Goal: Task Accomplishment & Management: Use online tool/utility

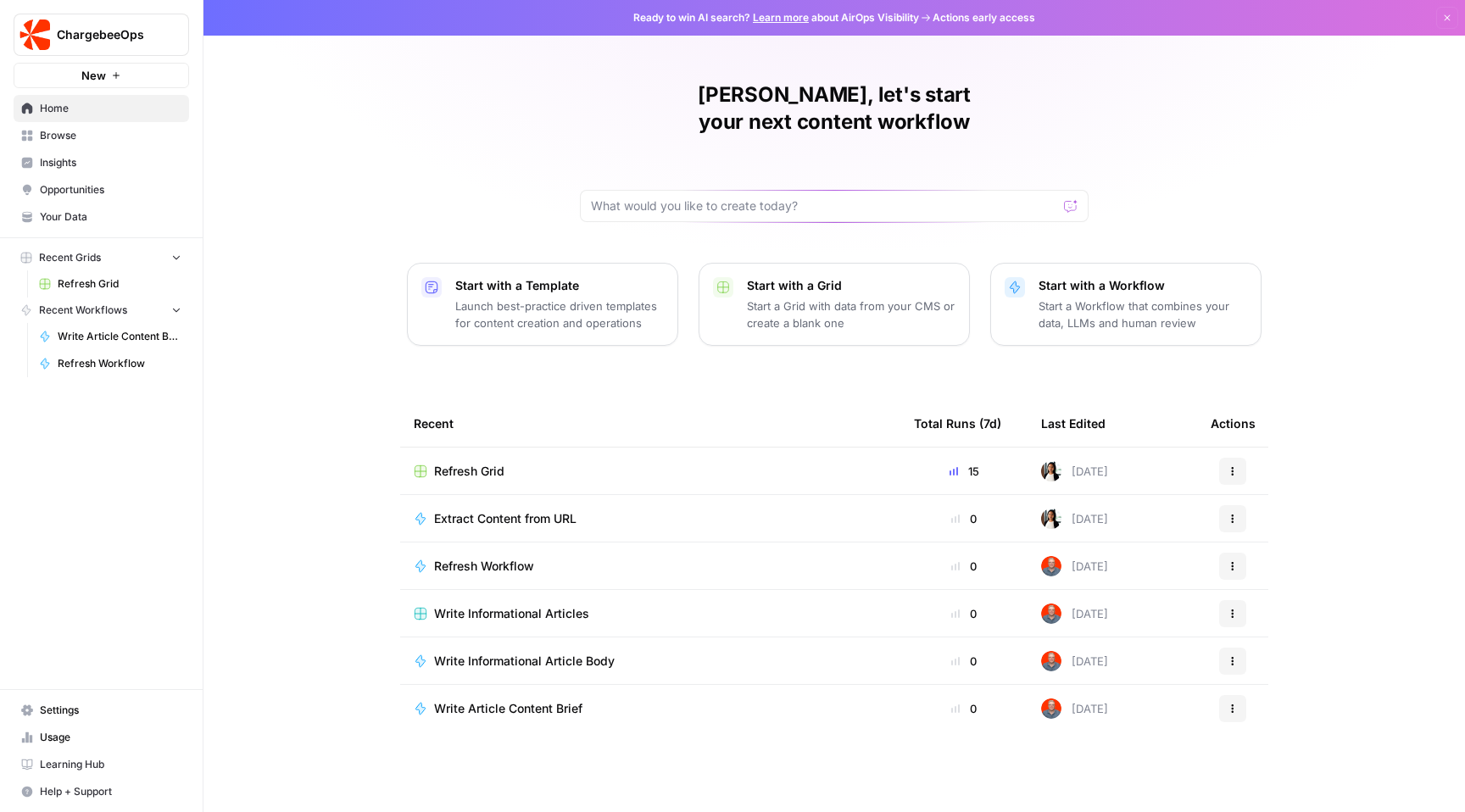
click at [1137, 277] on div "Start with a Workflow Start a Workflow that combines your data, LLMs and human …" at bounding box center [1143, 304] width 208 height 54
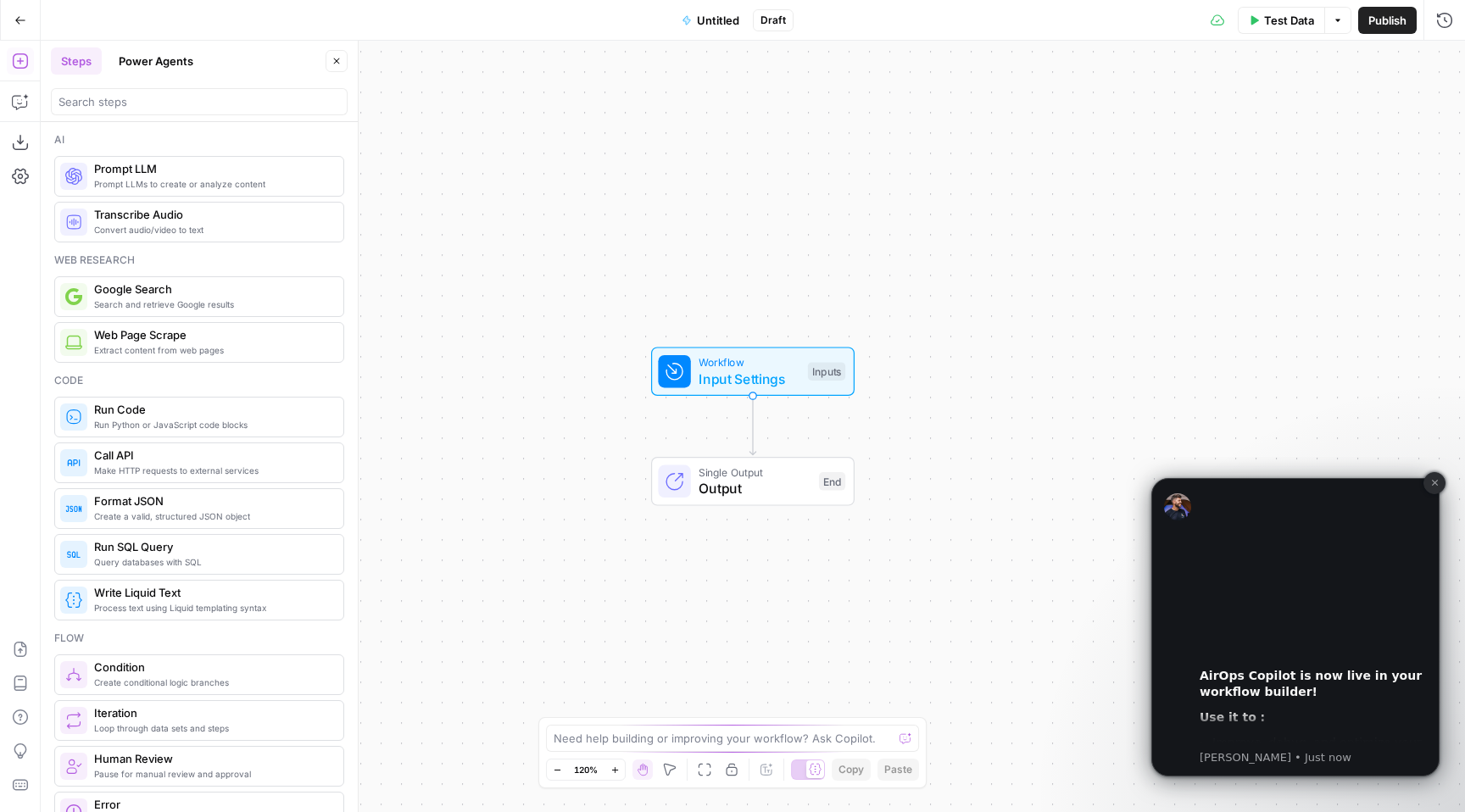
click at [1433, 486] on icon "Dismiss notification" at bounding box center [1434, 482] width 9 height 9
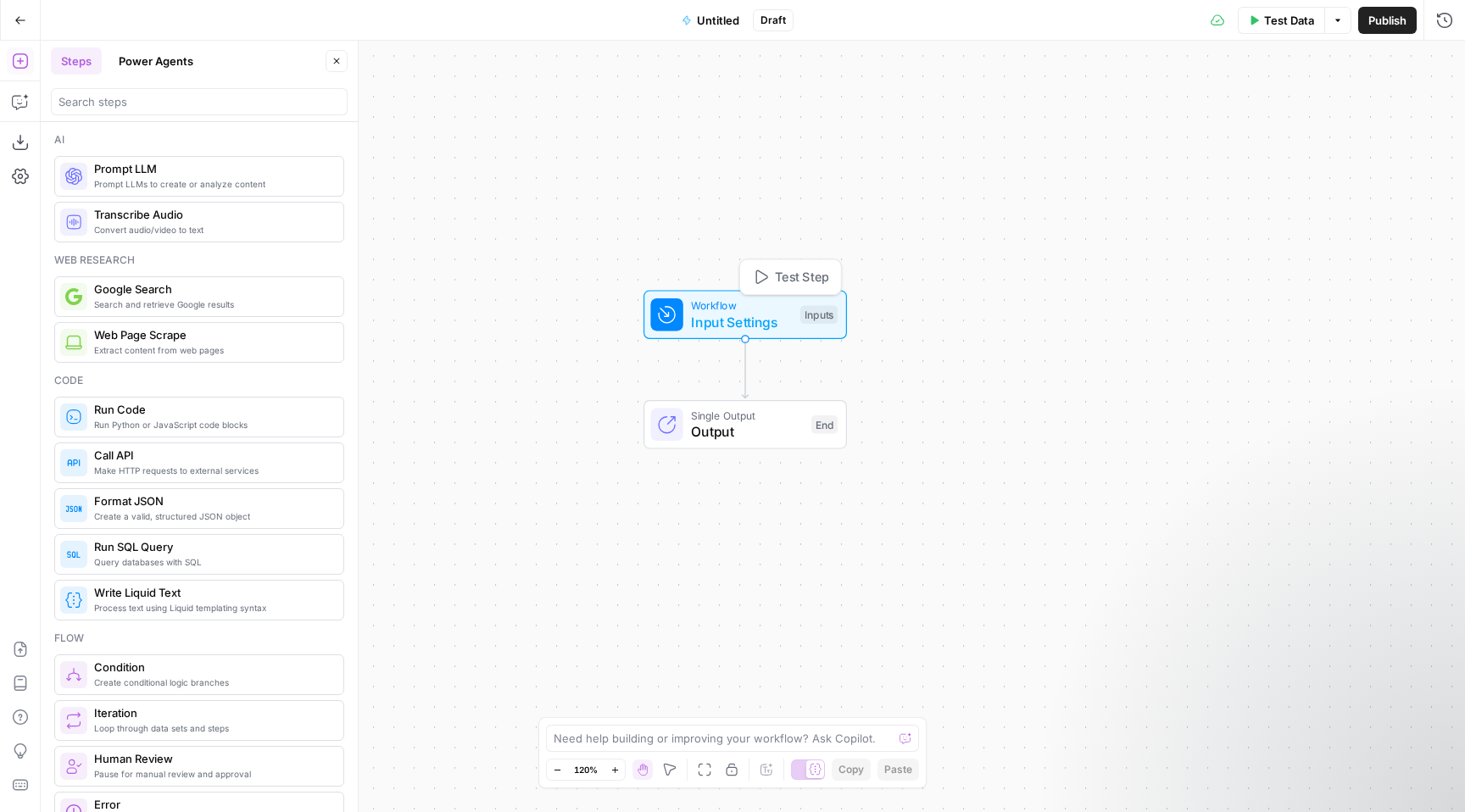
drag, startPoint x: 689, startPoint y: 360, endPoint x: 681, endPoint y: 304, distance: 56.6
click at [681, 304] on div at bounding box center [666, 315] width 32 height 32
click at [772, 281] on button "Test Step" at bounding box center [791, 276] width 93 height 26
click at [760, 271] on icon "button" at bounding box center [762, 277] width 12 height 14
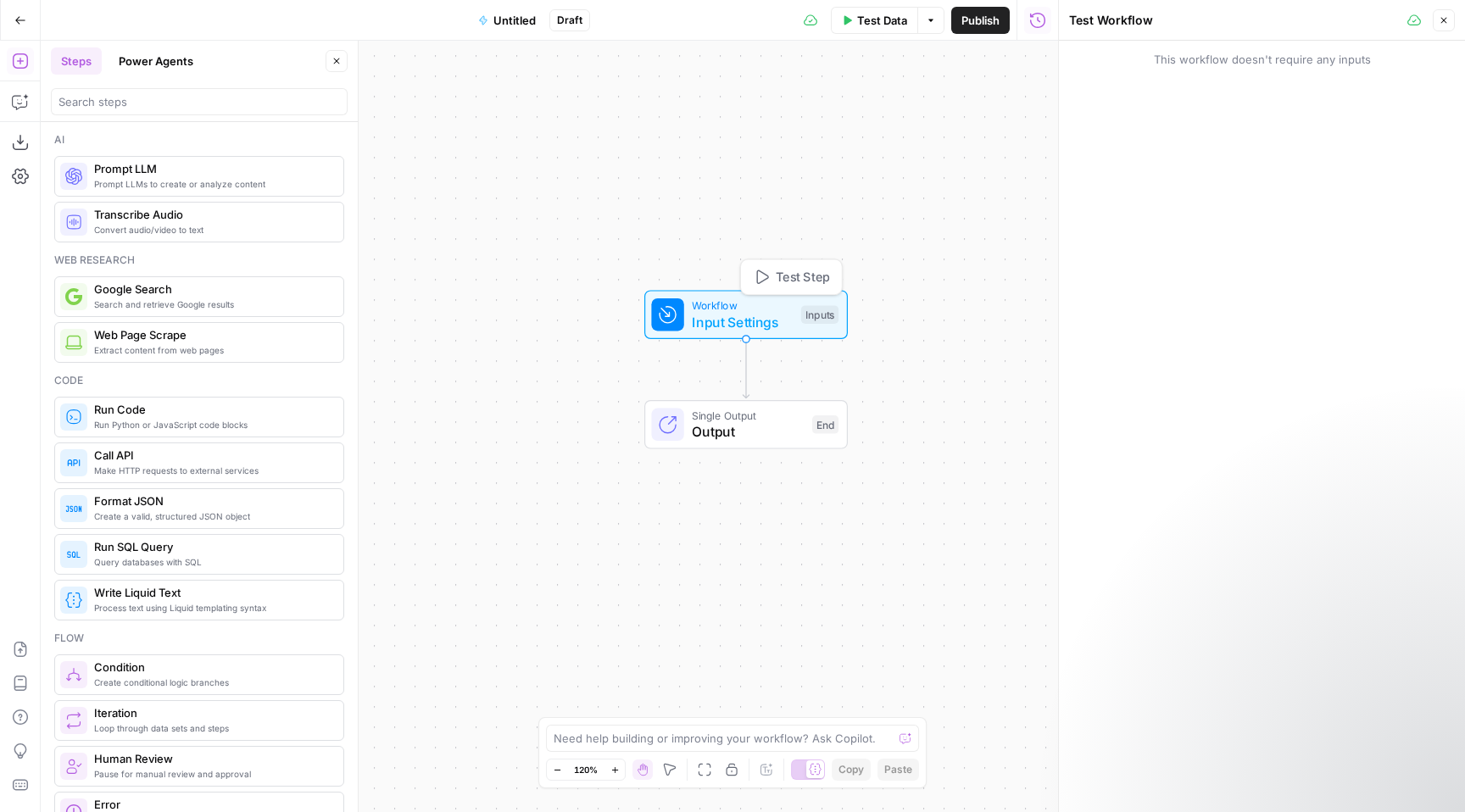
click at [739, 318] on span "Input Settings" at bounding box center [742, 322] width 101 height 20
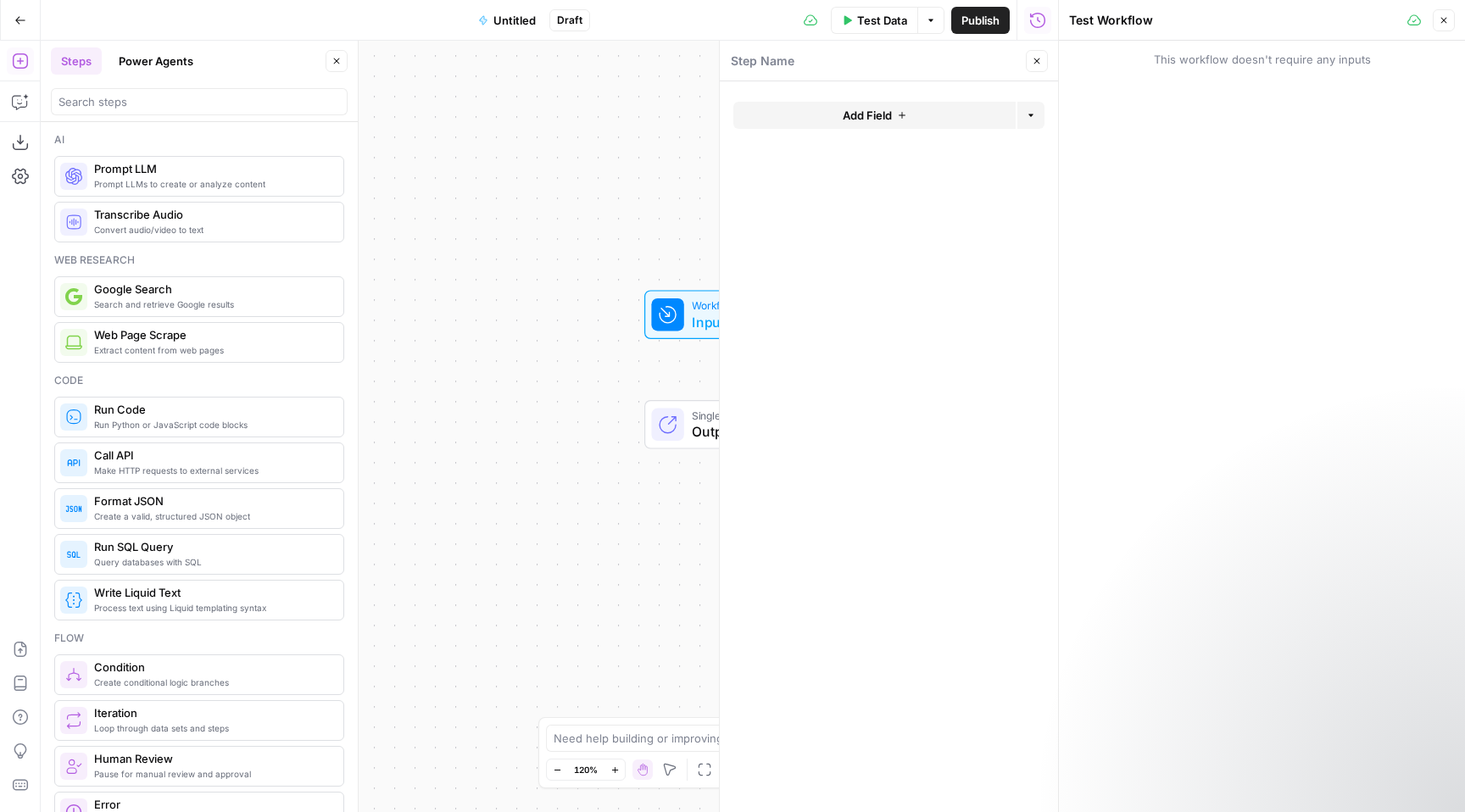
click at [257, 179] on span "Prompt LLMs to create or analyze content" at bounding box center [212, 184] width 236 height 14
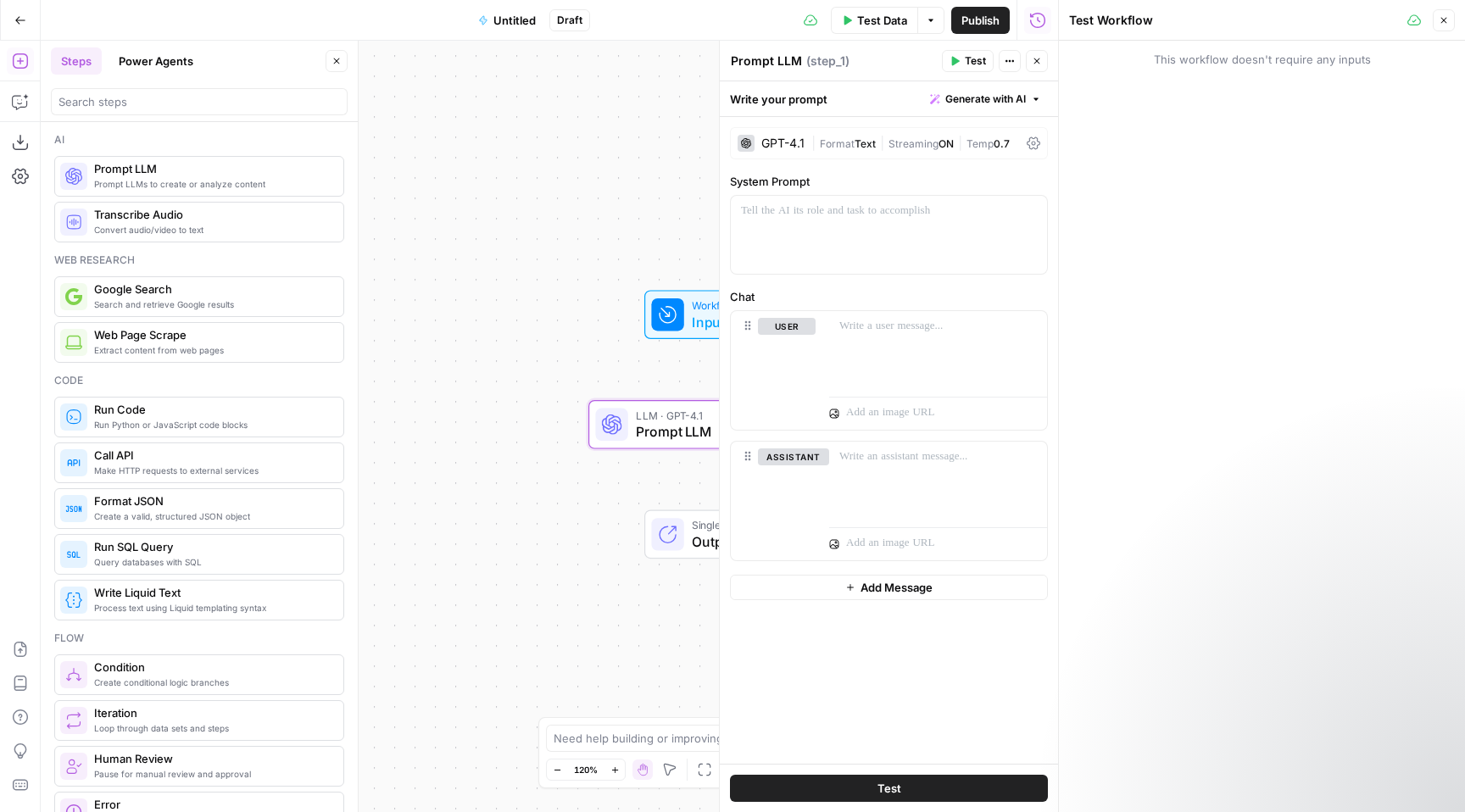
click at [1444, 20] on icon "button" at bounding box center [1444, 20] width 6 height 6
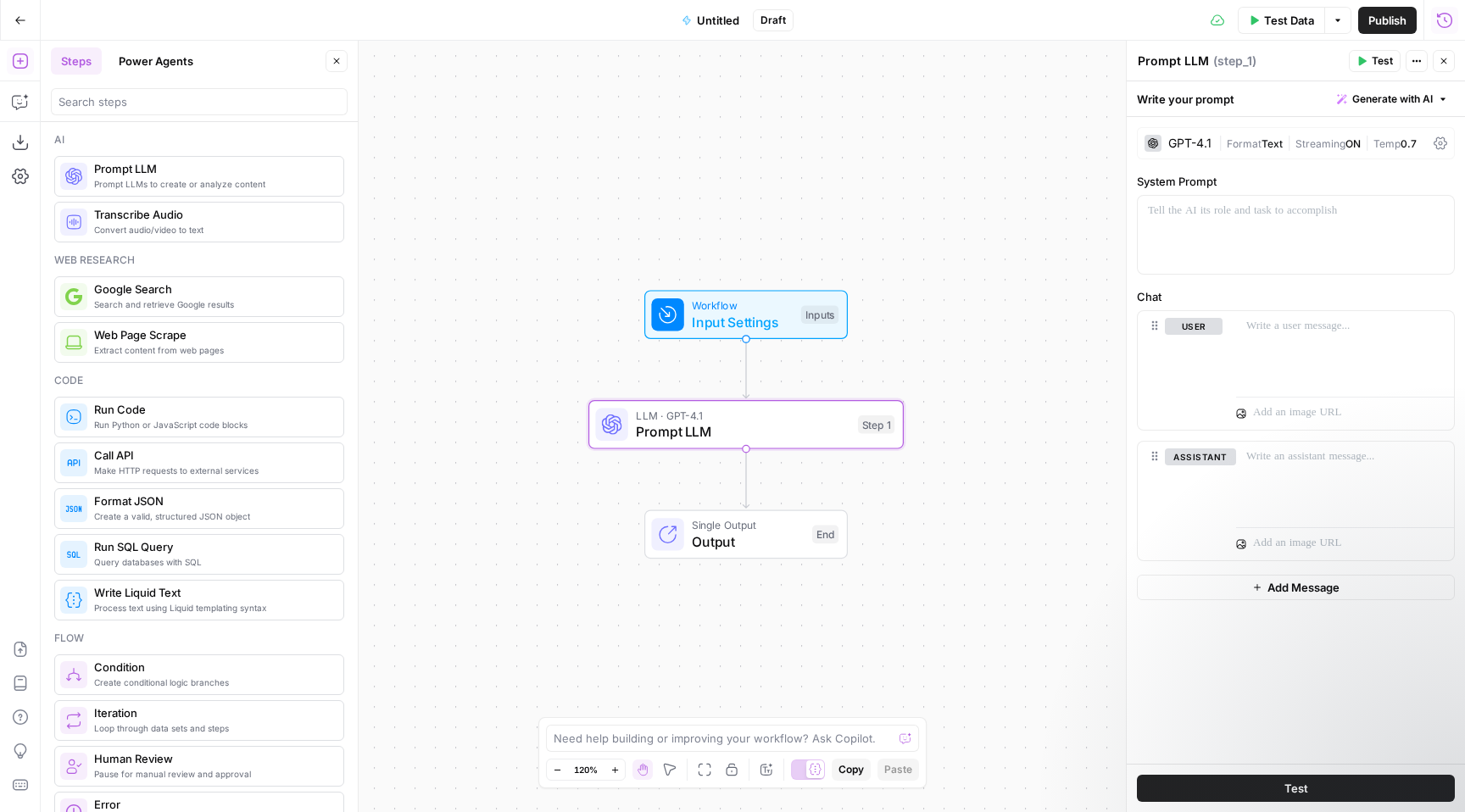
click at [1441, 23] on icon "button" at bounding box center [1445, 20] width 17 height 17
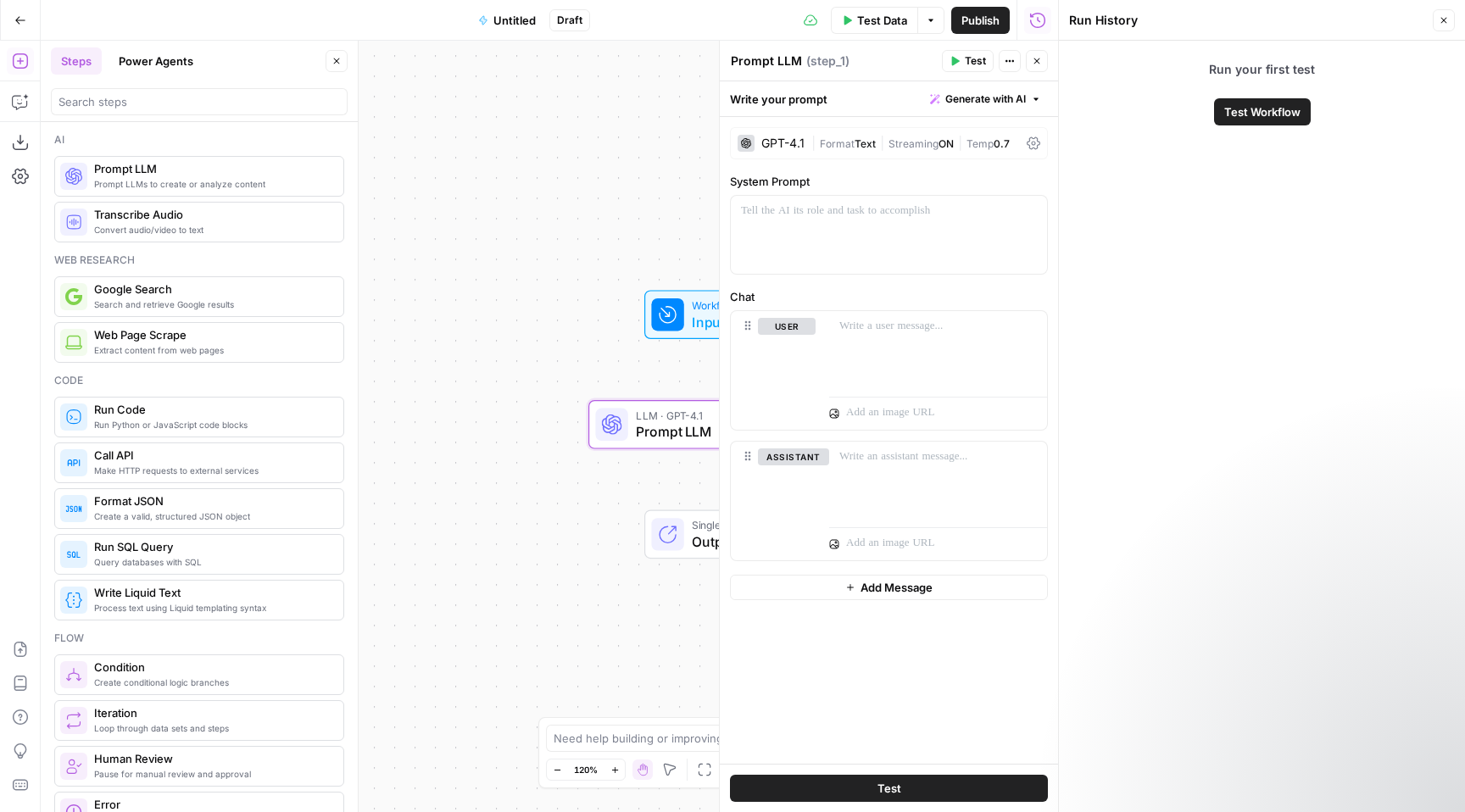
click at [1445, 20] on icon "button" at bounding box center [1444, 20] width 6 height 6
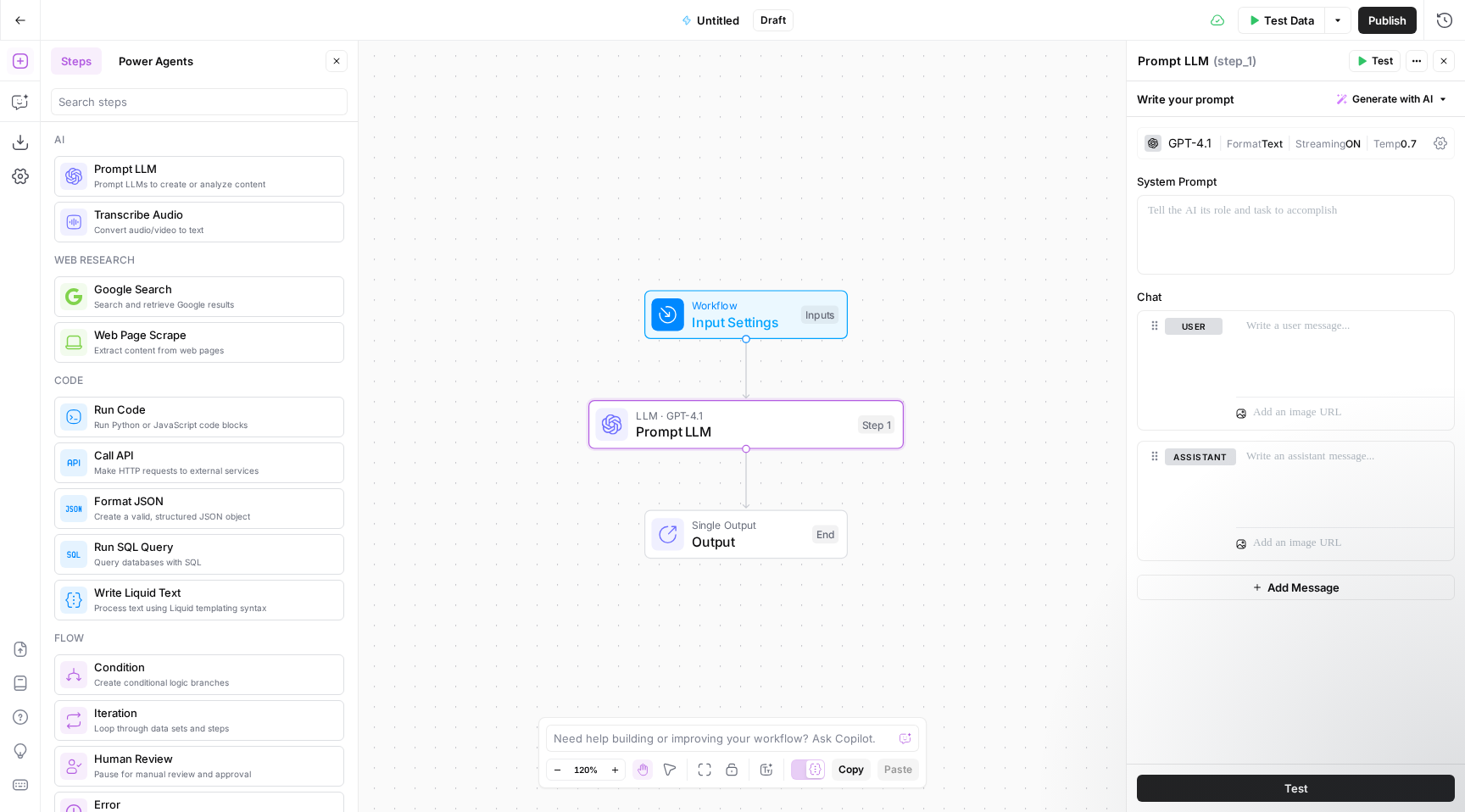
click at [1183, 133] on div "GPT-4.1 | Format Text | Streaming ON | Temp 0.7" at bounding box center [1296, 143] width 318 height 32
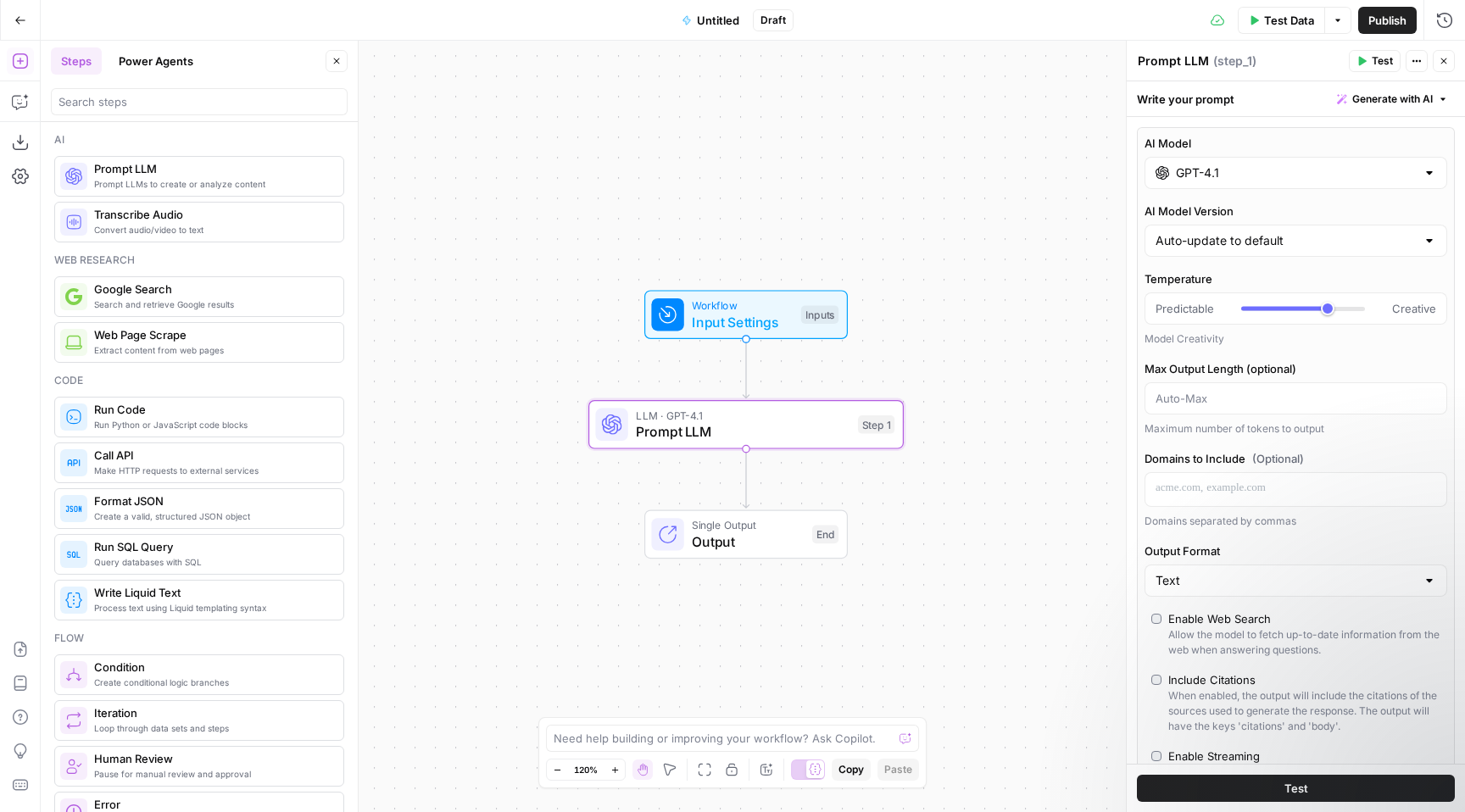
click at [1198, 164] on input "GPT-4.1" at bounding box center [1296, 173] width 240 height 17
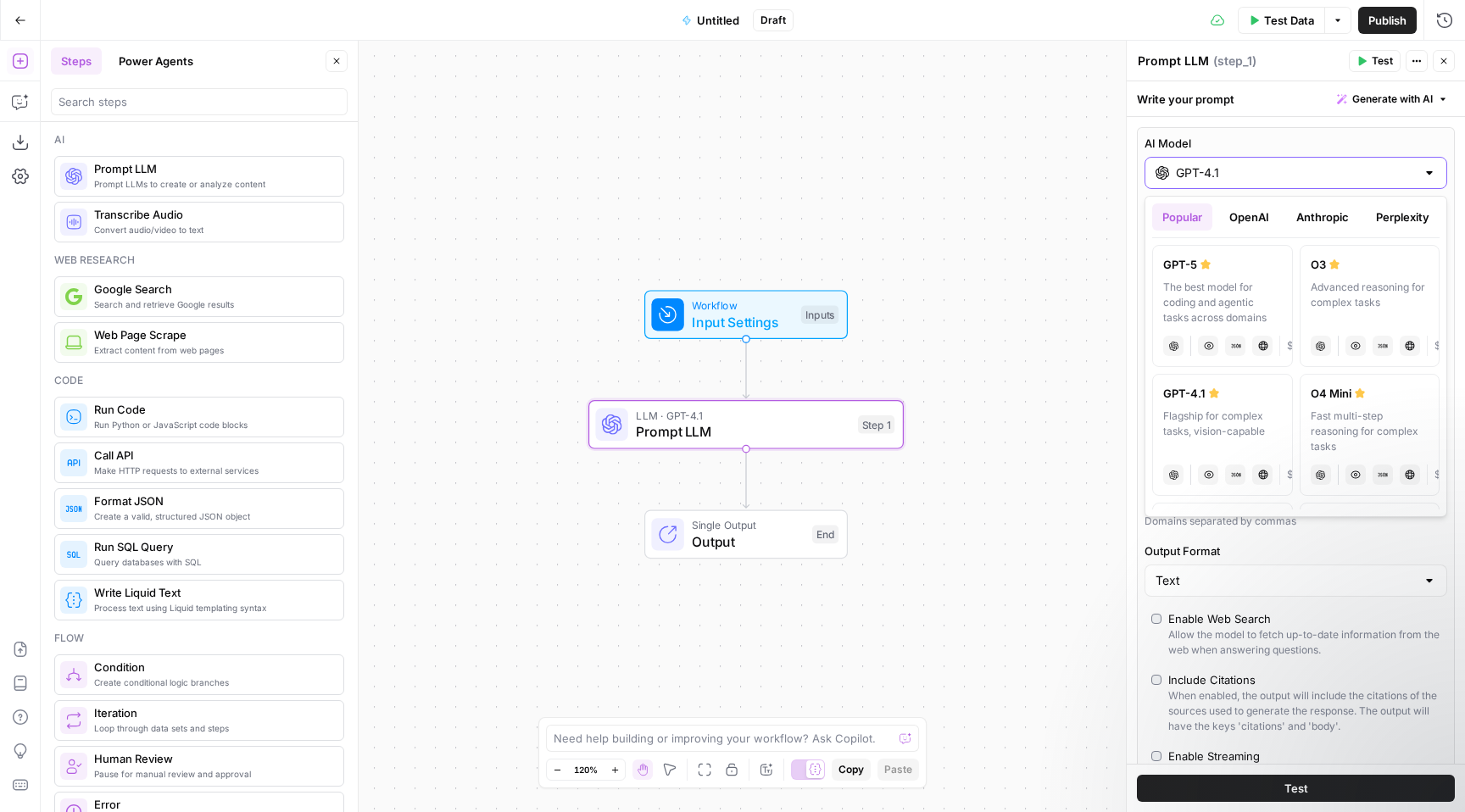
click at [1199, 164] on input "GPT-4.1" at bounding box center [1296, 173] width 240 height 17
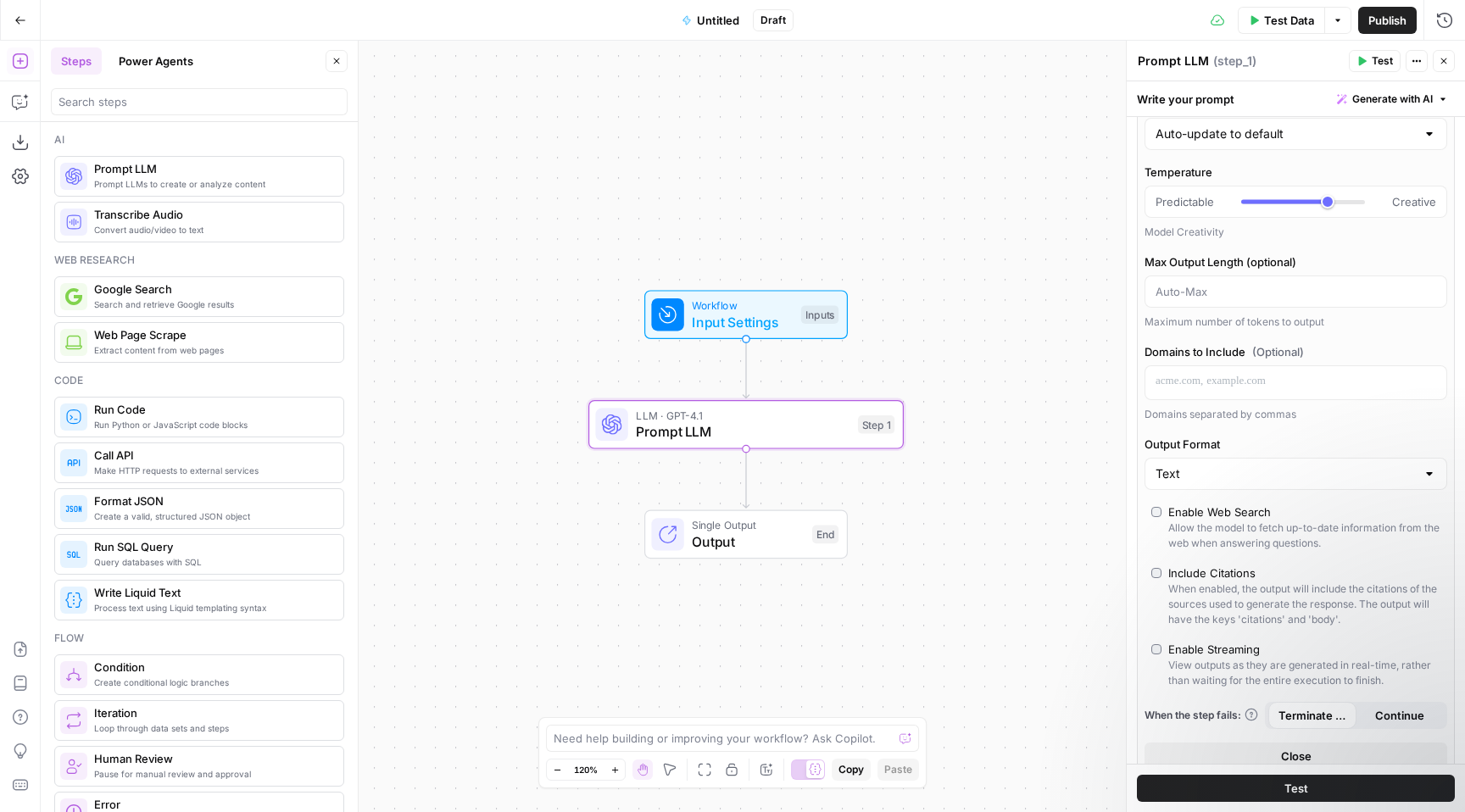
scroll to position [118, 0]
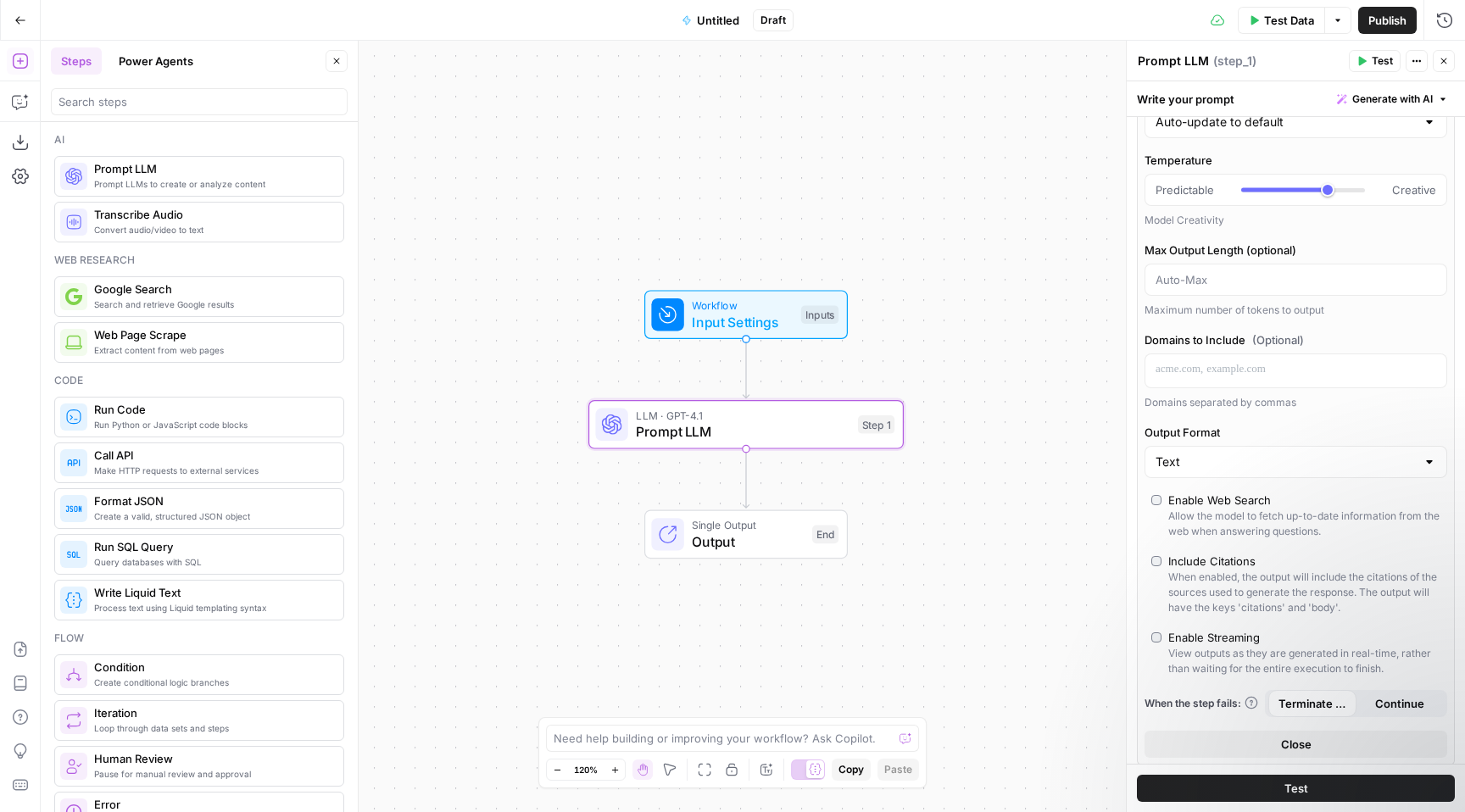
click at [1180, 495] on div "Enable Web Search" at bounding box center [1219, 500] width 103 height 17
click at [1228, 782] on button "Test" at bounding box center [1296, 788] width 318 height 27
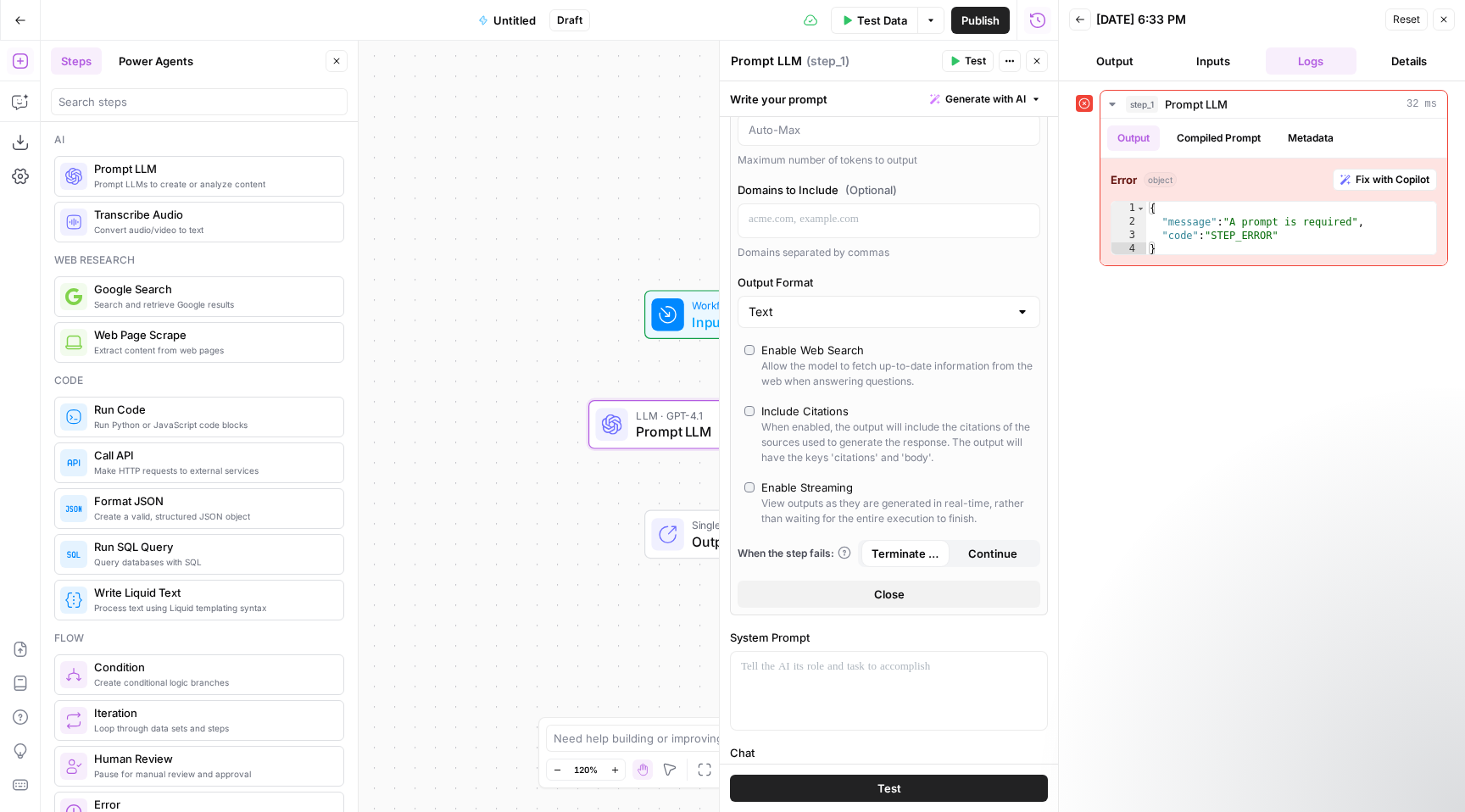
scroll to position [283, 0]
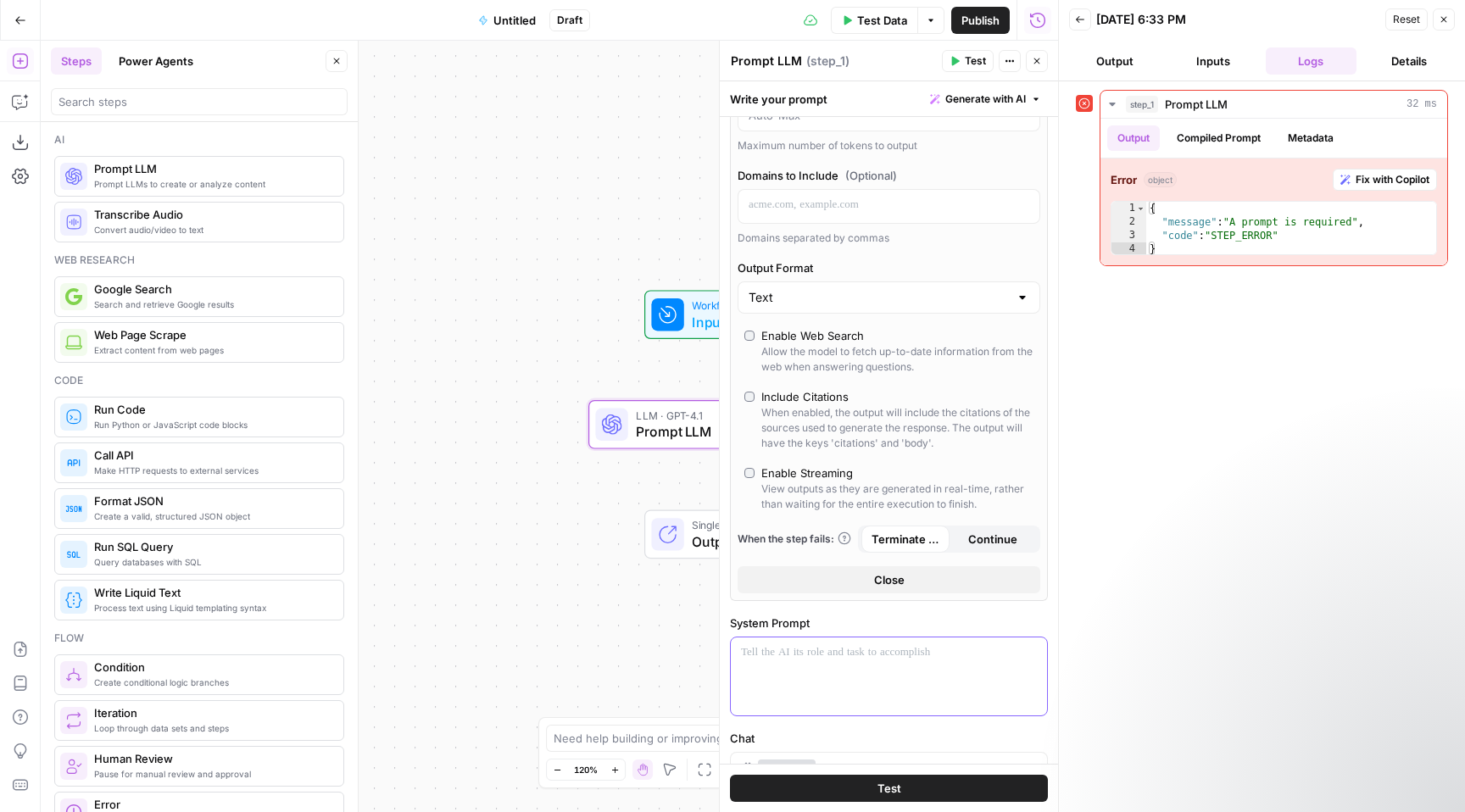
click at [800, 665] on div at bounding box center [889, 676] width 316 height 78
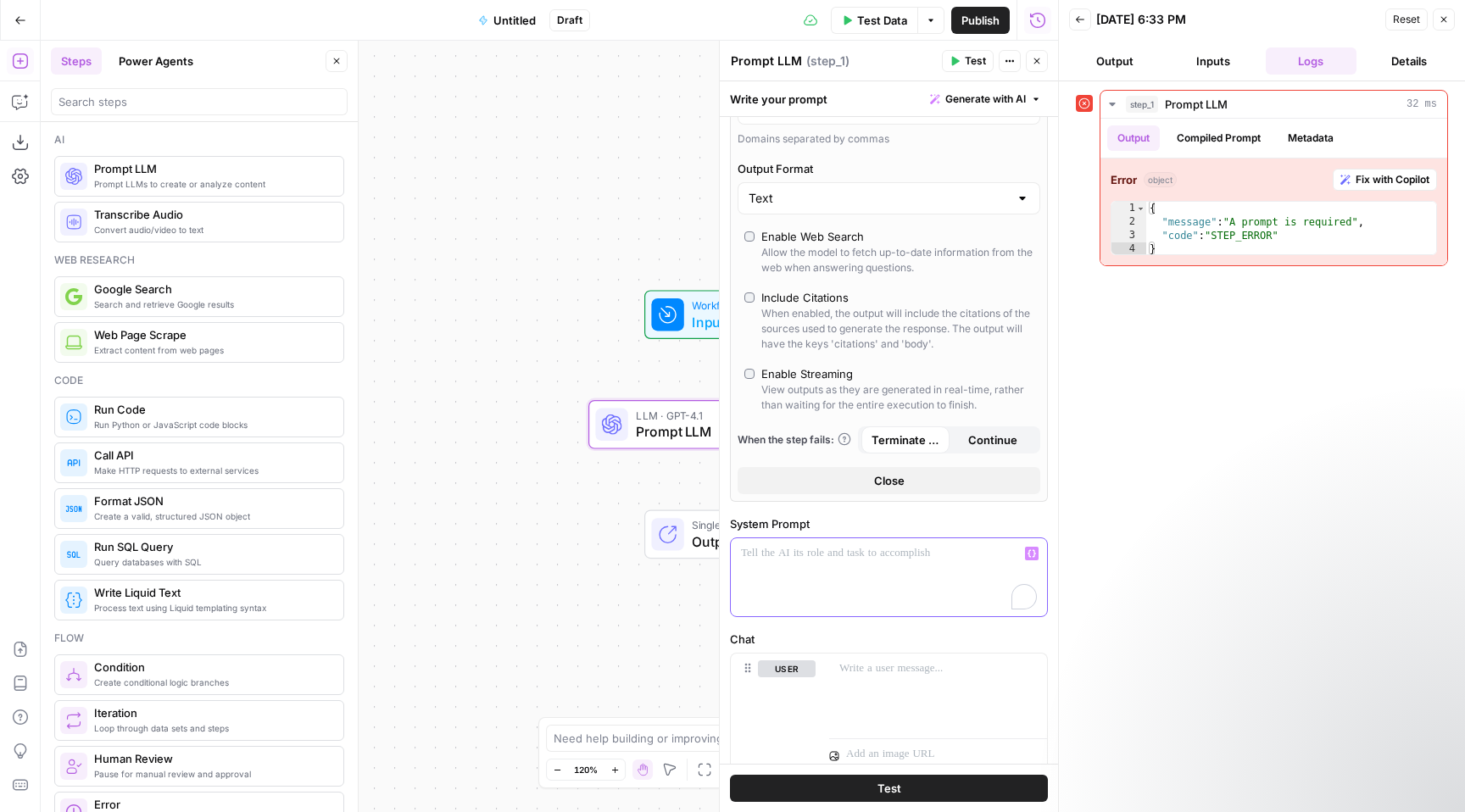
scroll to position [384, 0]
click at [807, 559] on p "**********" at bounding box center [889, 551] width 296 height 17
click at [807, 546] on p "**********" at bounding box center [889, 551] width 296 height 17
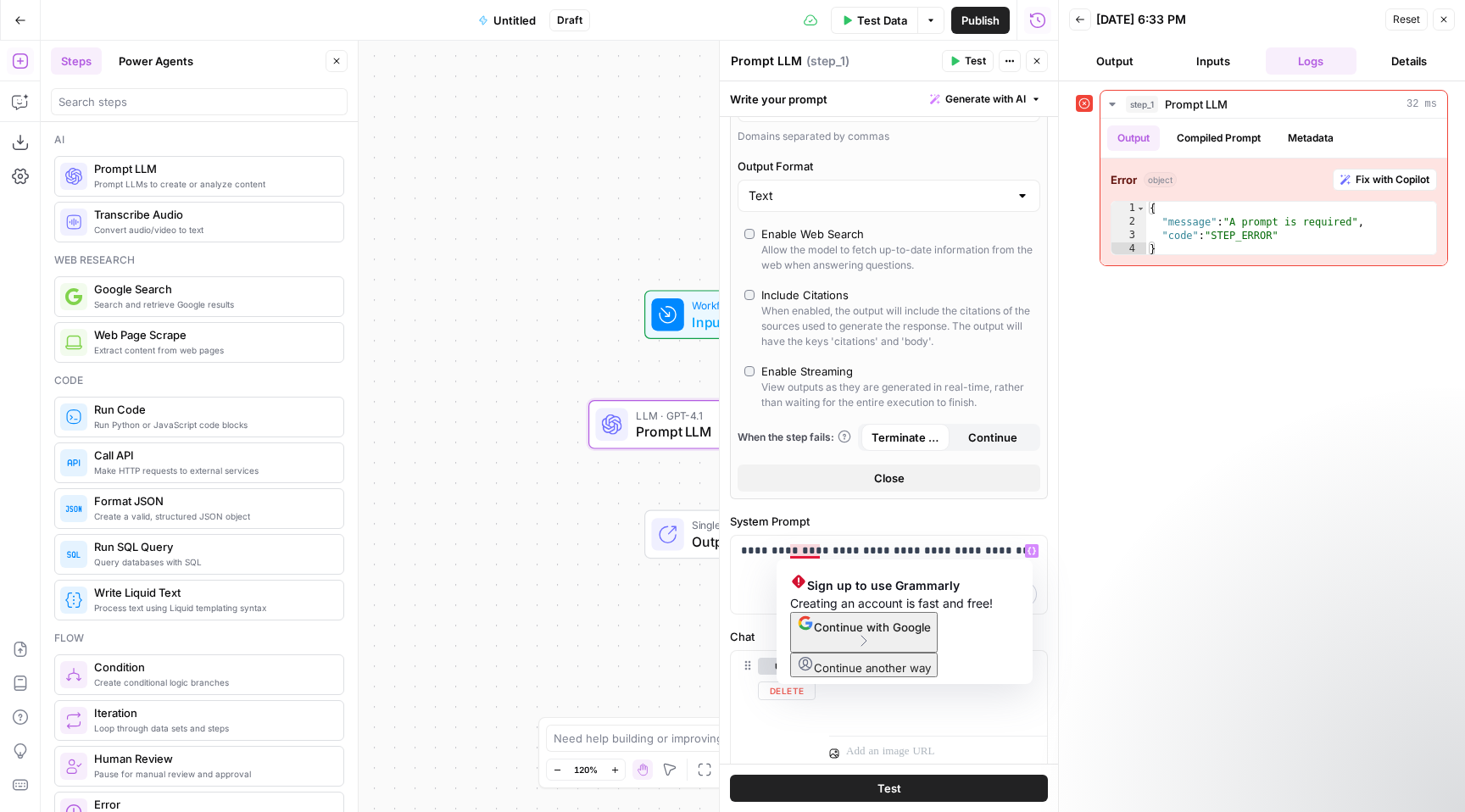
click at [767, 646] on div "Chat user Delete assistant" at bounding box center [889, 764] width 318 height 273
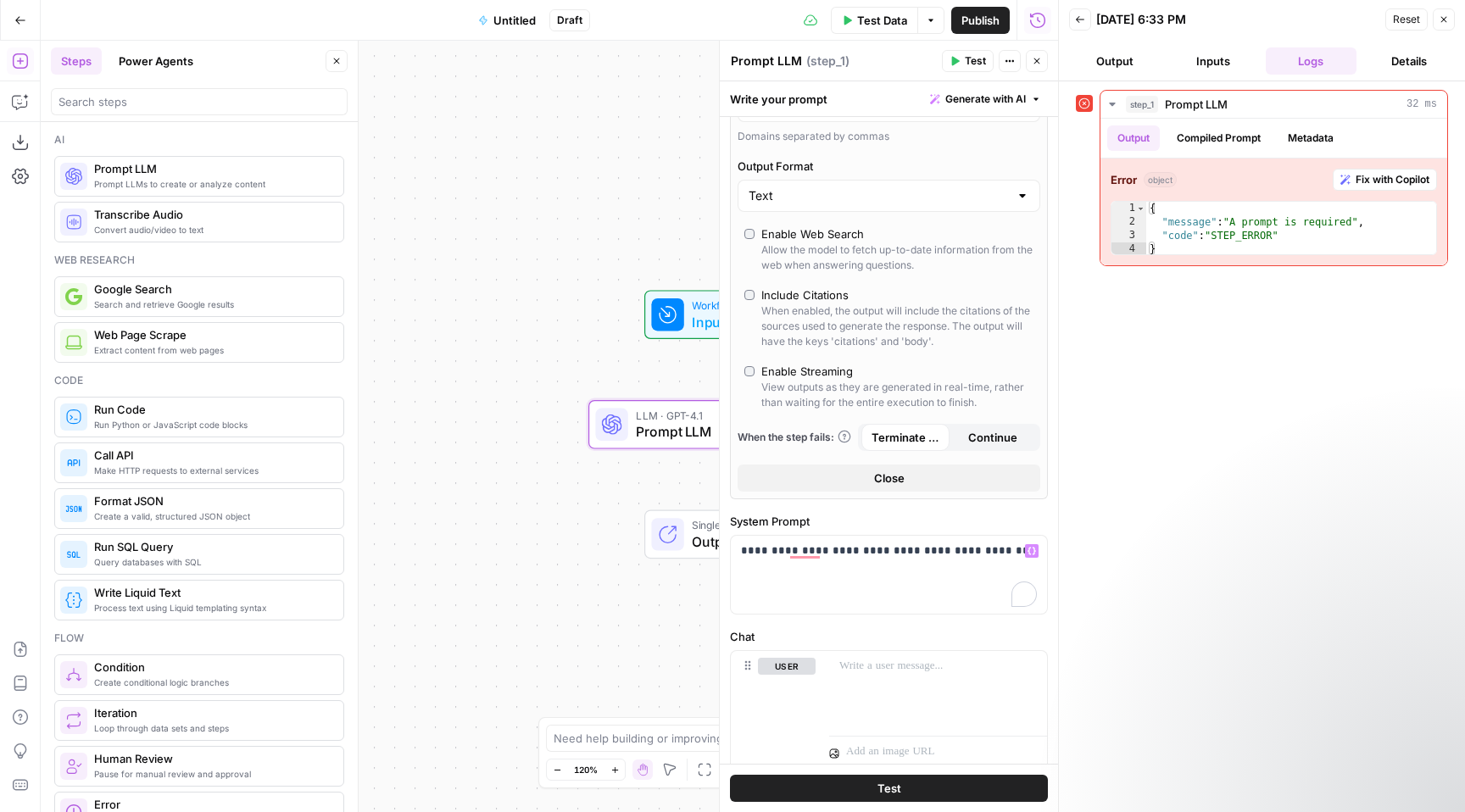
click at [853, 785] on button "Test" at bounding box center [889, 788] width 318 height 27
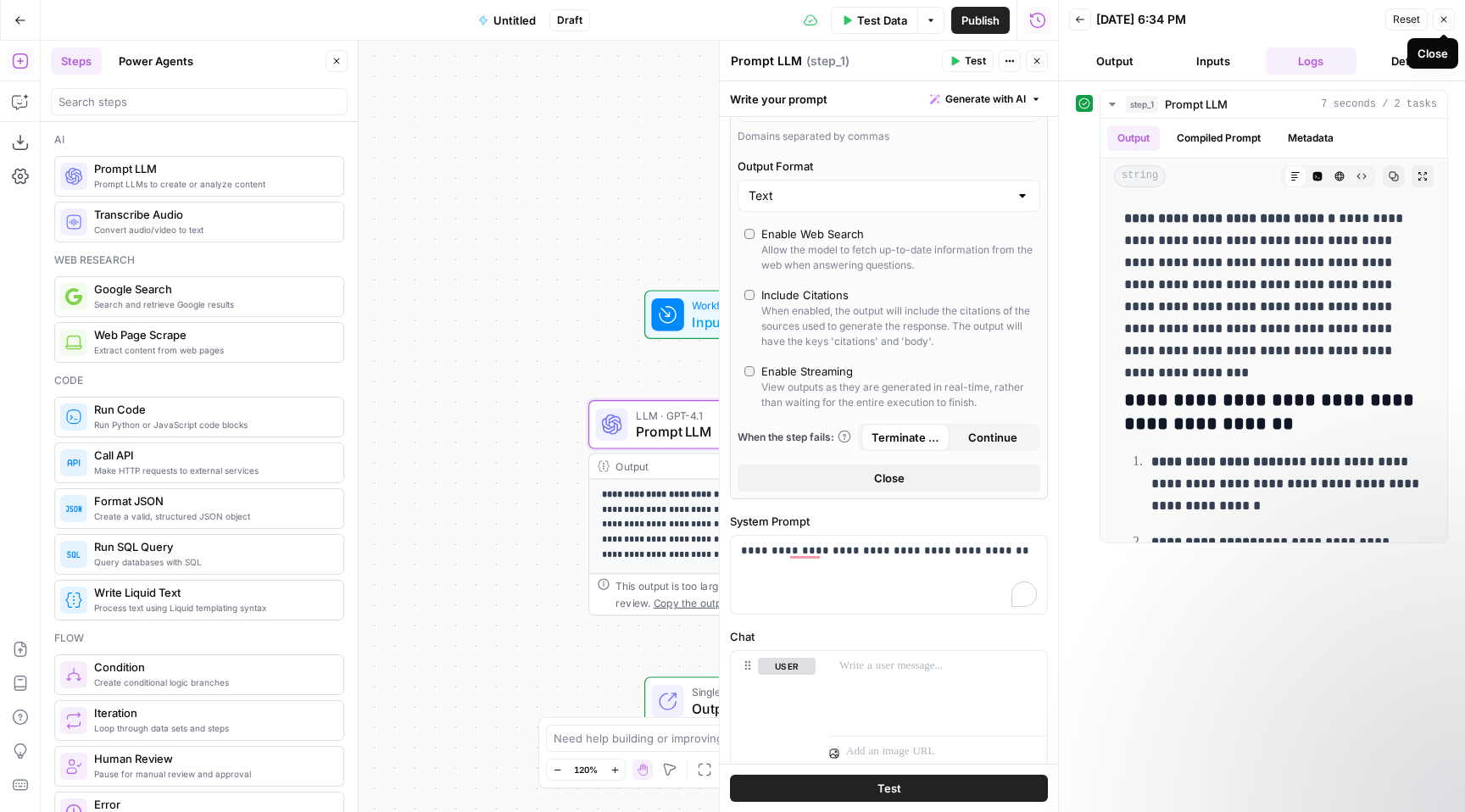
click at [1445, 17] on icon "button" at bounding box center [1444, 20] width 10 height 10
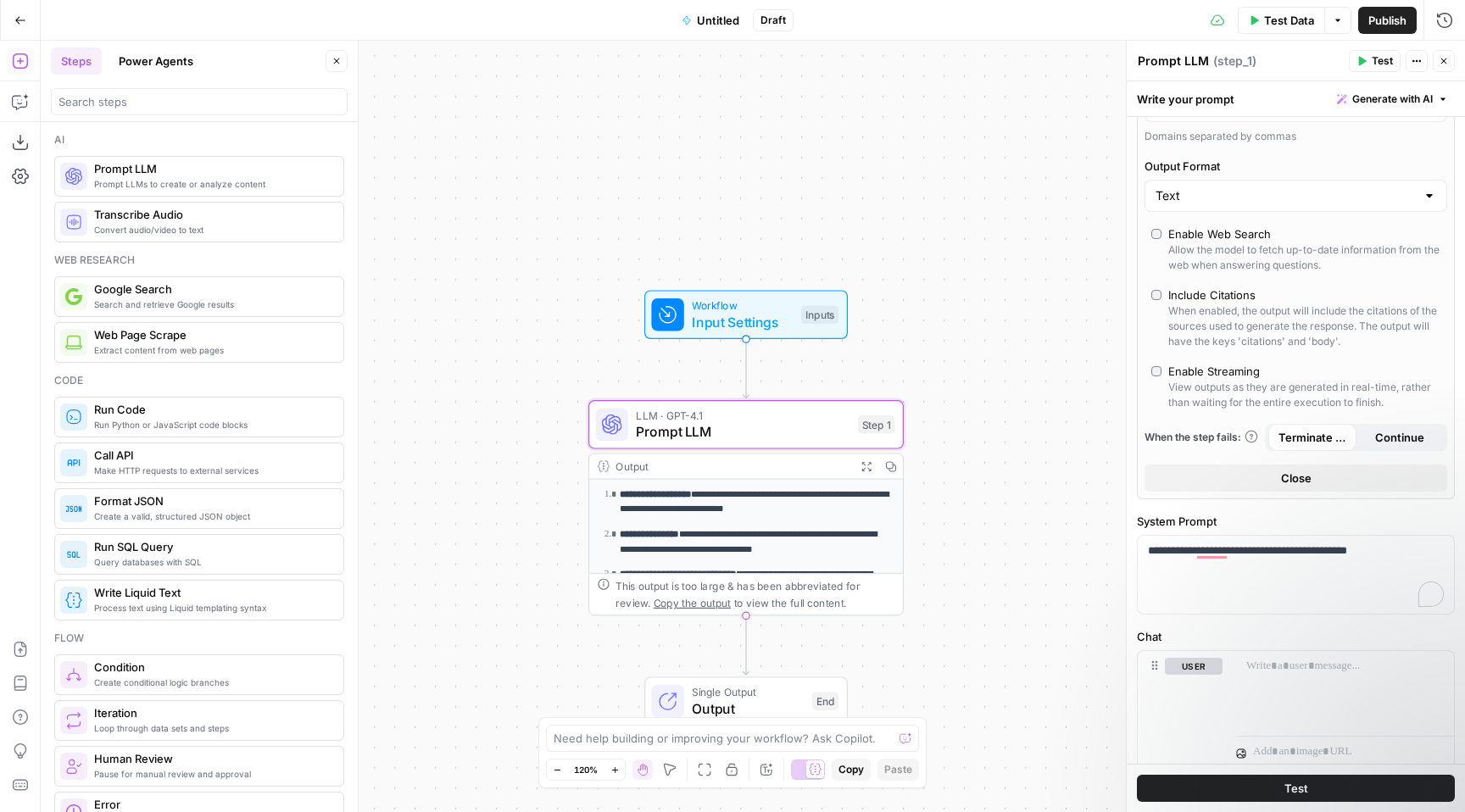
scroll to position [116, 0]
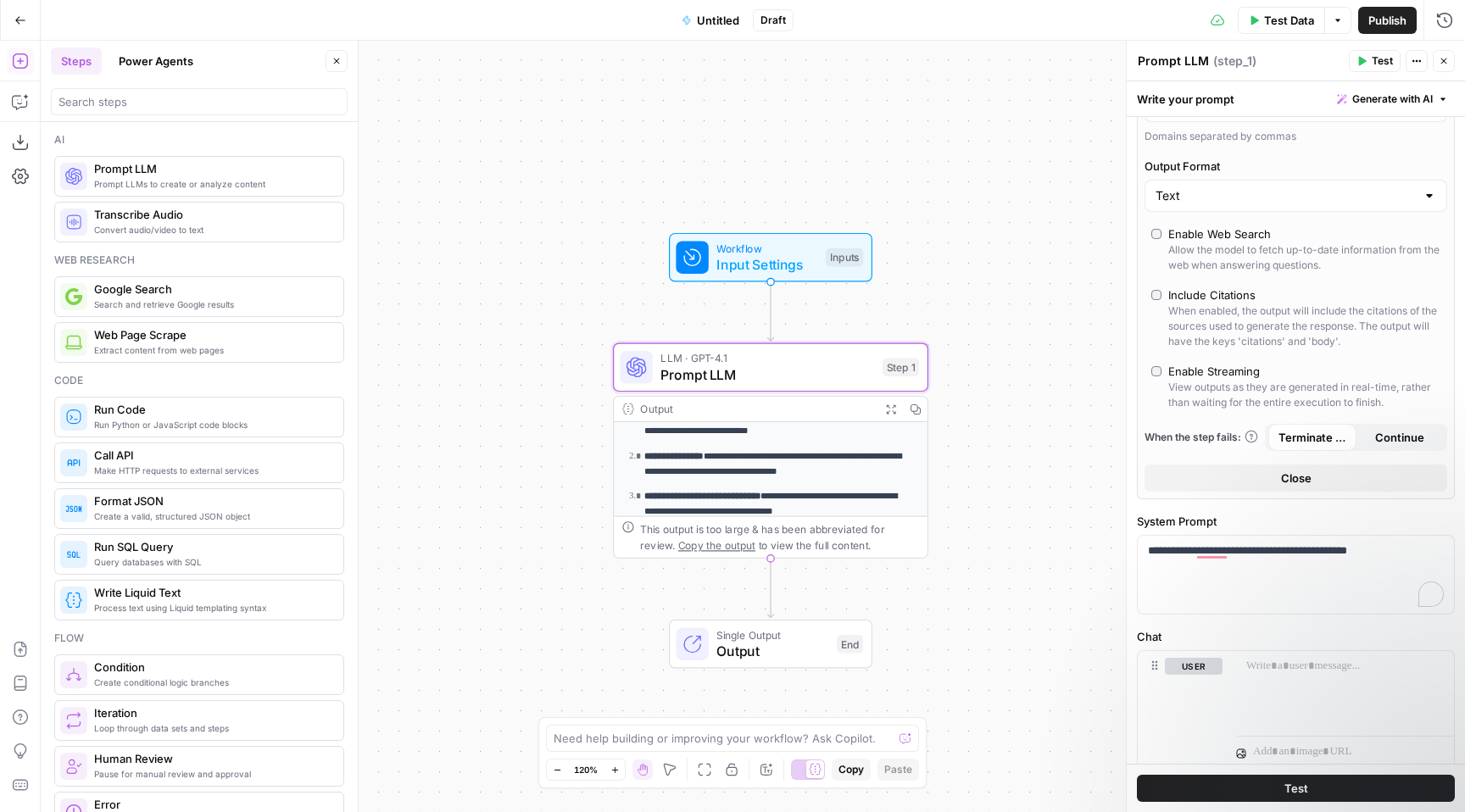
click at [771, 644] on span "Output" at bounding box center [772, 650] width 112 height 20
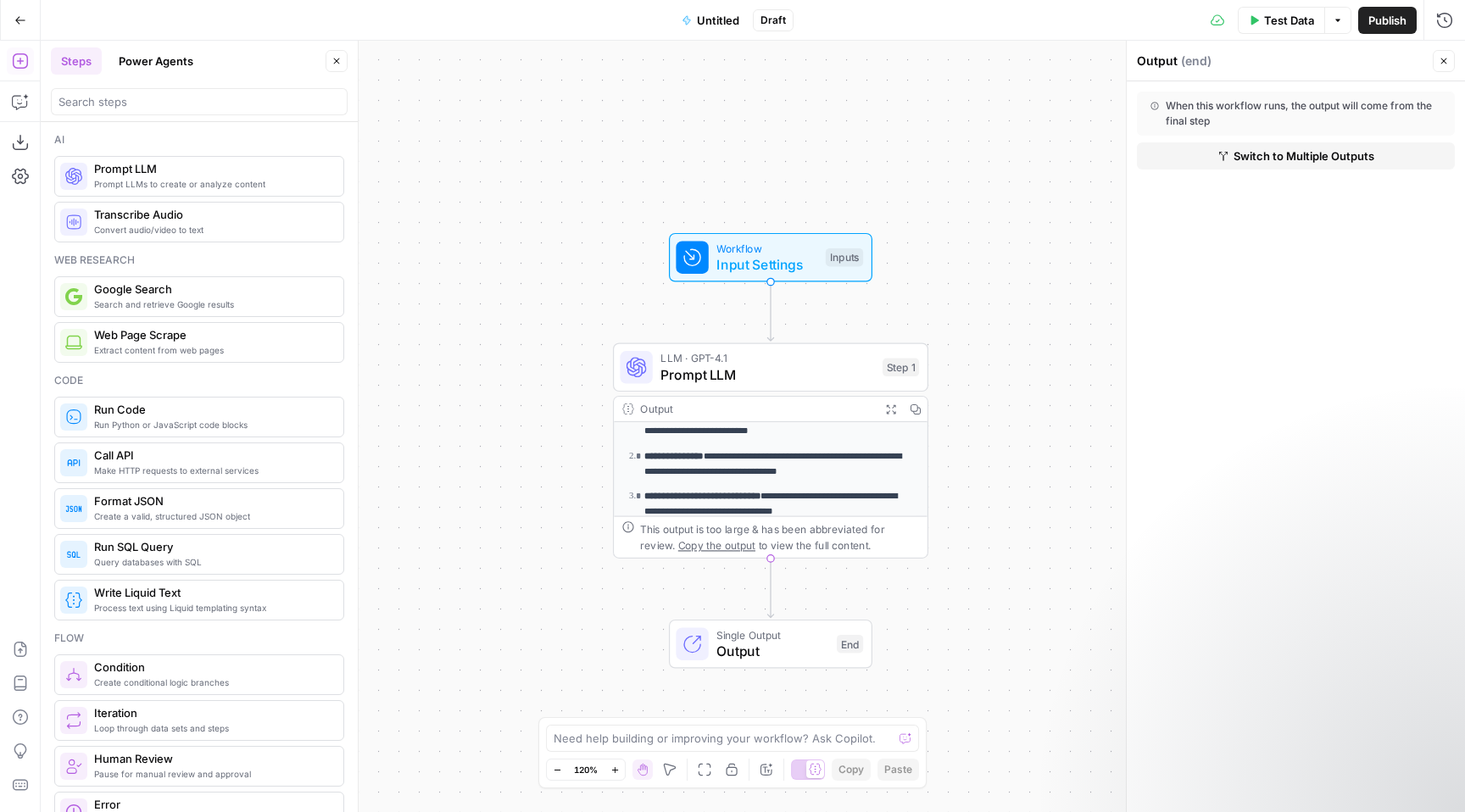
click at [1259, 158] on span "Switch to Multiple Outputs" at bounding box center [1303, 156] width 140 height 17
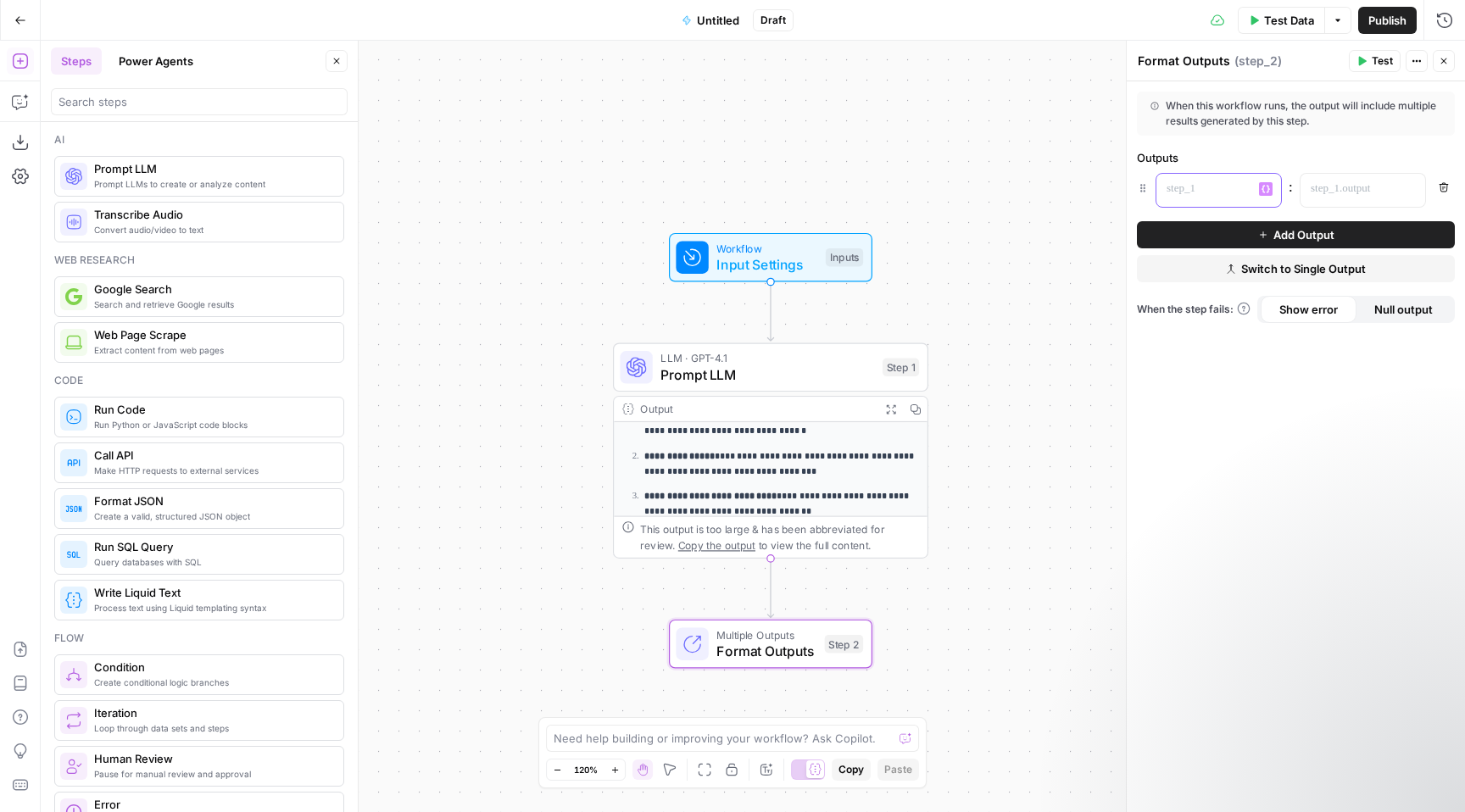
click at [1234, 196] on p at bounding box center [1205, 189] width 77 height 17
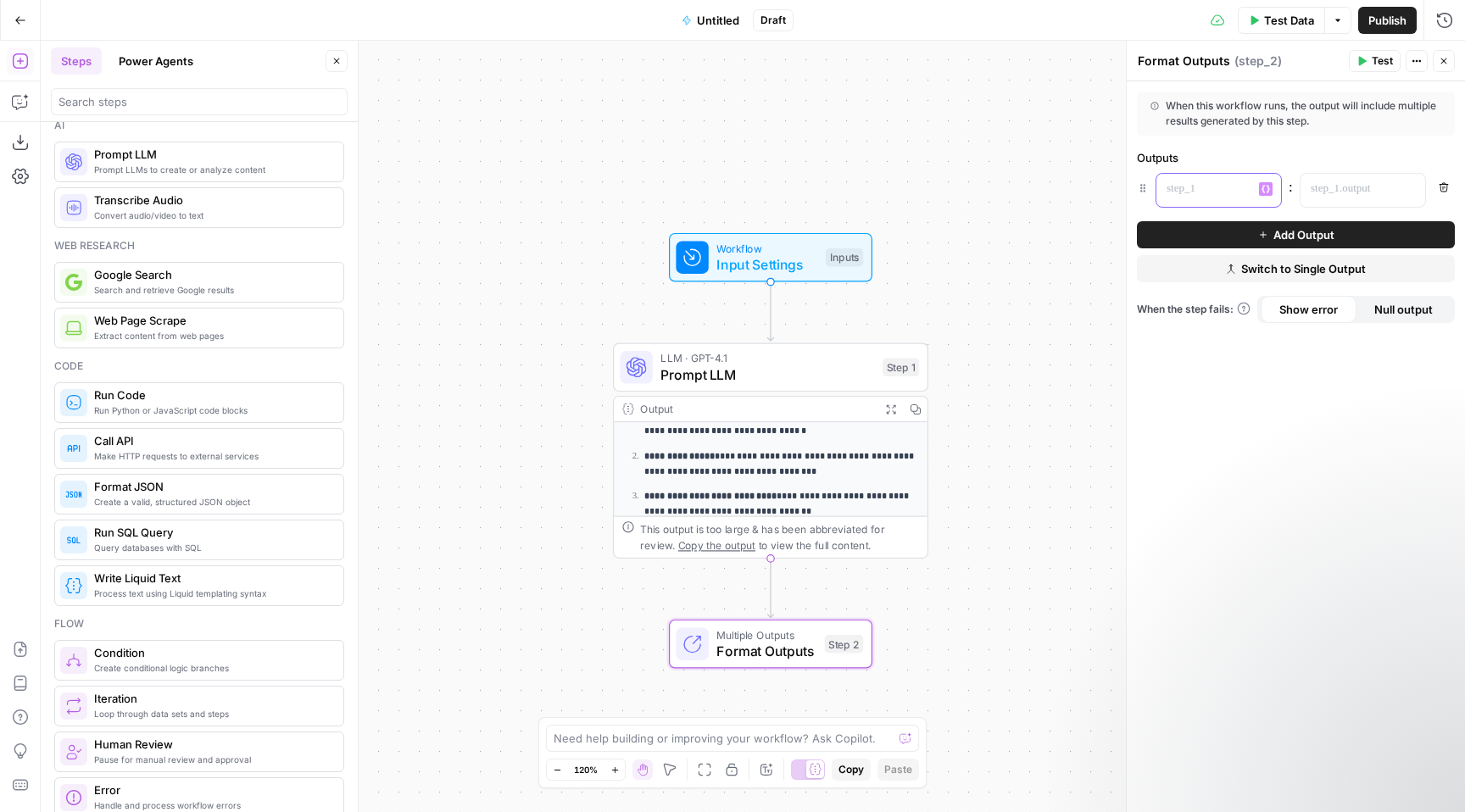
scroll to position [0, 0]
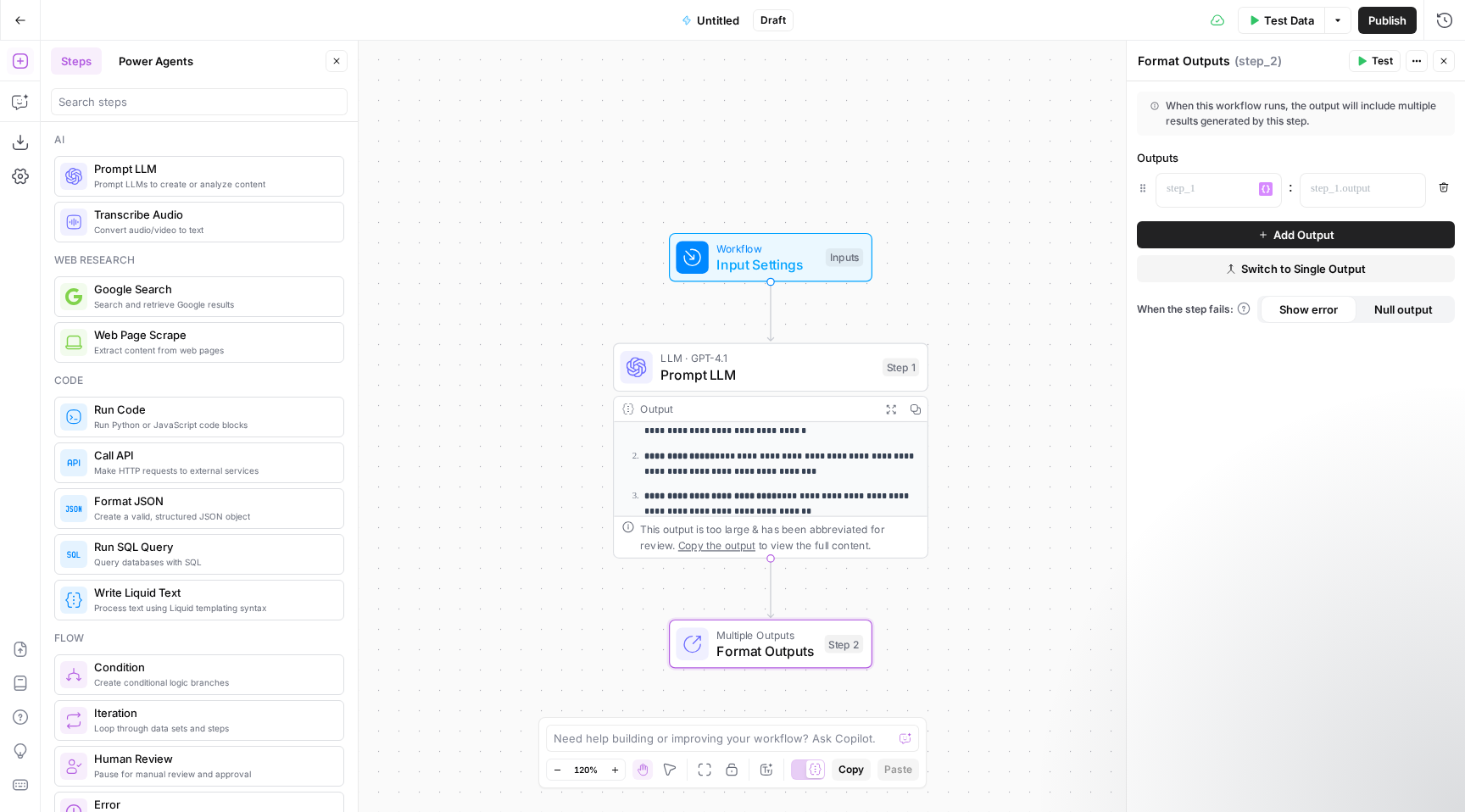
click at [183, 338] on span "Web Page Scrape" at bounding box center [212, 335] width 236 height 17
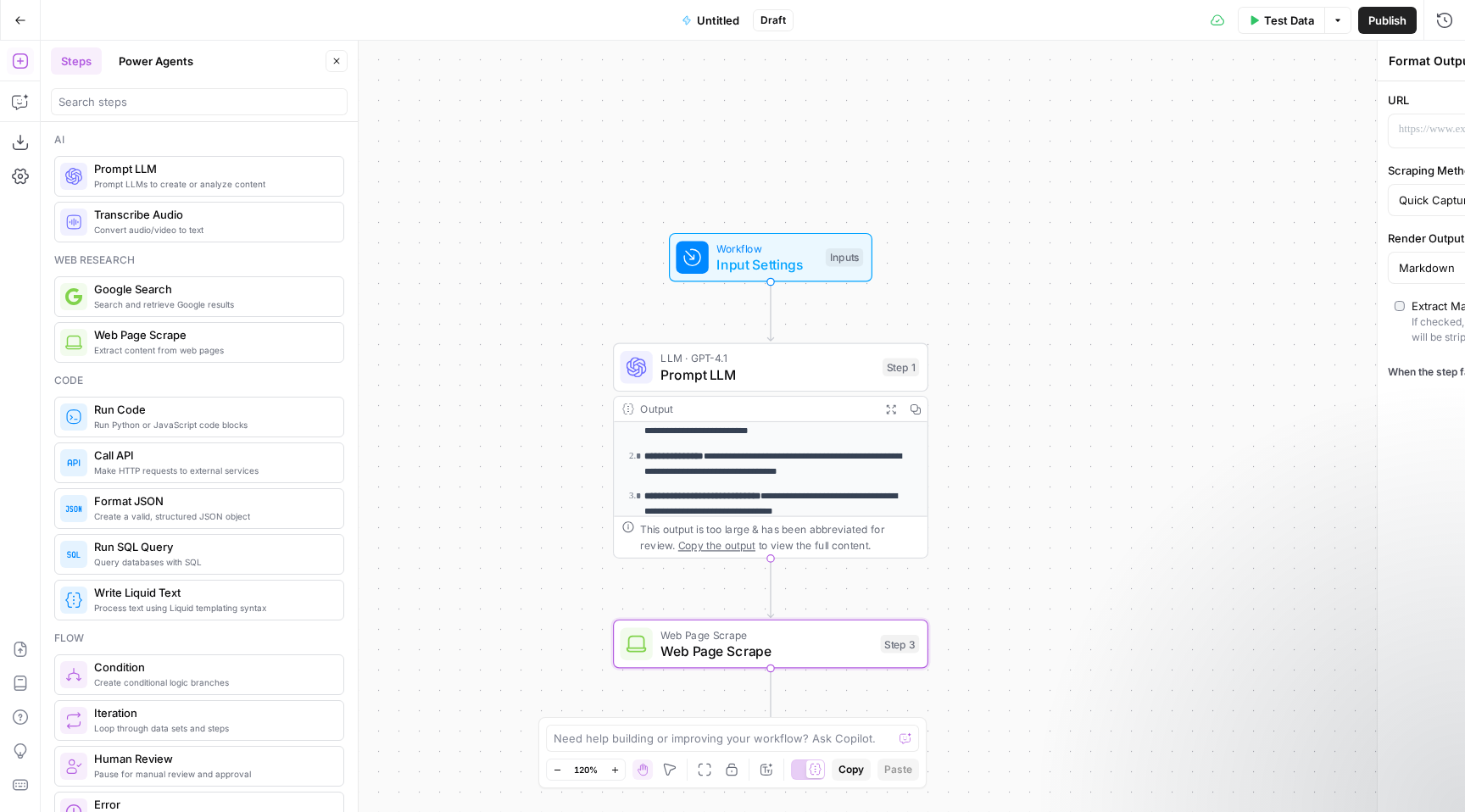
type textarea "Web Page Scrape"
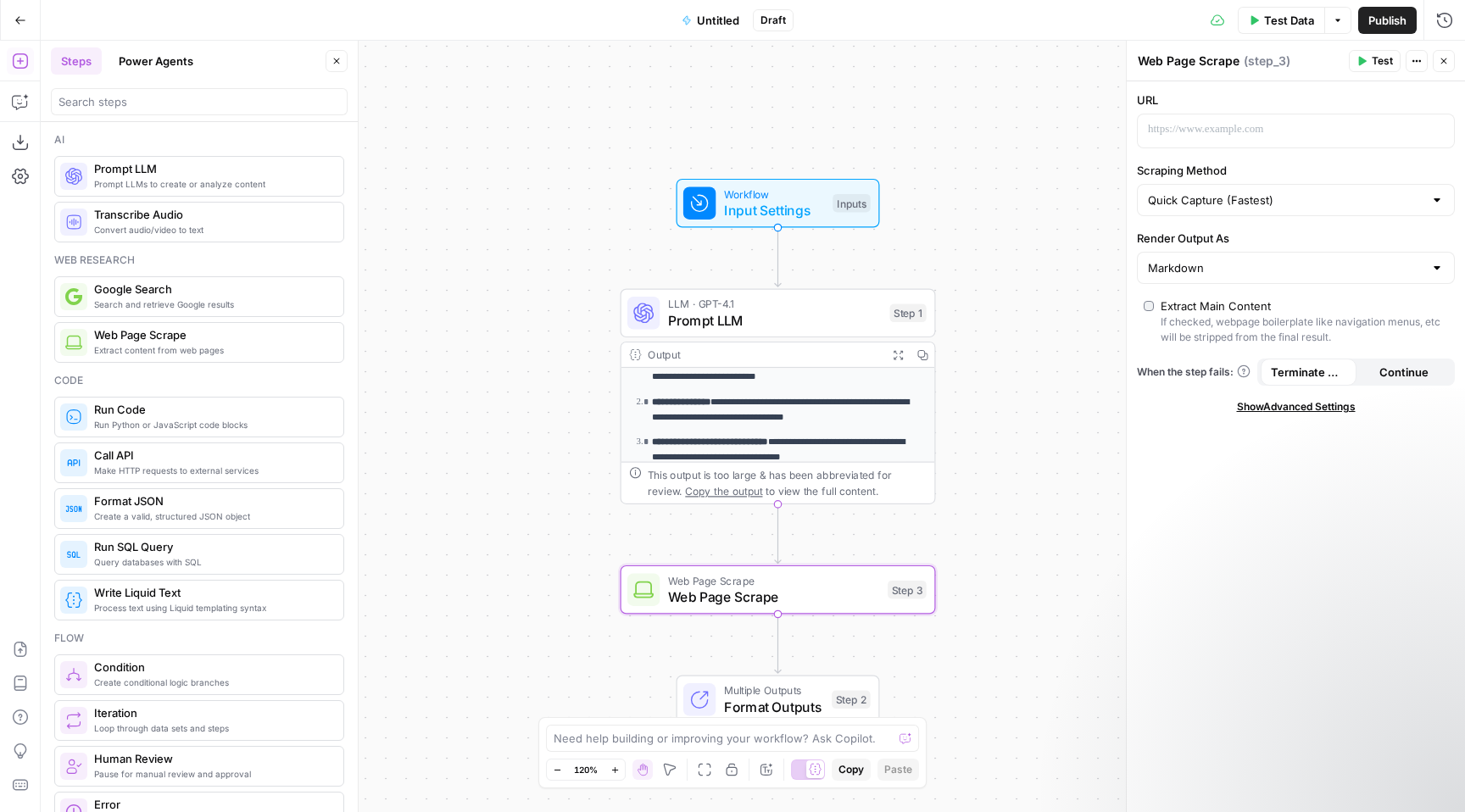
drag, startPoint x: 781, startPoint y: 503, endPoint x: 854, endPoint y: 554, distance: 89.1
click at [858, 554] on div "**********" at bounding box center [753, 426] width 1424 height 771
click at [670, 767] on icon "button" at bounding box center [670, 769] width 14 height 14
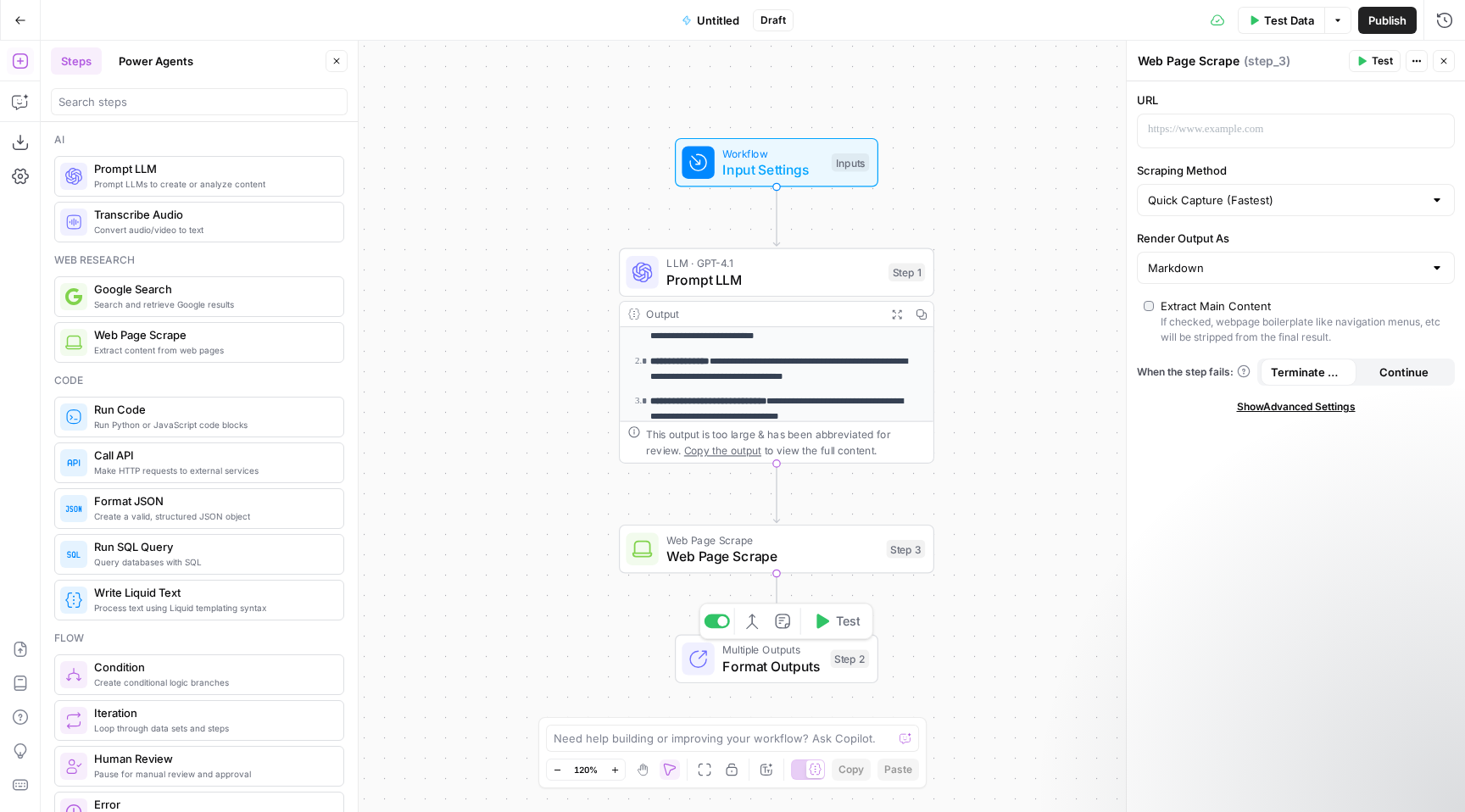
click at [753, 653] on span "Multiple Outputs" at bounding box center [772, 649] width 100 height 16
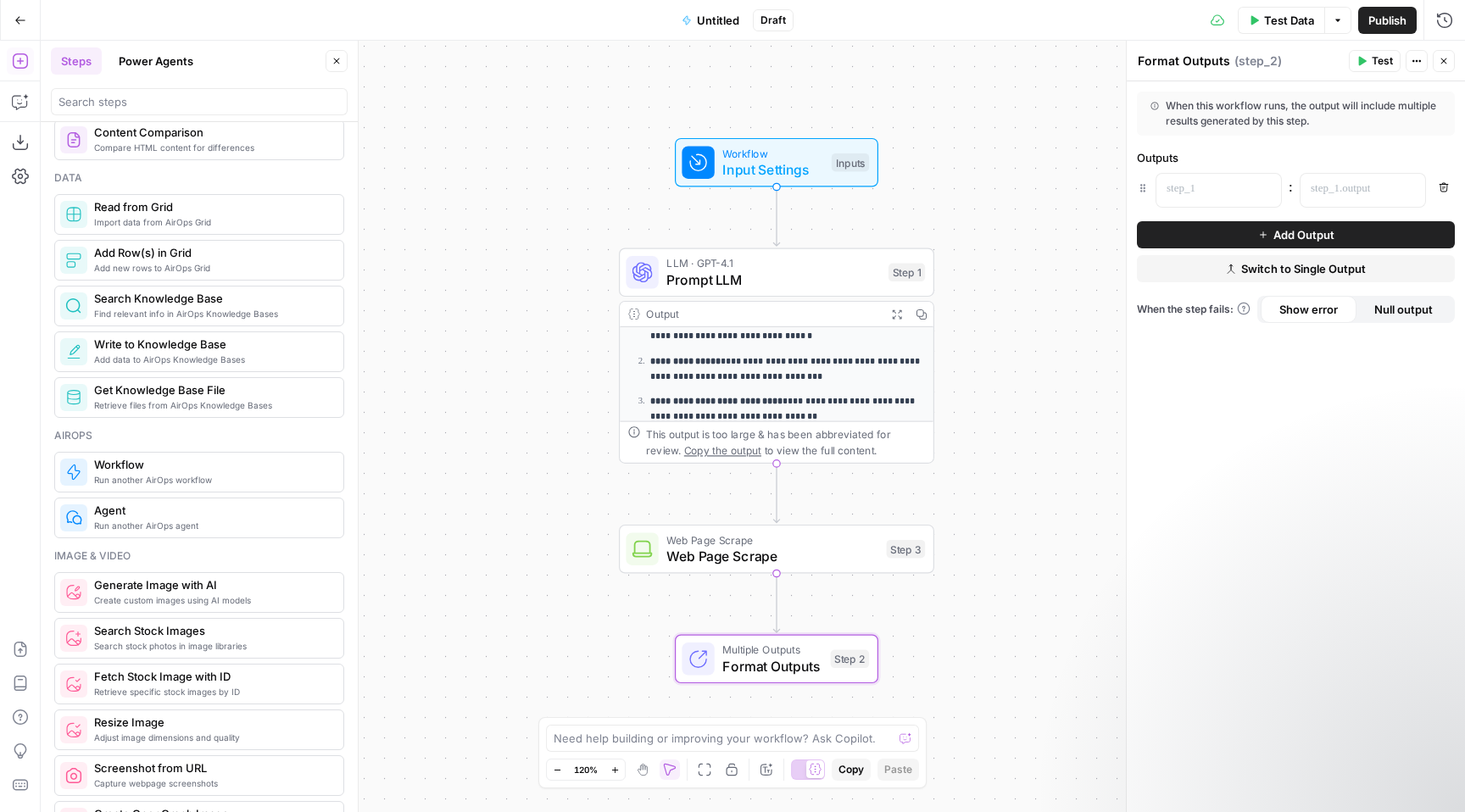
scroll to position [734, 0]
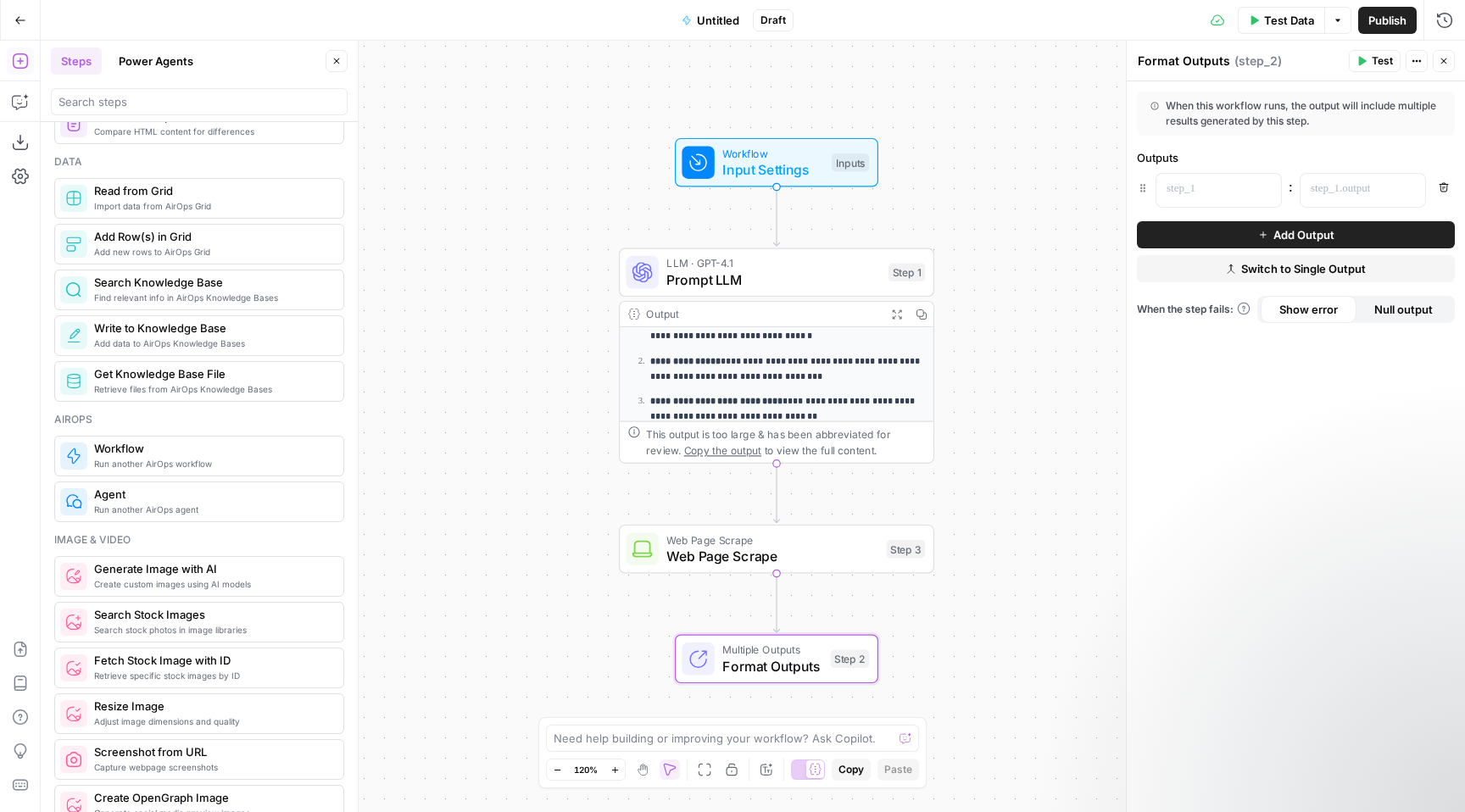
click at [306, 457] on span "Run another AirOps workflow" at bounding box center [212, 463] width 236 height 14
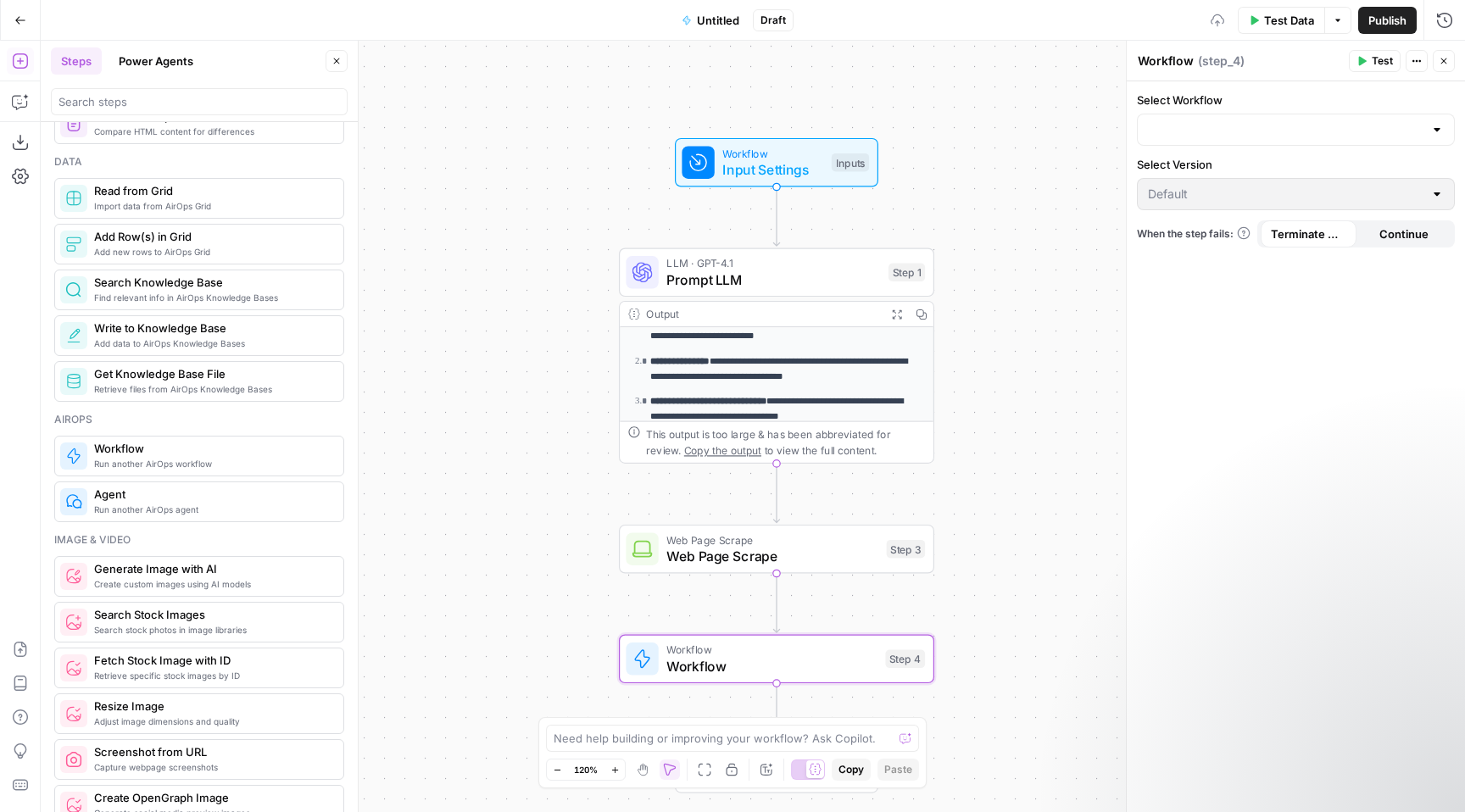
click at [232, 572] on span "Generate Image with AI" at bounding box center [212, 569] width 236 height 17
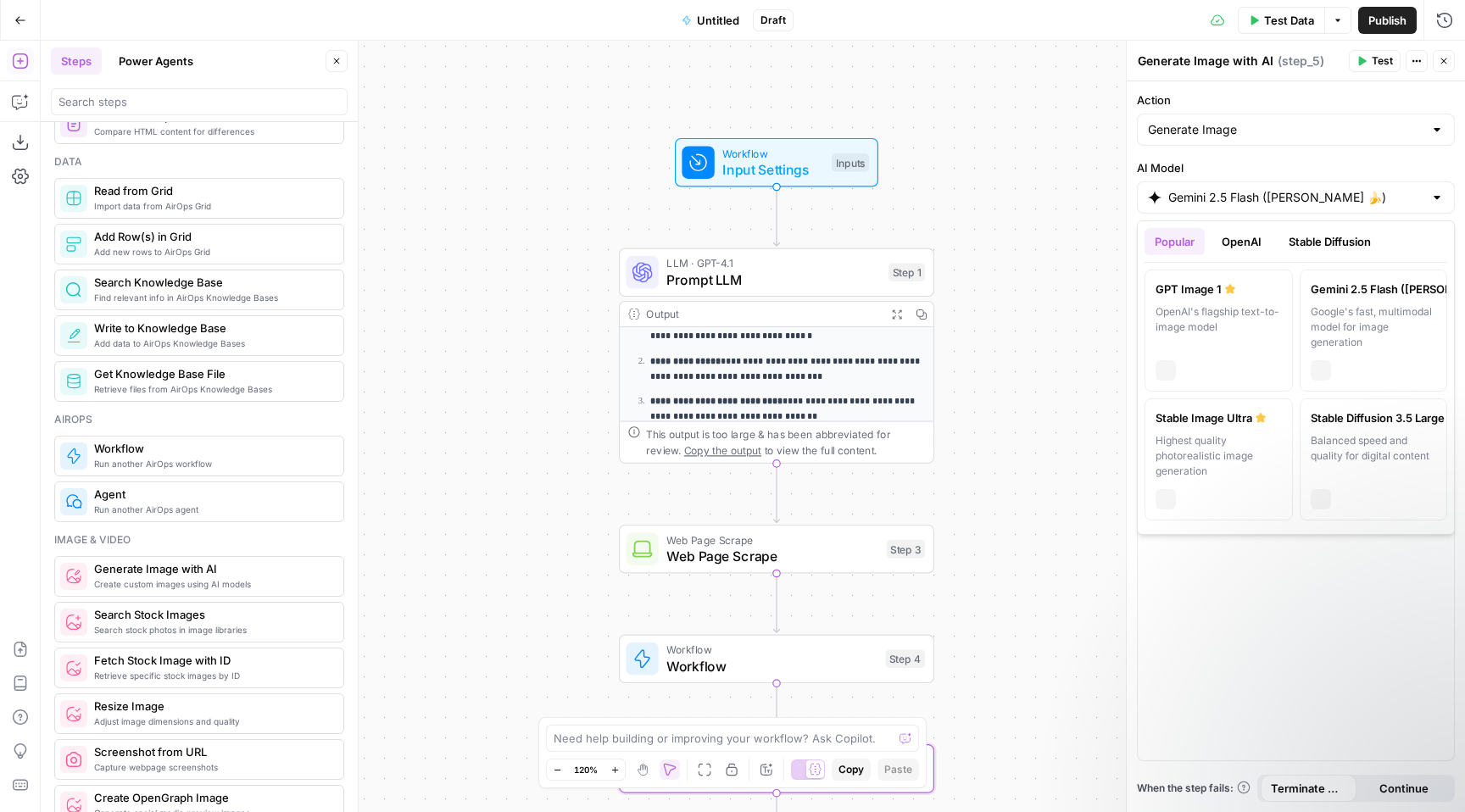
click at [1242, 190] on input "Gemini 2.5 Flash ([PERSON_NAME] 🍌)" at bounding box center [1296, 197] width 255 height 17
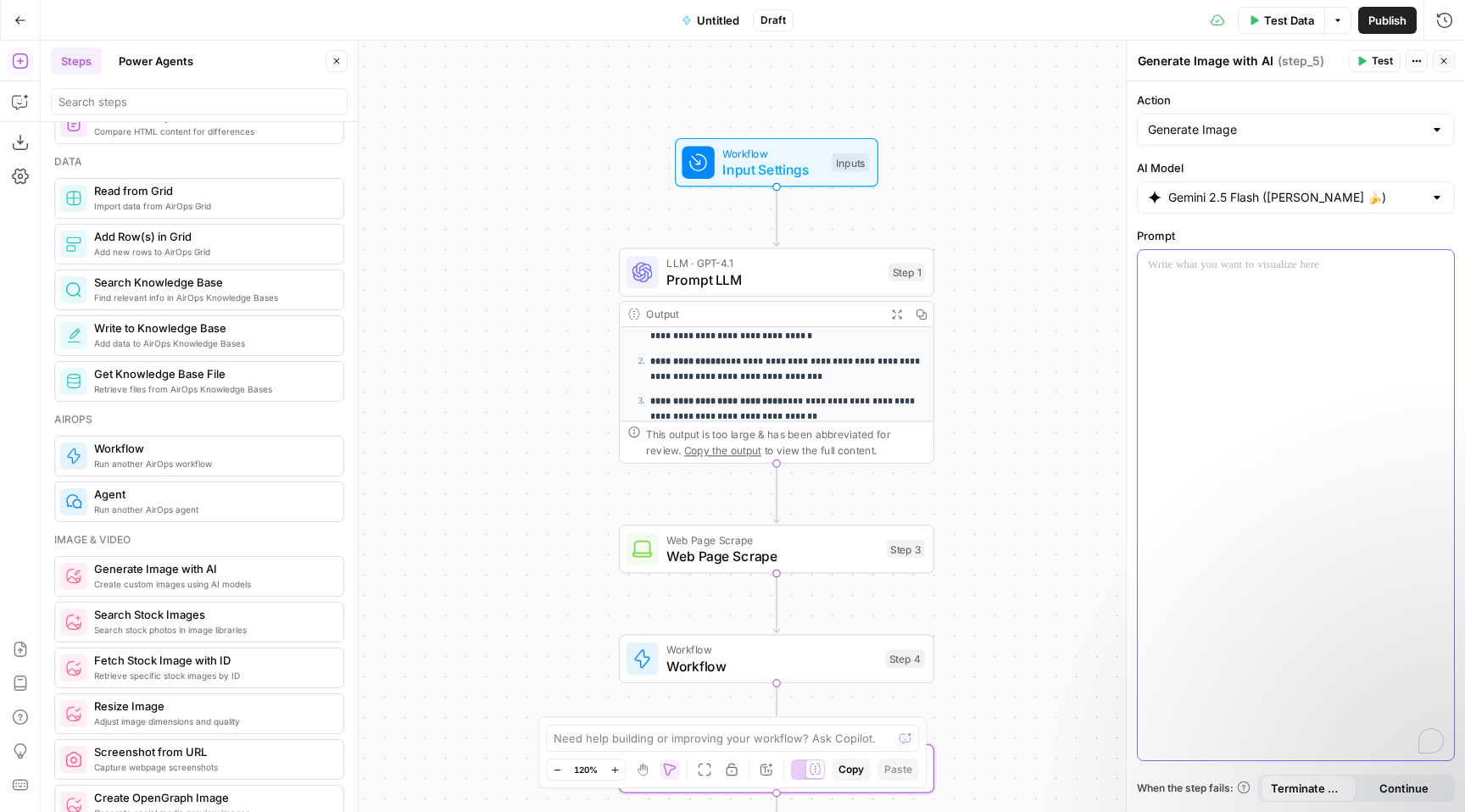
click at [1240, 335] on div "To enrich screen reader interactions, please activate Accessibility in Grammarl…" at bounding box center [1296, 505] width 316 height 510
click at [978, 620] on div "**********" at bounding box center [753, 426] width 1424 height 771
click at [907, 654] on div "Step 4" at bounding box center [904, 659] width 40 height 19
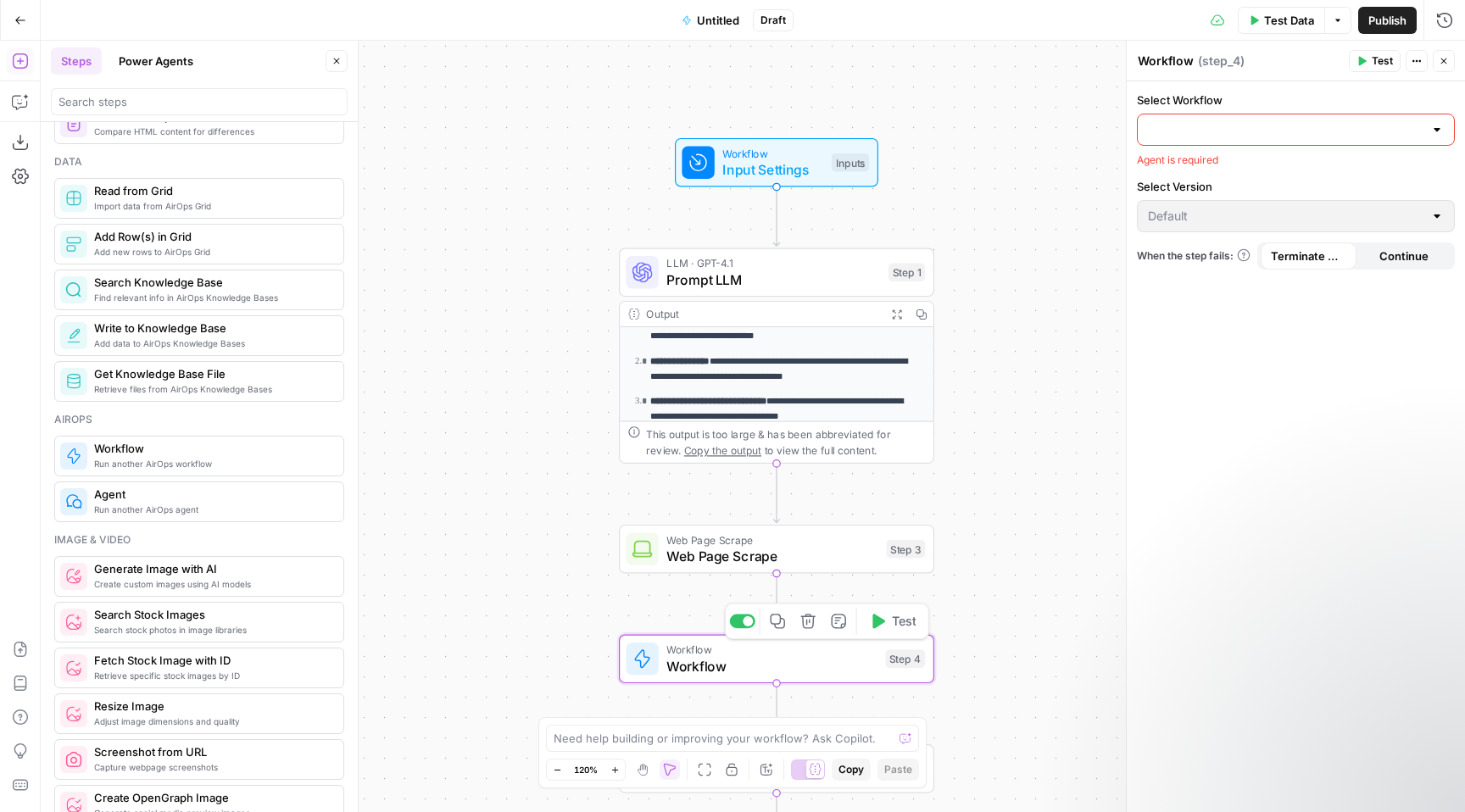
click at [808, 625] on icon "button" at bounding box center [808, 620] width 16 height 16
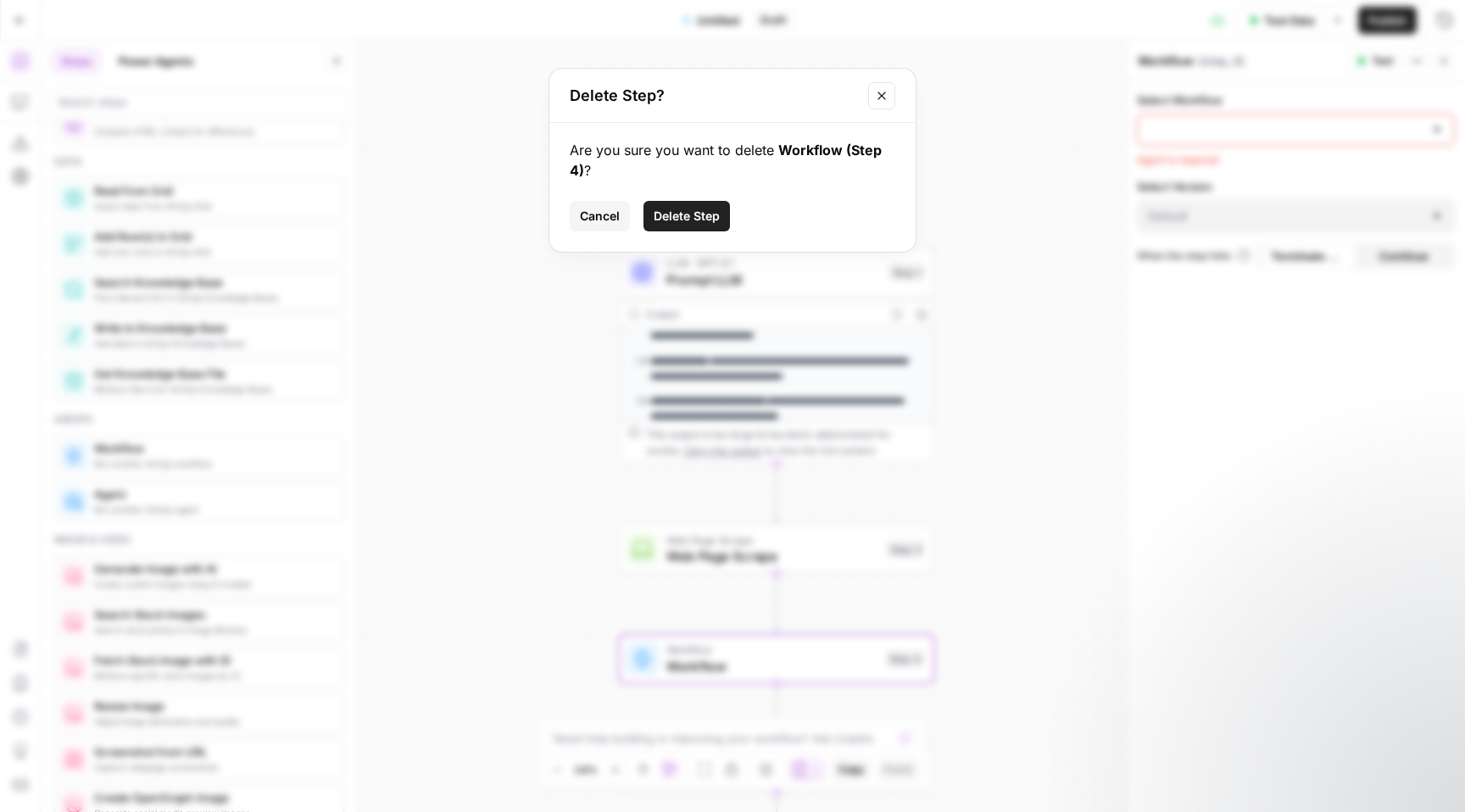
click at [696, 224] on span "Delete Step" at bounding box center [687, 216] width 66 height 17
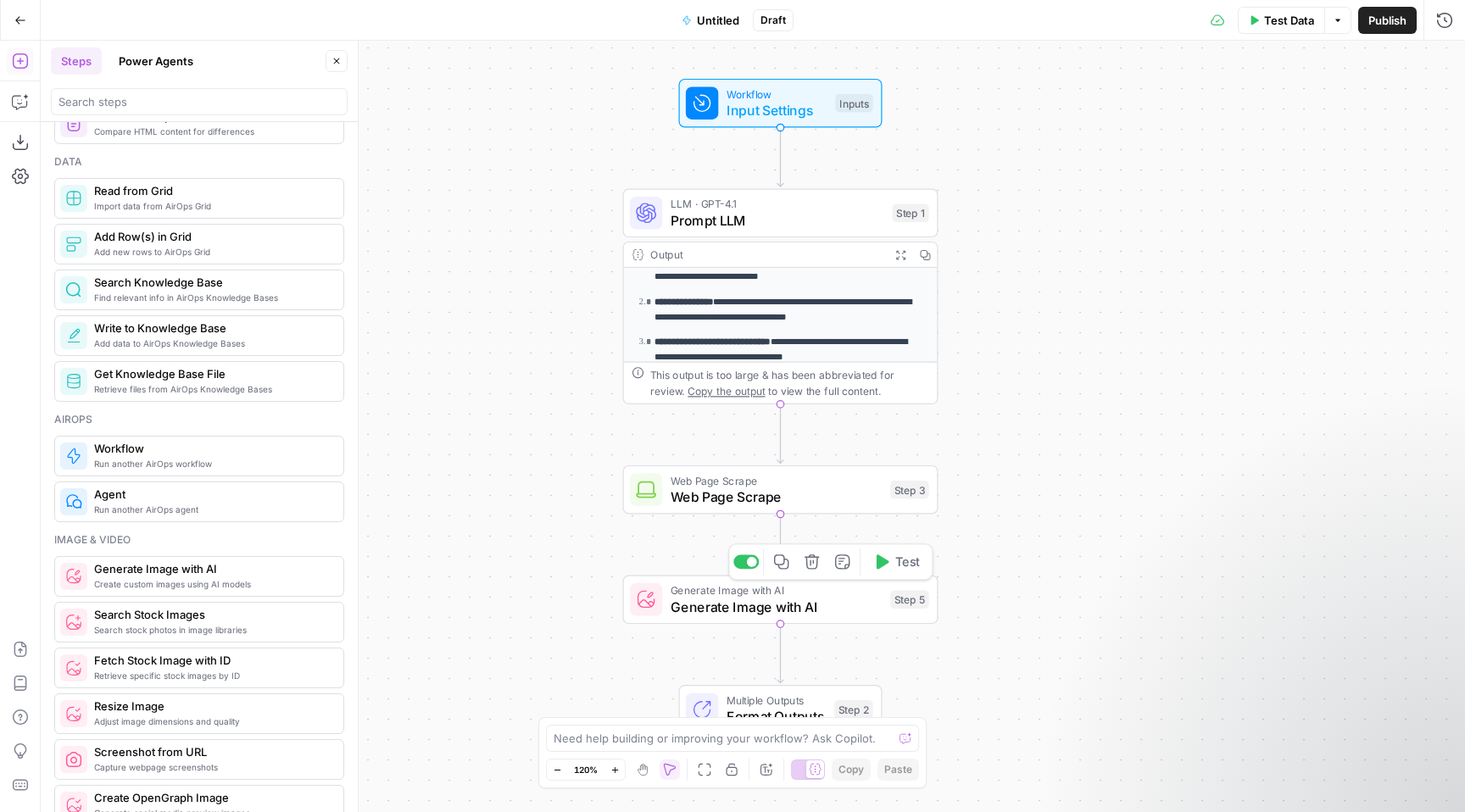
click at [909, 599] on div "Step 5" at bounding box center [909, 600] width 39 height 19
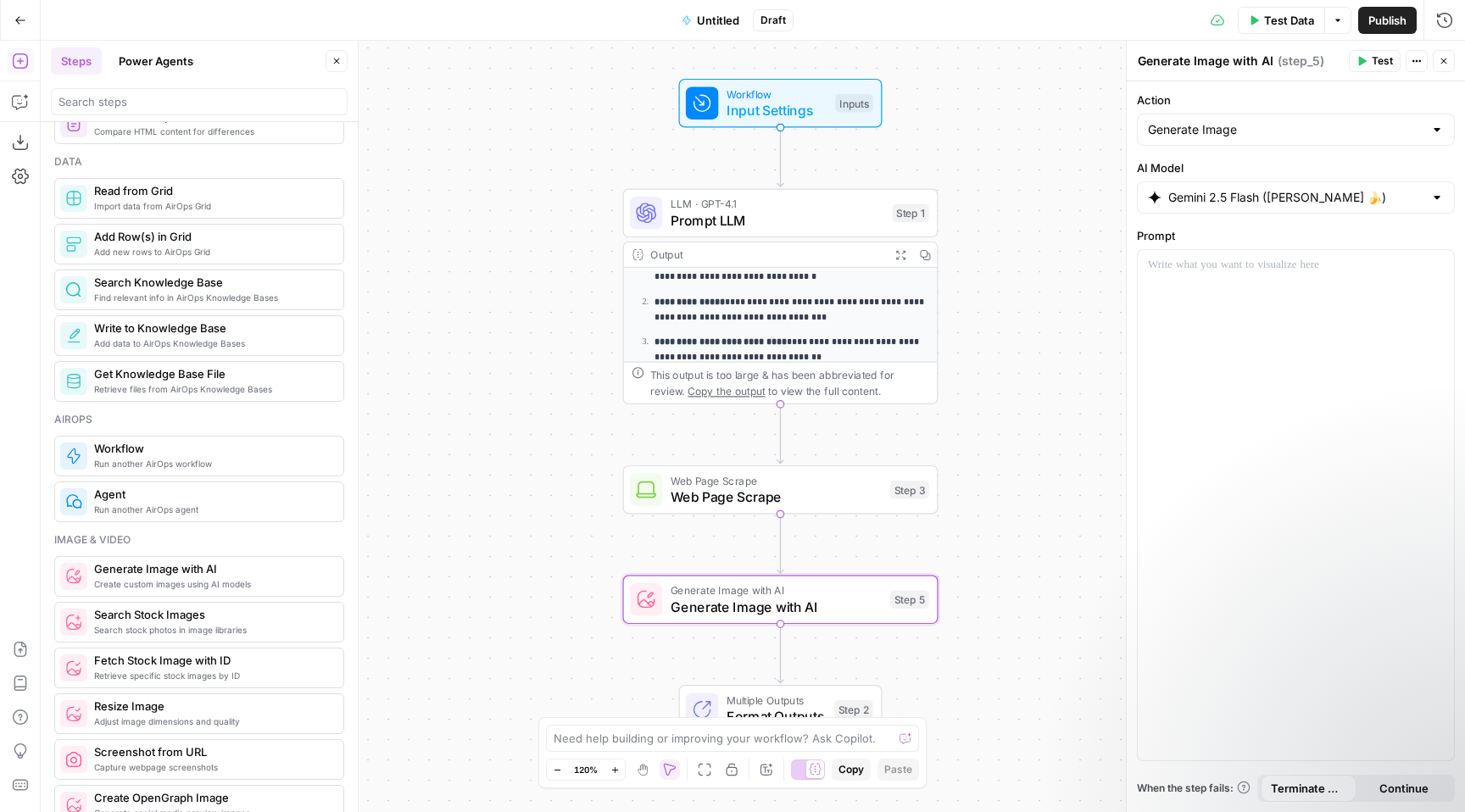
click at [1318, 54] on span "( step_5 )" at bounding box center [1301, 61] width 47 height 17
click at [1414, 60] on icon "button" at bounding box center [1417, 61] width 10 height 10
click at [1349, 133] on span "Delete Step" at bounding box center [1365, 136] width 82 height 17
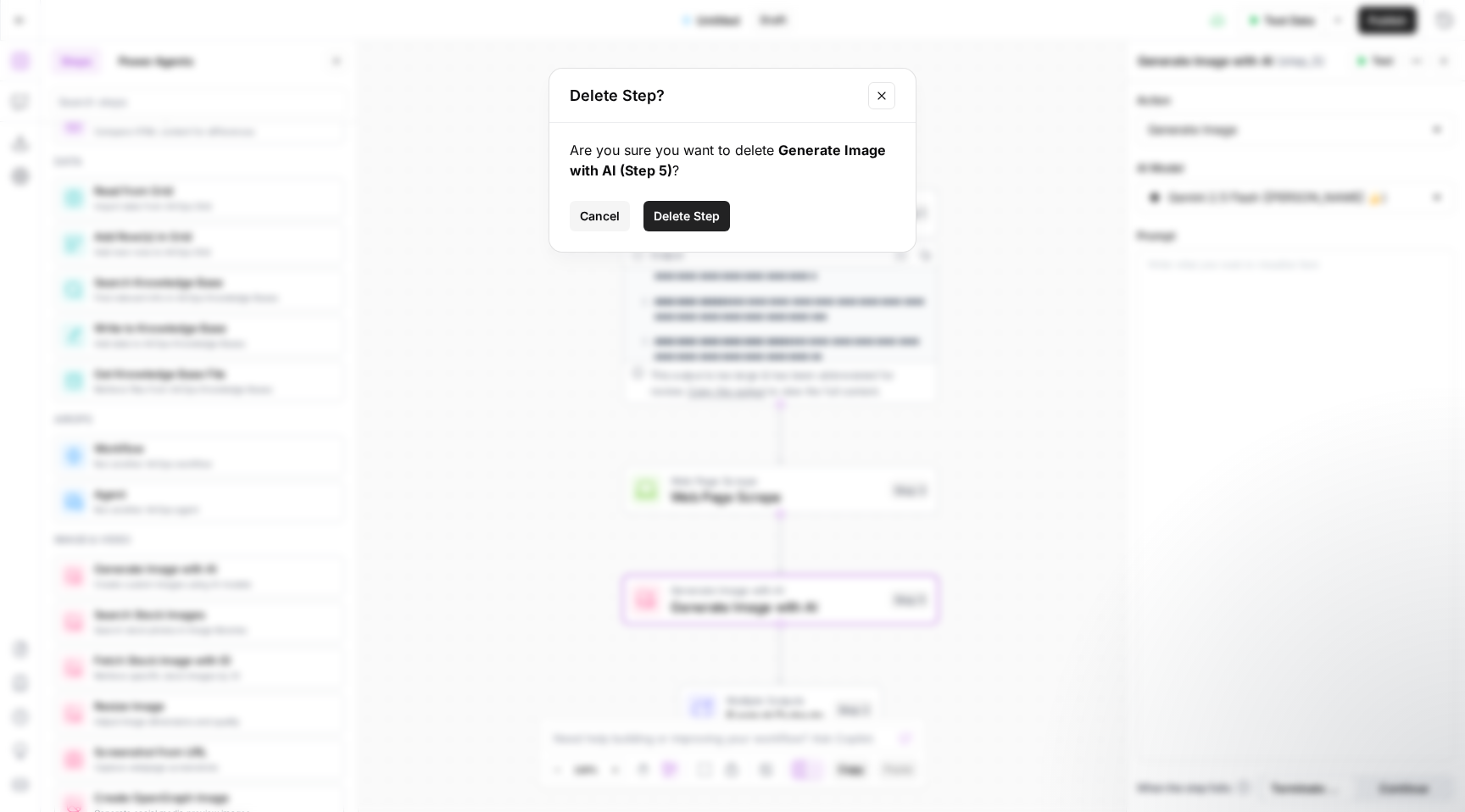
click at [706, 211] on span "Delete Step" at bounding box center [687, 216] width 66 height 17
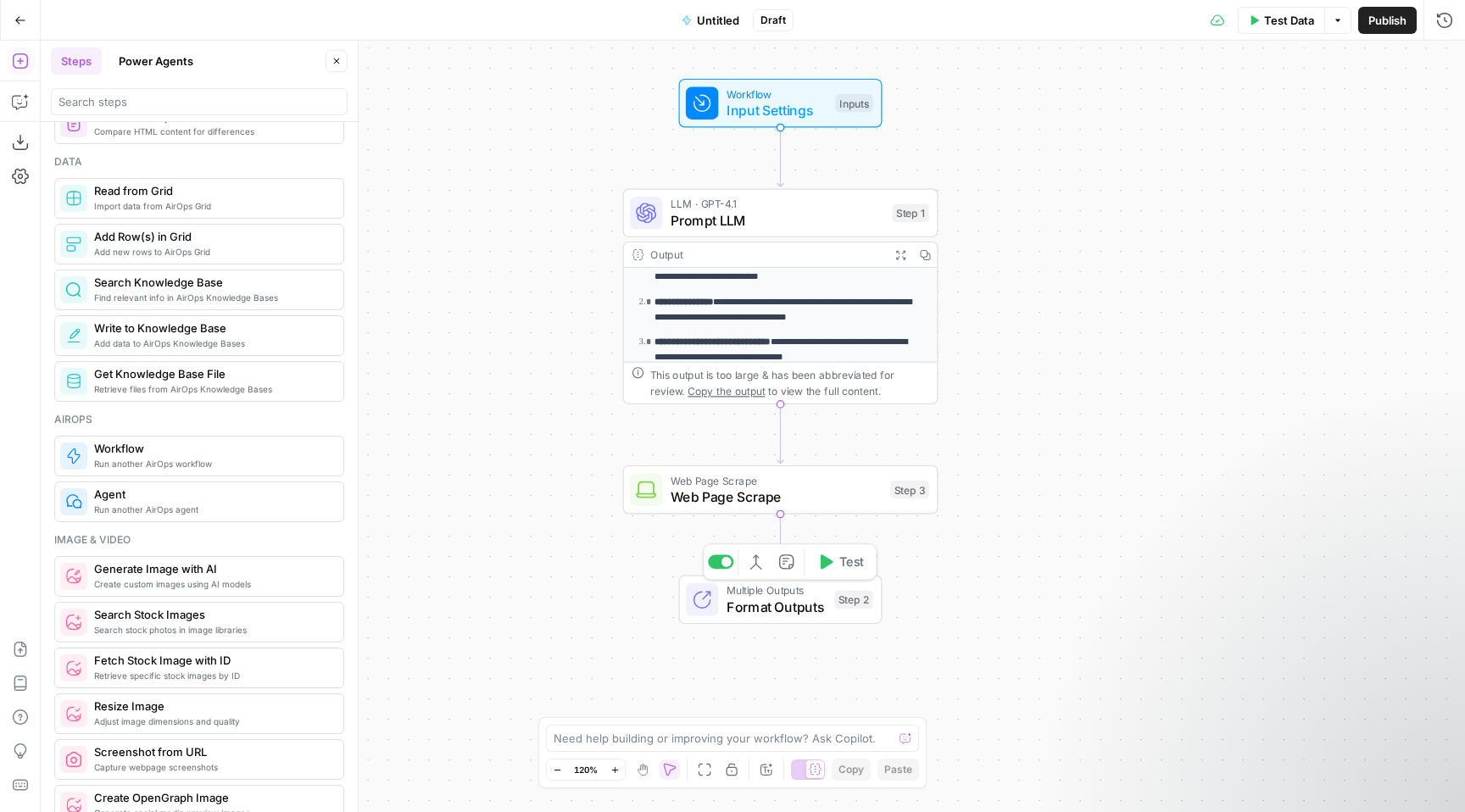
drag, startPoint x: 837, startPoint y: 600, endPoint x: 664, endPoint y: 586, distance: 173.6
click at [664, 586] on div "Multiple Outputs Format Outputs Step 2 Switch to single output Add Note Test" at bounding box center [780, 600] width 316 height 49
drag, startPoint x: 783, startPoint y: 401, endPoint x: 839, endPoint y: 407, distance: 56.3
click at [841, 409] on div "**********" at bounding box center [753, 426] width 1424 height 771
click at [898, 258] on icon "button" at bounding box center [900, 254] width 11 height 11
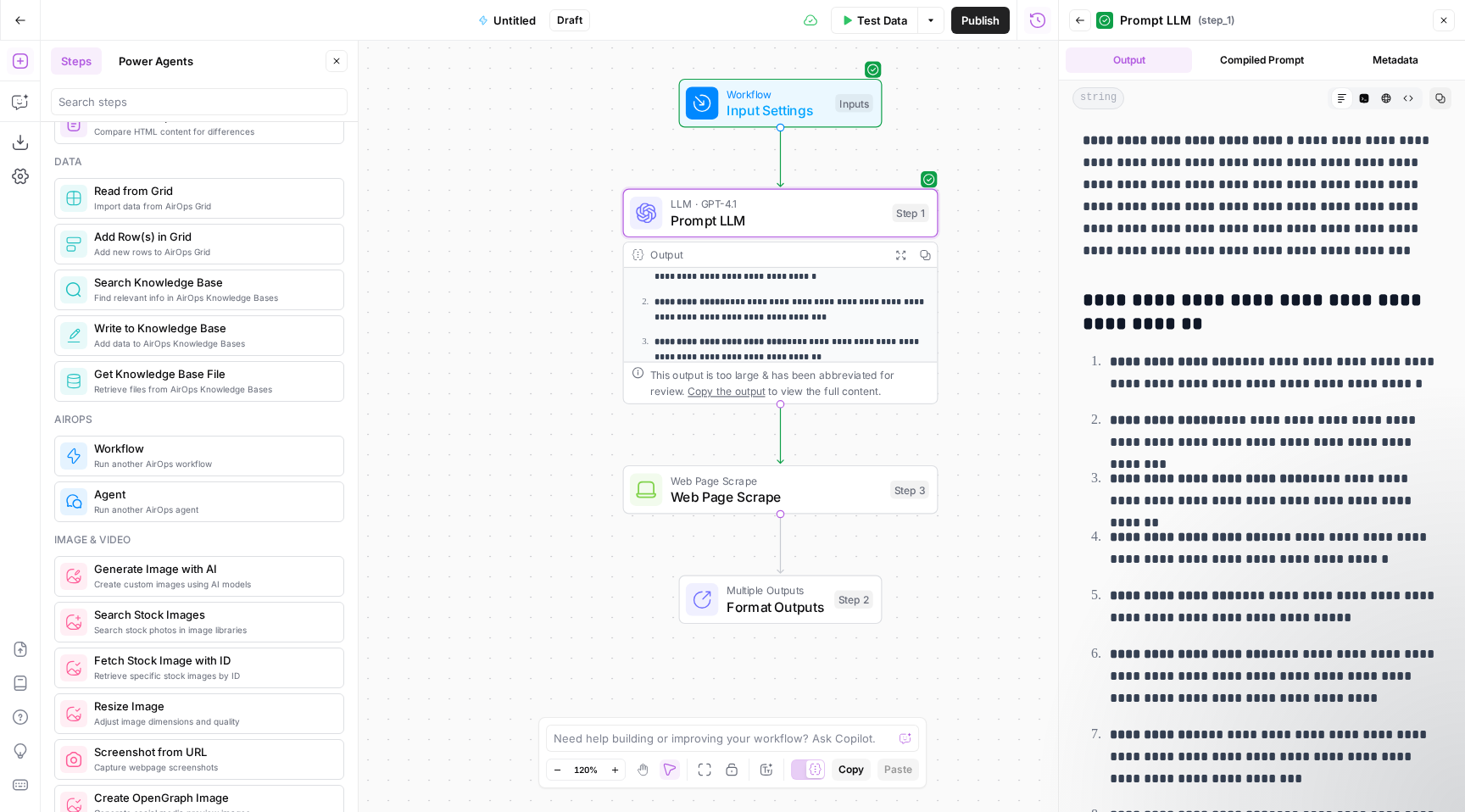
click at [898, 258] on icon "button" at bounding box center [900, 254] width 11 height 11
click at [863, 217] on span "Prompt LLM" at bounding box center [777, 220] width 214 height 20
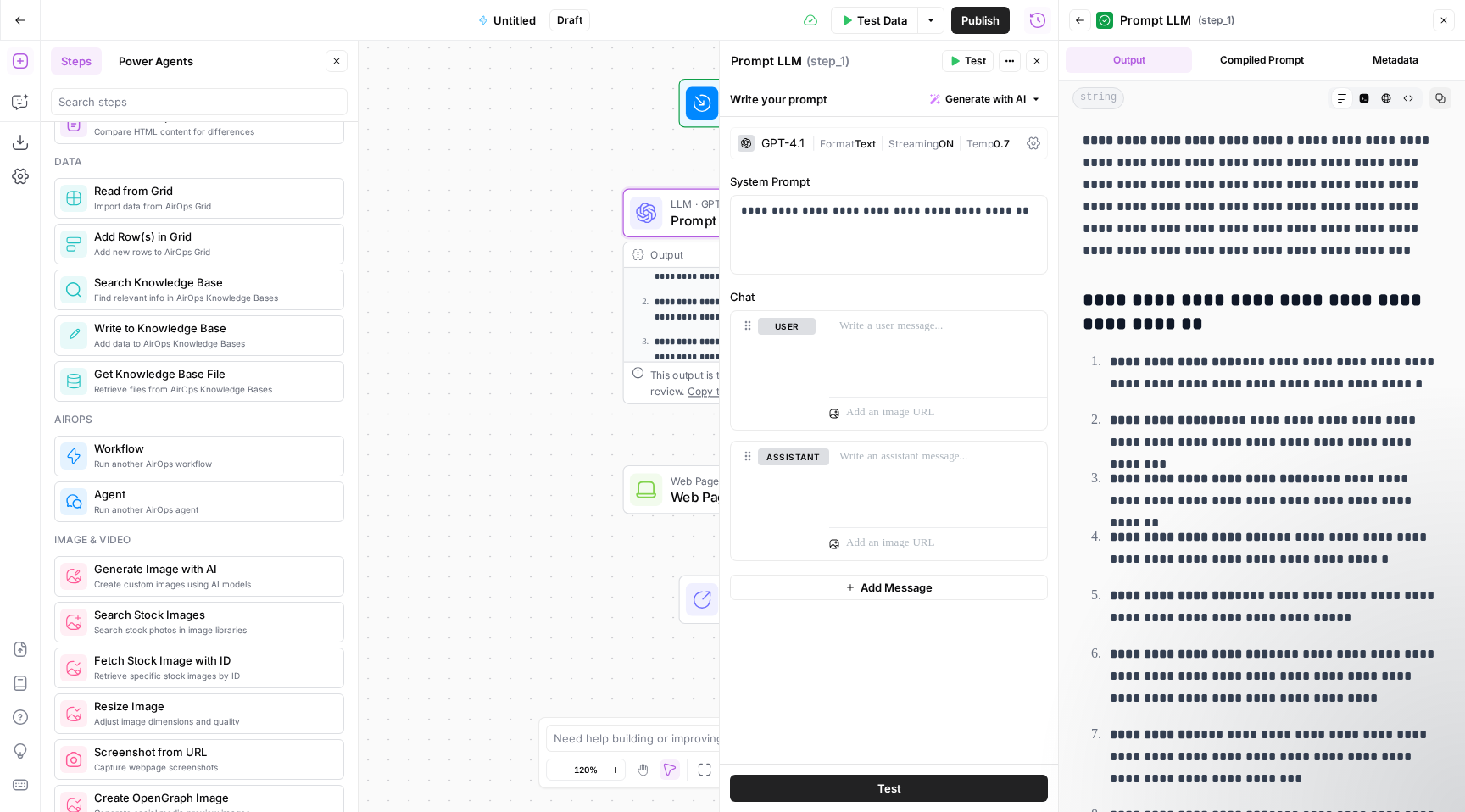
click at [1436, 19] on button "Close" at bounding box center [1444, 20] width 22 height 22
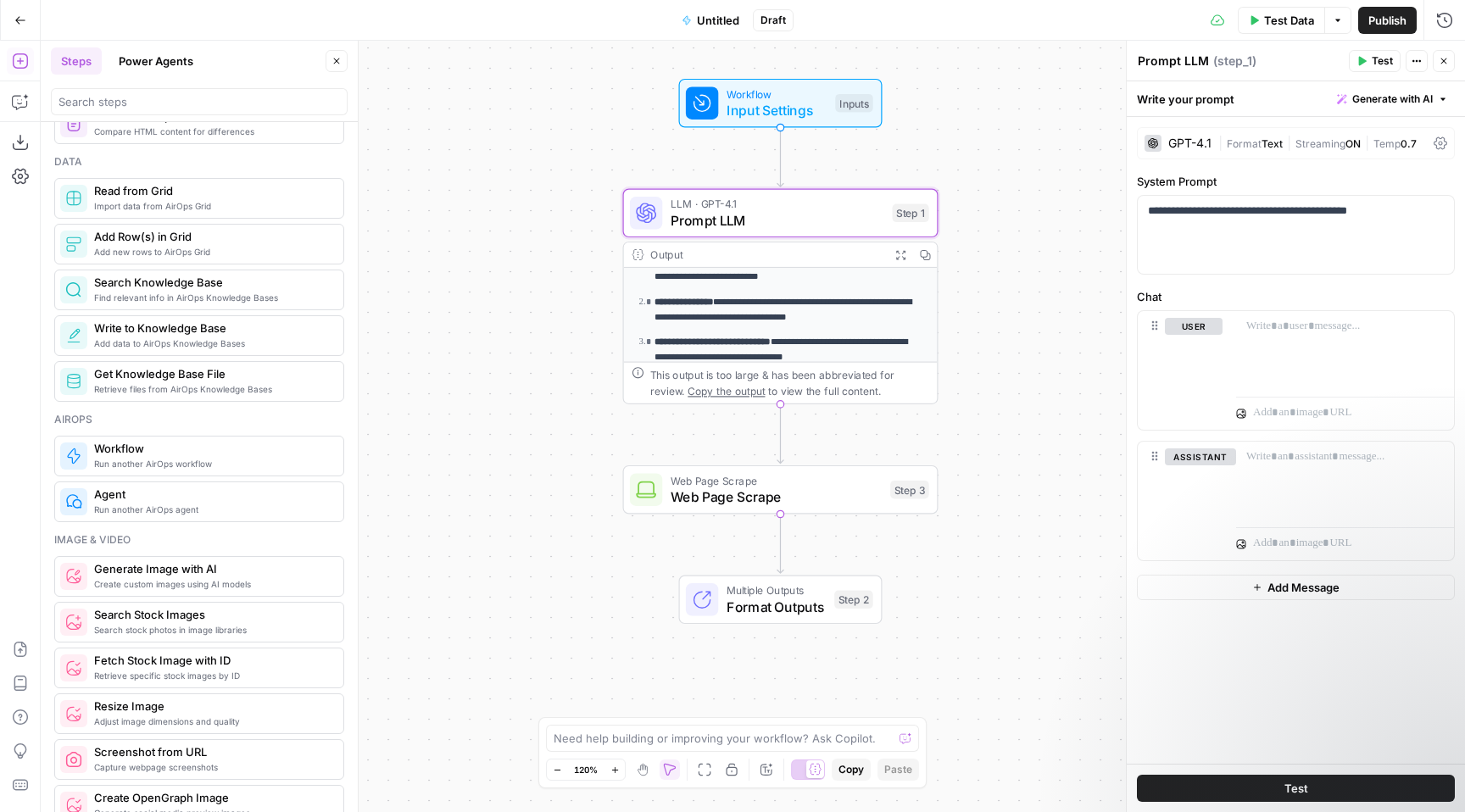
click at [856, 669] on div "**********" at bounding box center [753, 426] width 1424 height 771
click at [773, 737] on textarea at bounding box center [723, 738] width 339 height 17
click at [1446, 64] on icon "button" at bounding box center [1444, 61] width 6 height 6
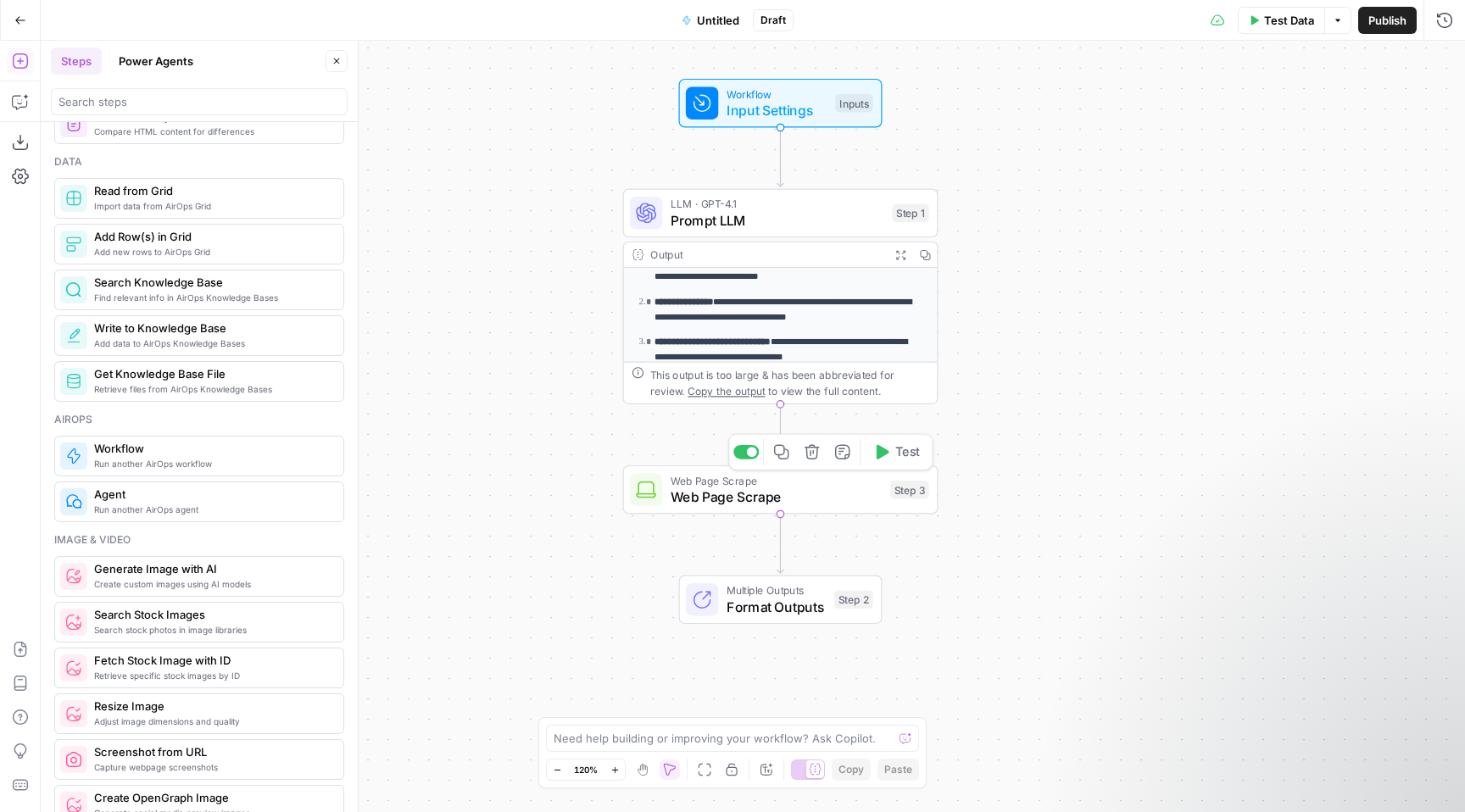
click at [759, 453] on div "Copy step Delete step Add Note Test" at bounding box center [830, 451] width 204 height 37
click at [752, 457] on div at bounding box center [746, 451] width 26 height 14
click at [959, 571] on div "**********" at bounding box center [753, 426] width 1424 height 771
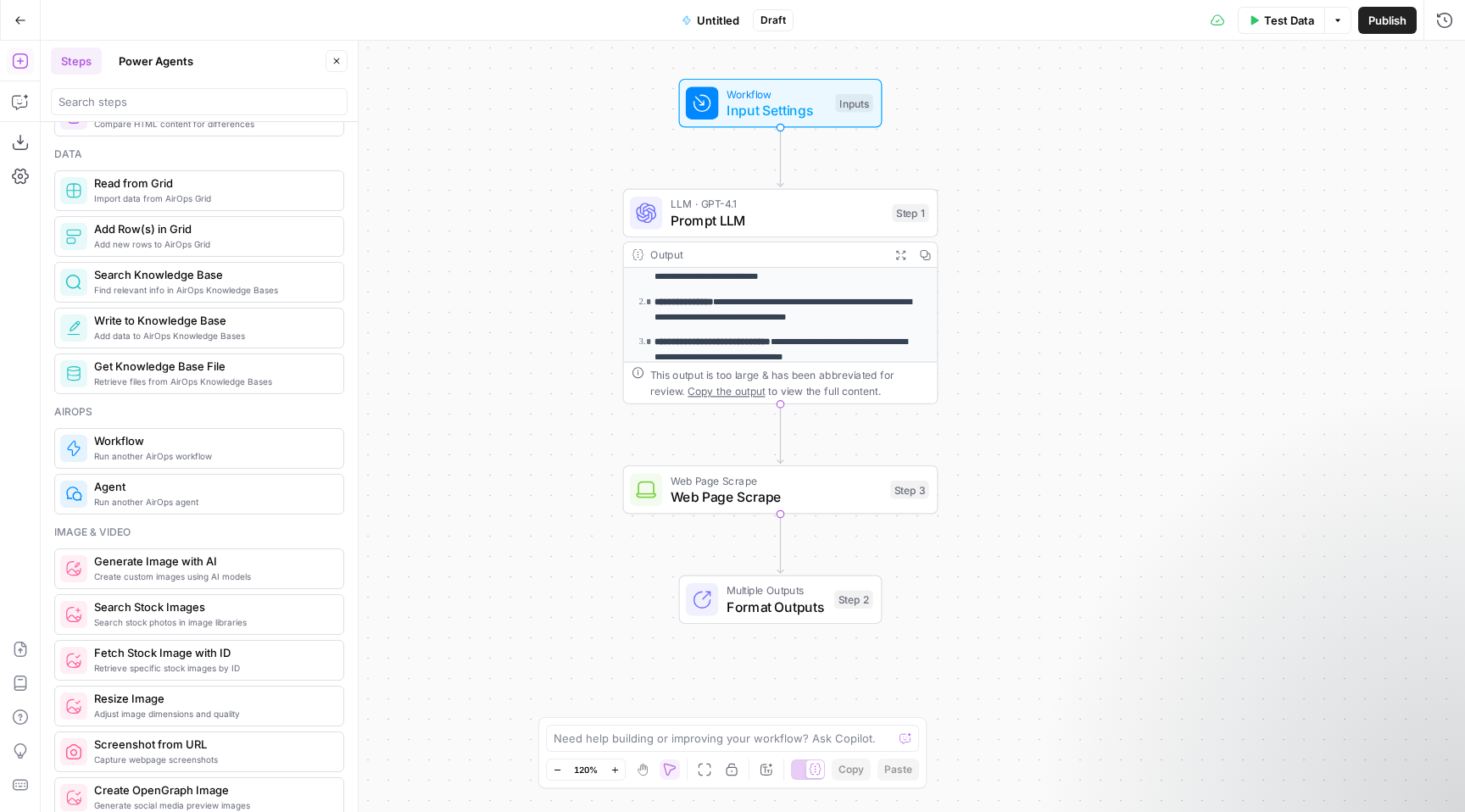
scroll to position [780, 0]
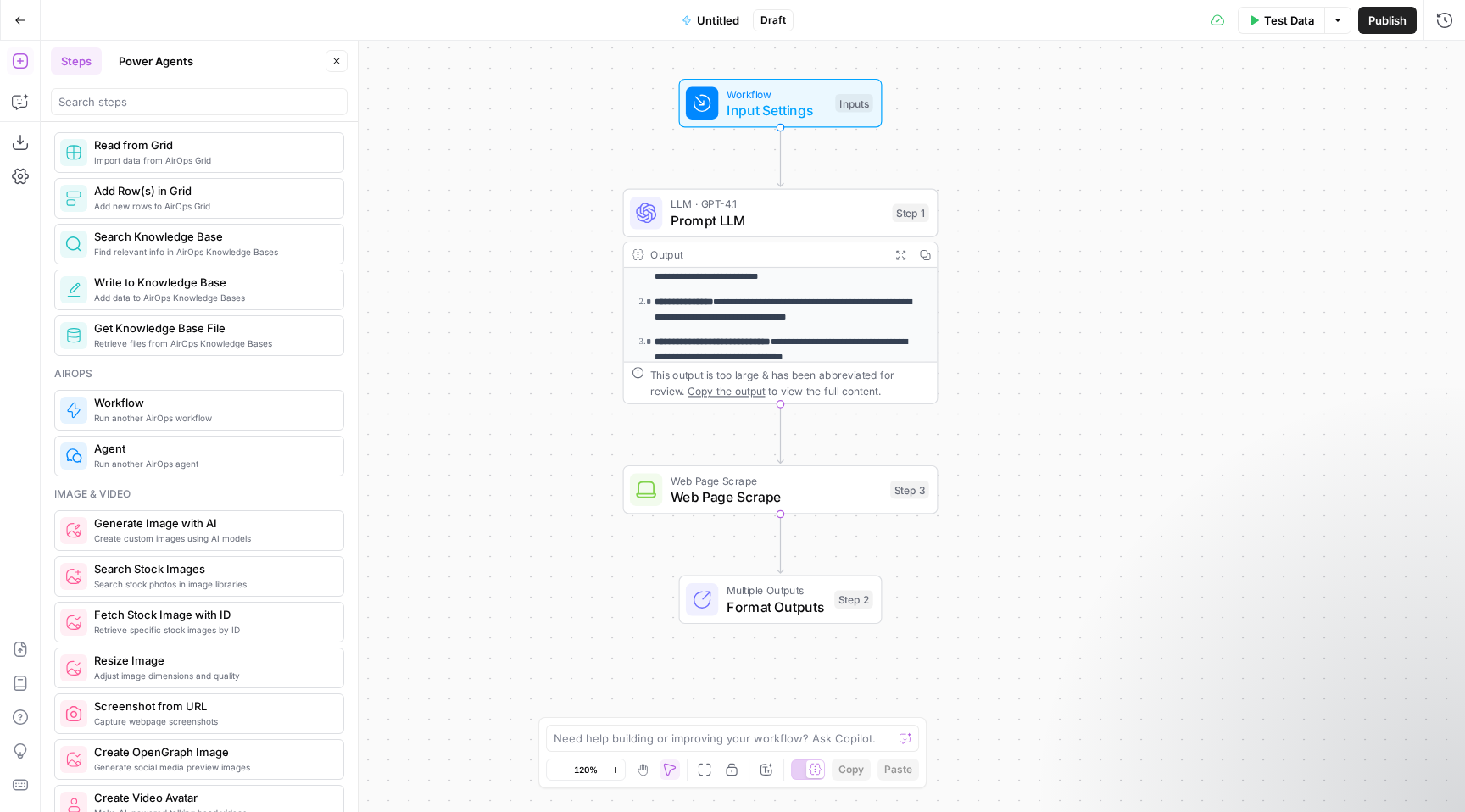
click at [900, 481] on div "Step 3" at bounding box center [909, 490] width 39 height 19
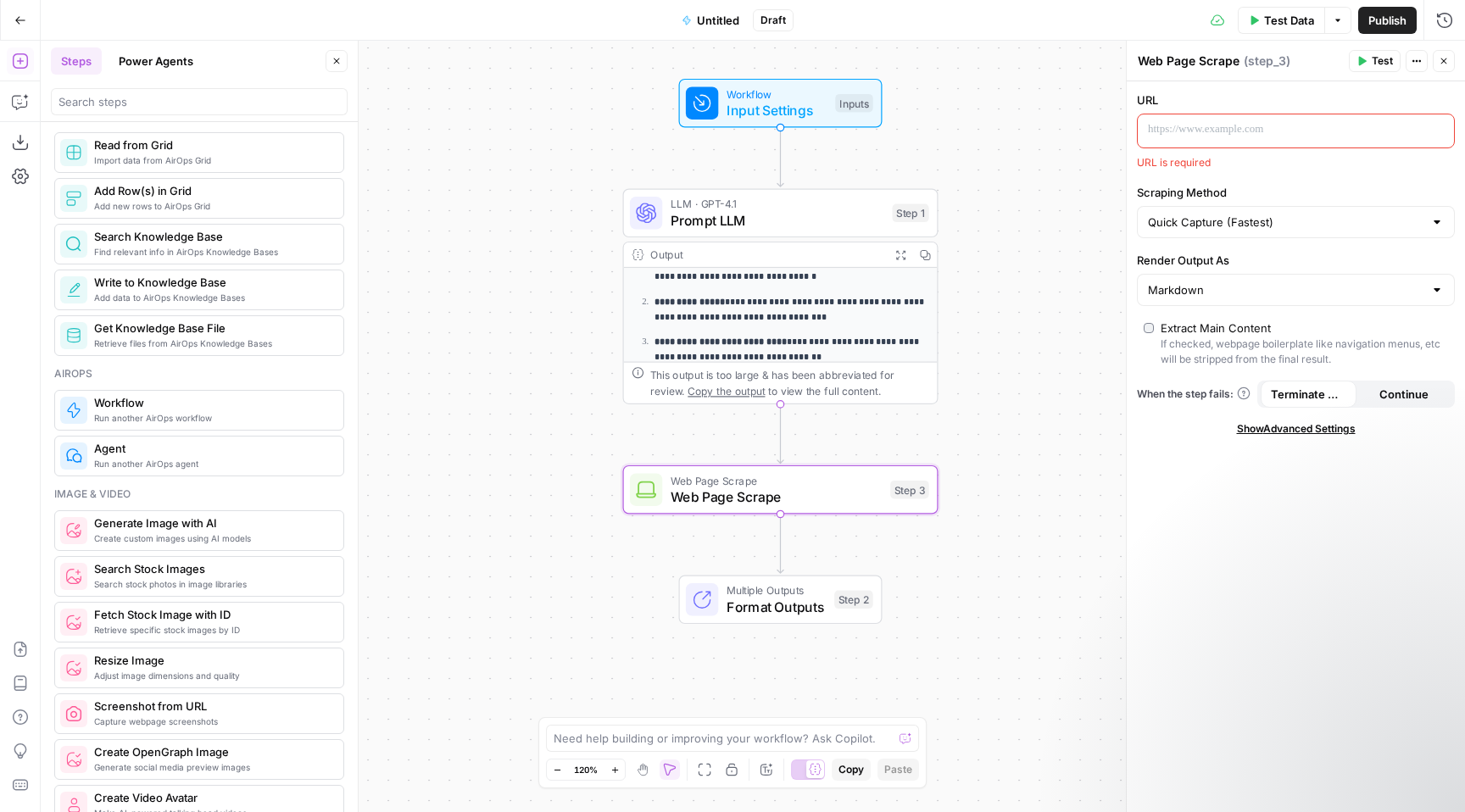
click at [1211, 64] on textarea "Web Page Scrape" at bounding box center [1189, 61] width 102 height 17
click at [713, 481] on span "Web Page Scrape" at bounding box center [776, 480] width 212 height 16
click at [251, 154] on span "Import data from AirOps Grid" at bounding box center [212, 160] width 236 height 14
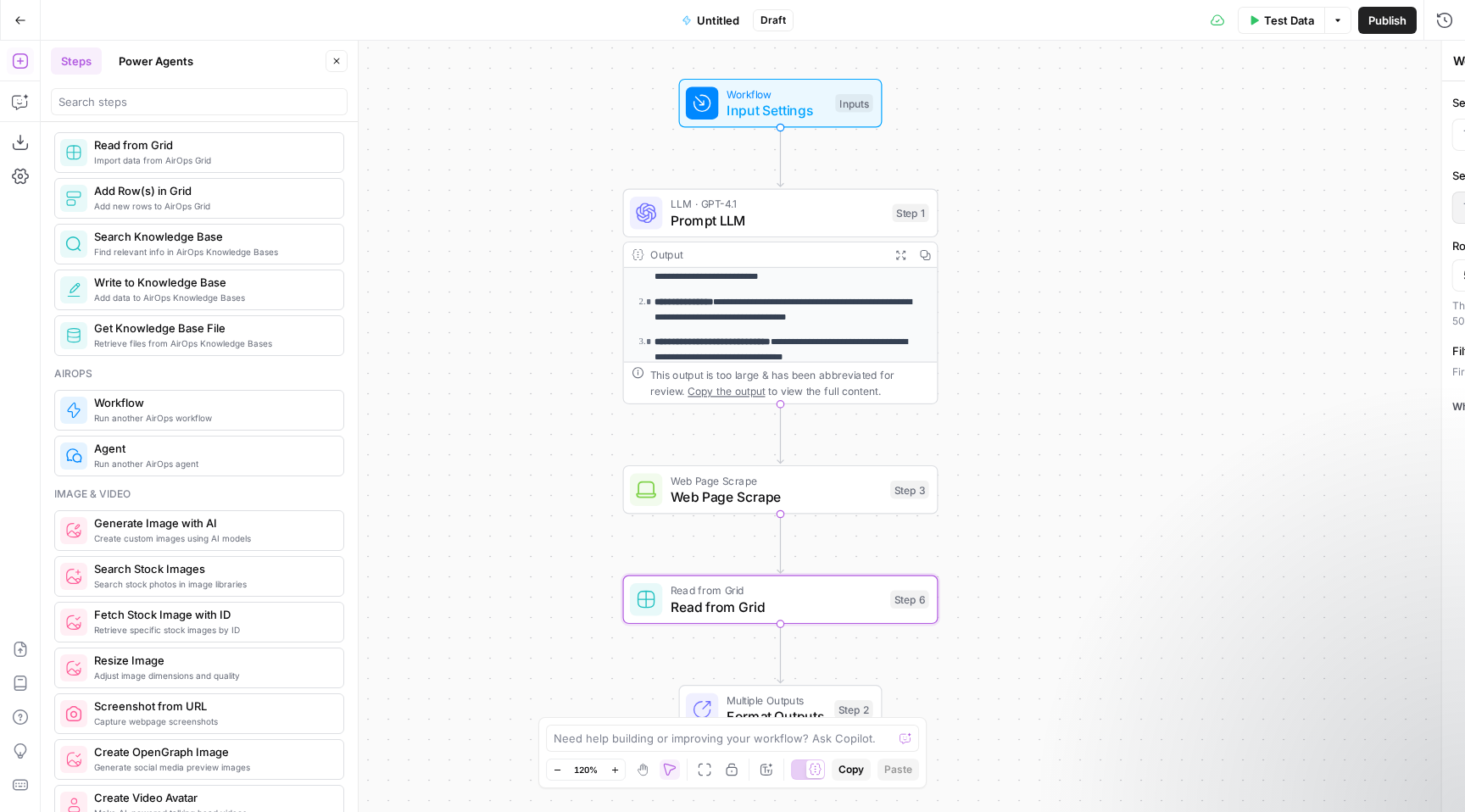
type textarea "Read from Grid"
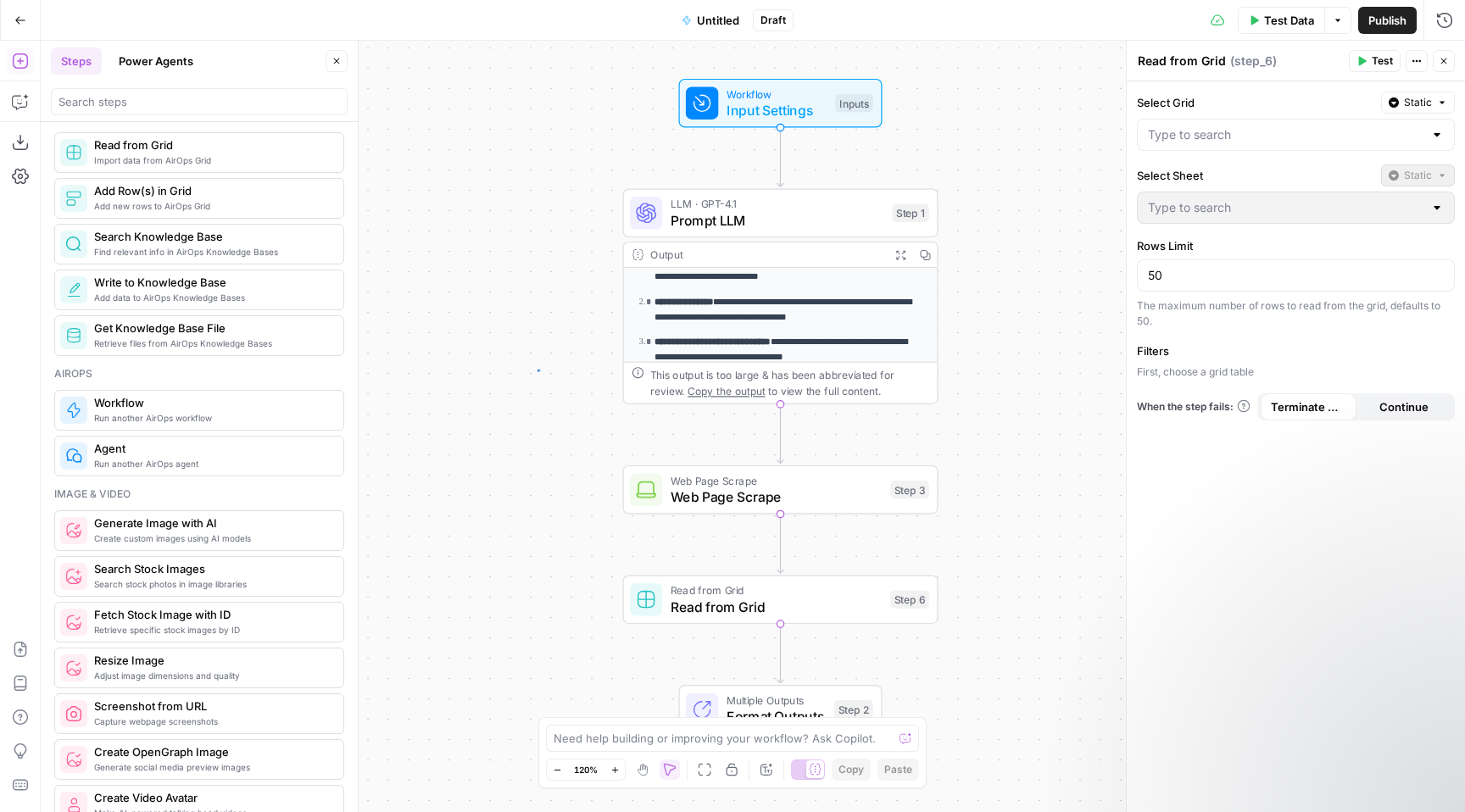
click at [538, 368] on div "**********" at bounding box center [753, 426] width 1424 height 771
click at [720, 228] on span "Prompt LLM" at bounding box center [777, 220] width 214 height 20
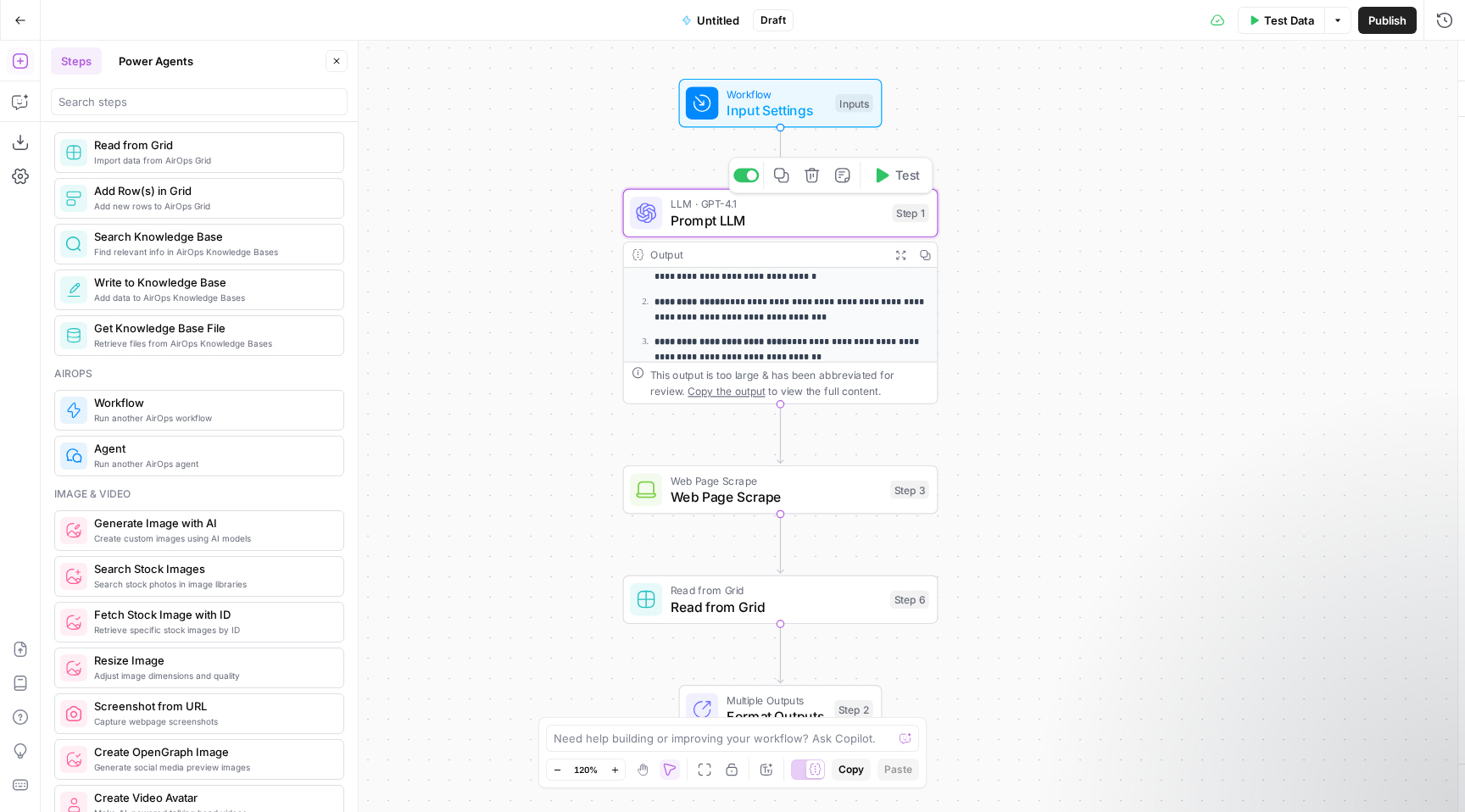
type textarea "Prompt LLM"
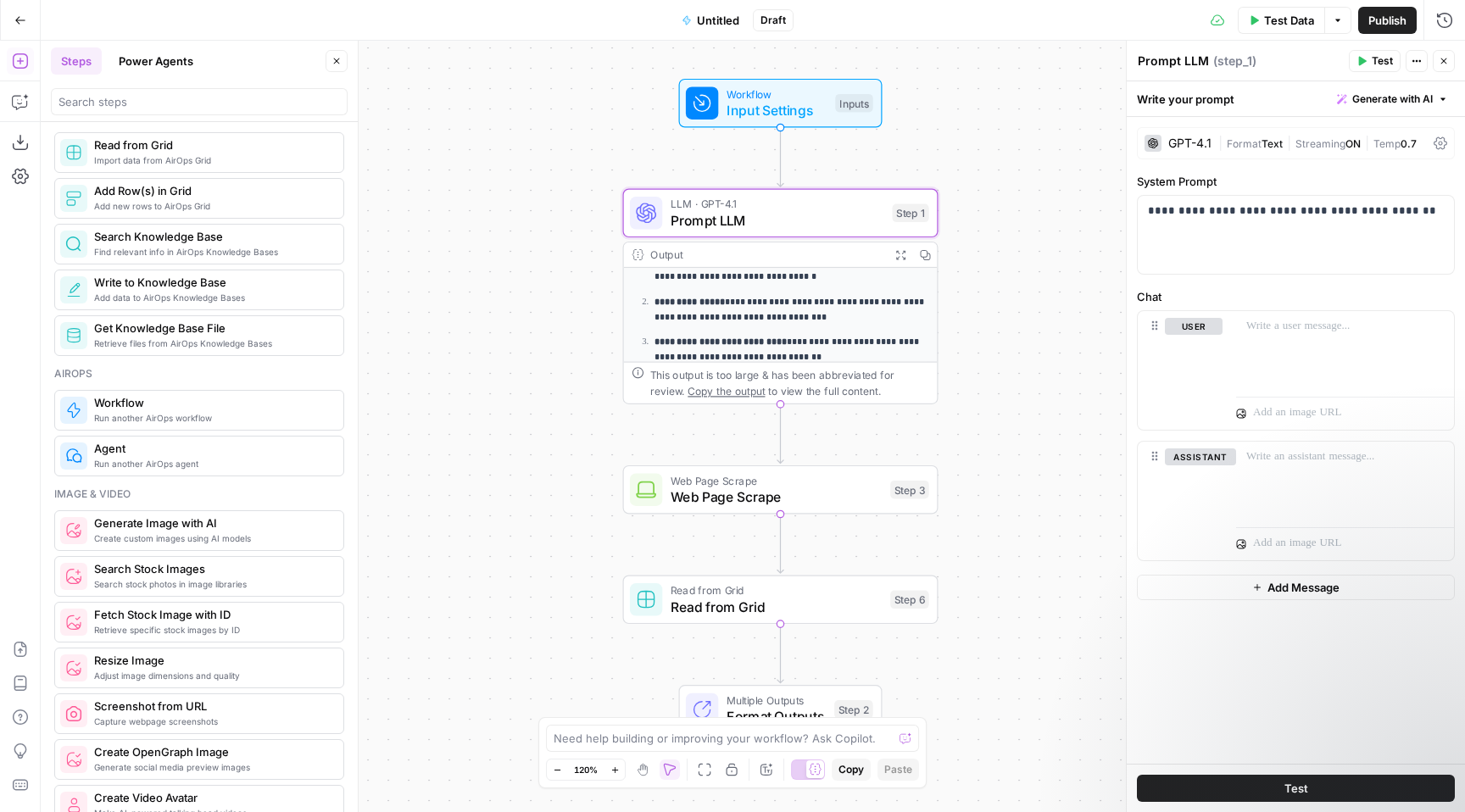
click at [698, 22] on span "Untitled" at bounding box center [718, 20] width 43 height 17
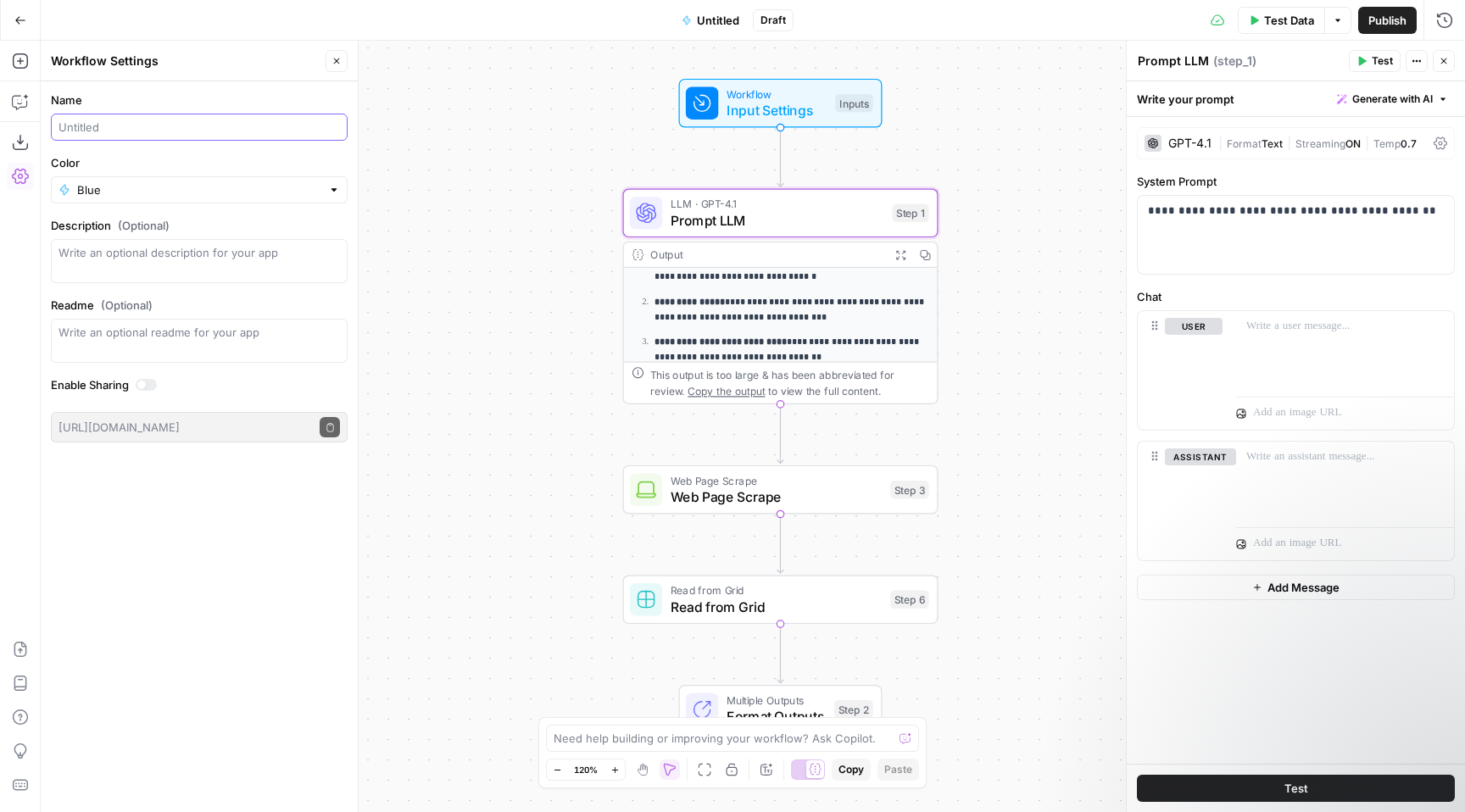
click at [177, 129] on input "Name" at bounding box center [199, 127] width 282 height 17
type input "cb-hari-test"
click at [402, 223] on div "**********" at bounding box center [753, 426] width 1424 height 771
click at [406, 223] on div "**********" at bounding box center [753, 426] width 1424 height 771
click at [499, 181] on div "**********" at bounding box center [753, 426] width 1424 height 771
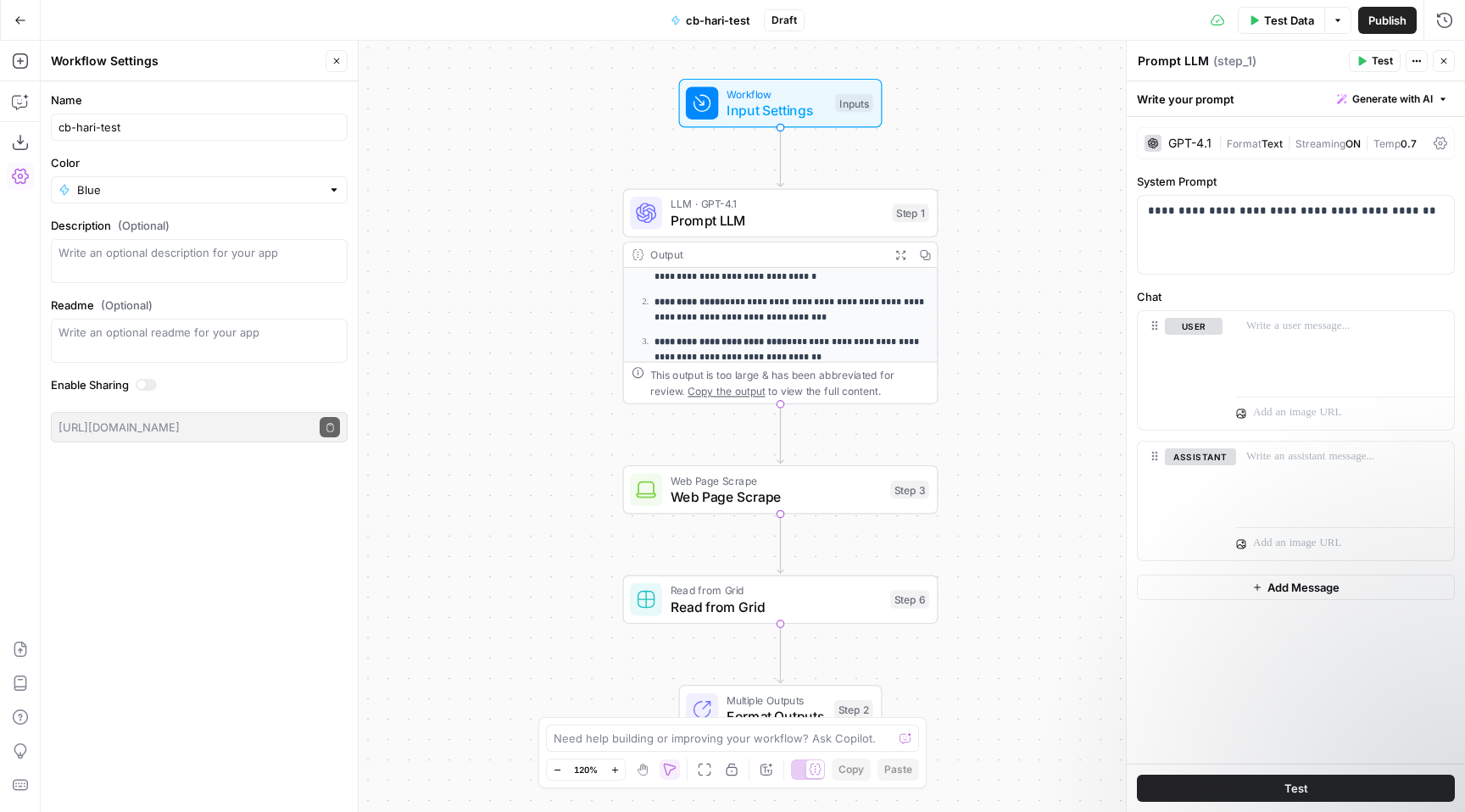
click at [700, 20] on span "cb-hari-test" at bounding box center [718, 20] width 65 height 17
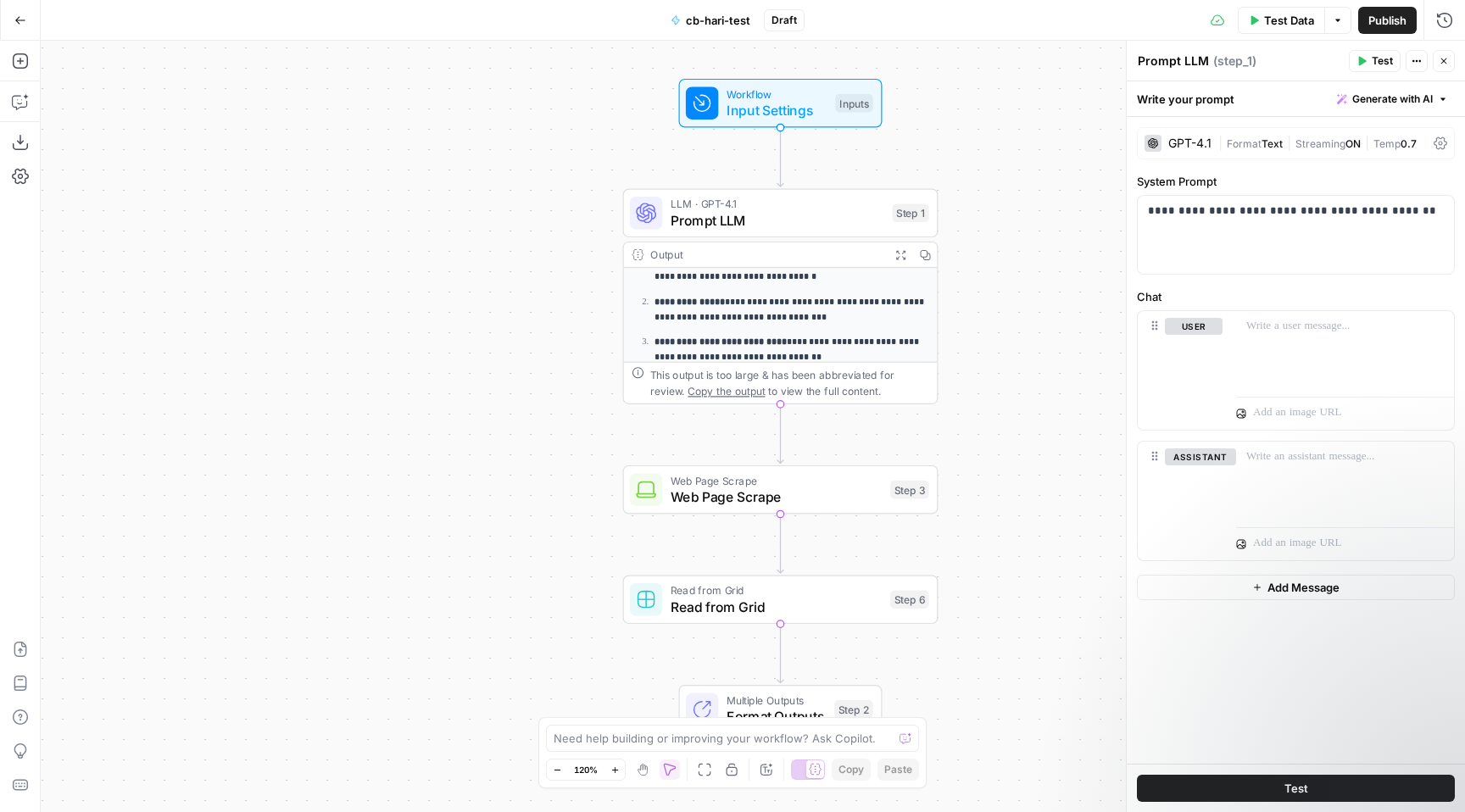
click at [7, 26] on button "Go Back" at bounding box center [20, 20] width 31 height 31
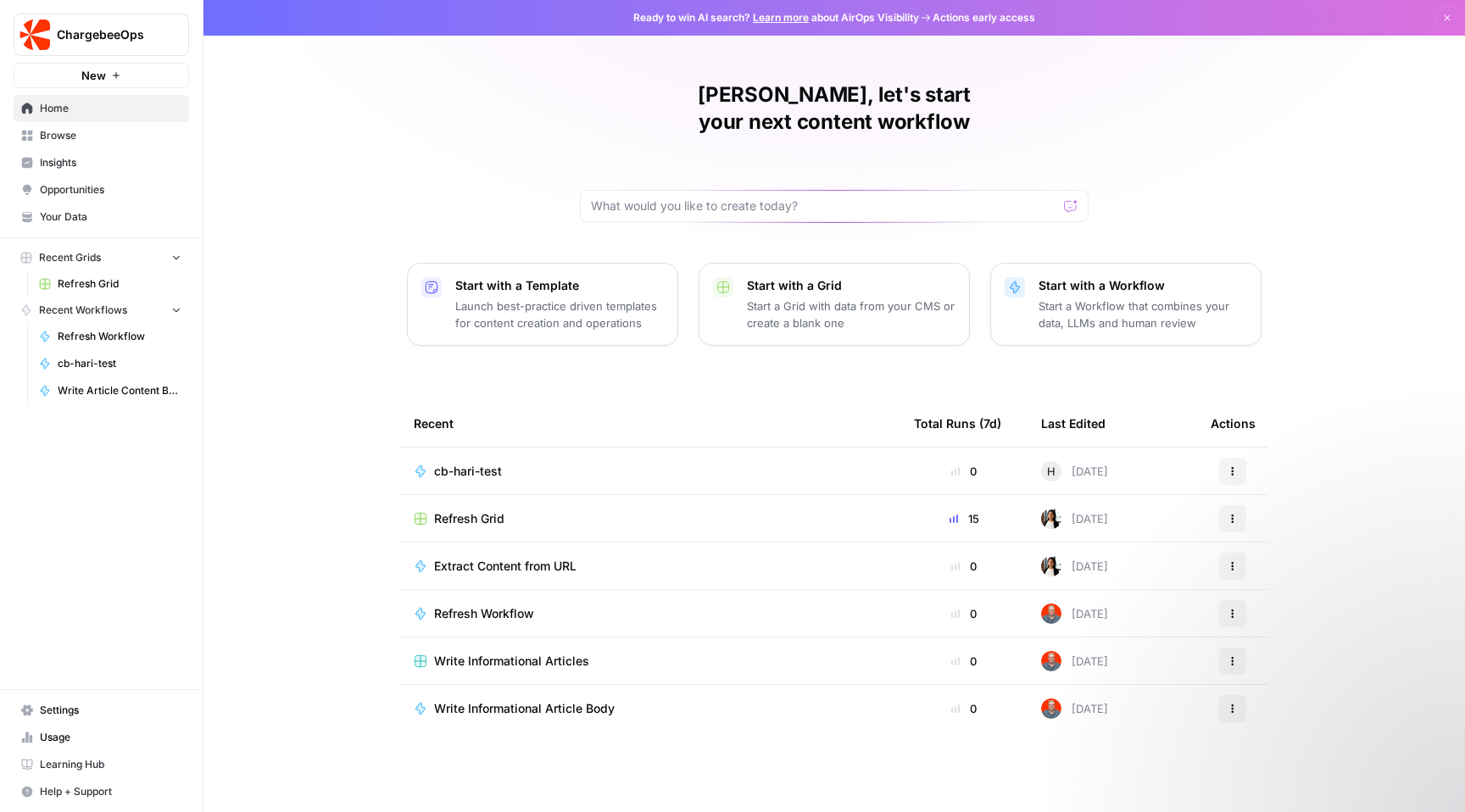
click at [459, 463] on span "cb-hari-test" at bounding box center [468, 471] width 68 height 17
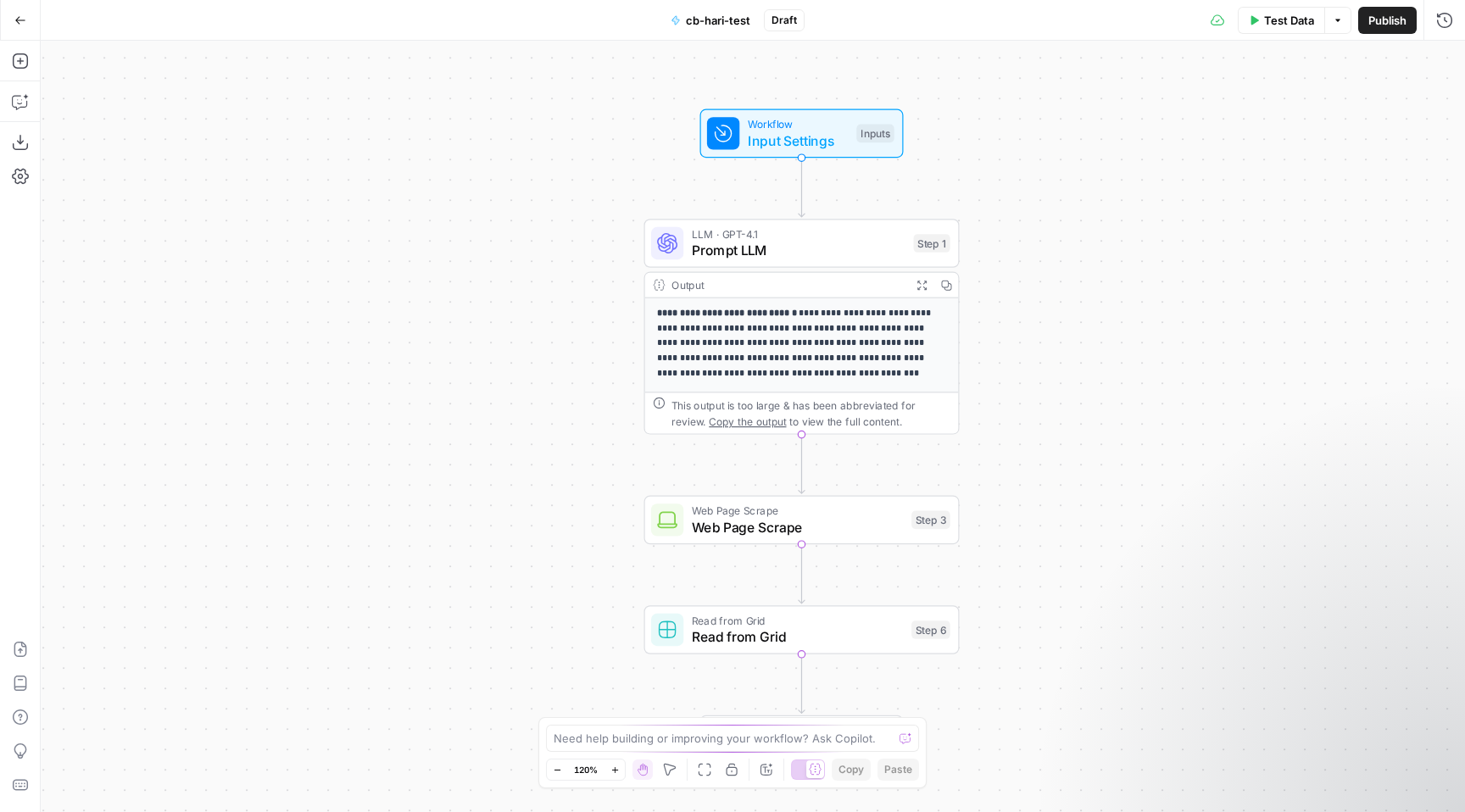
click at [20, 22] on icon "button" at bounding box center [20, 20] width 12 height 12
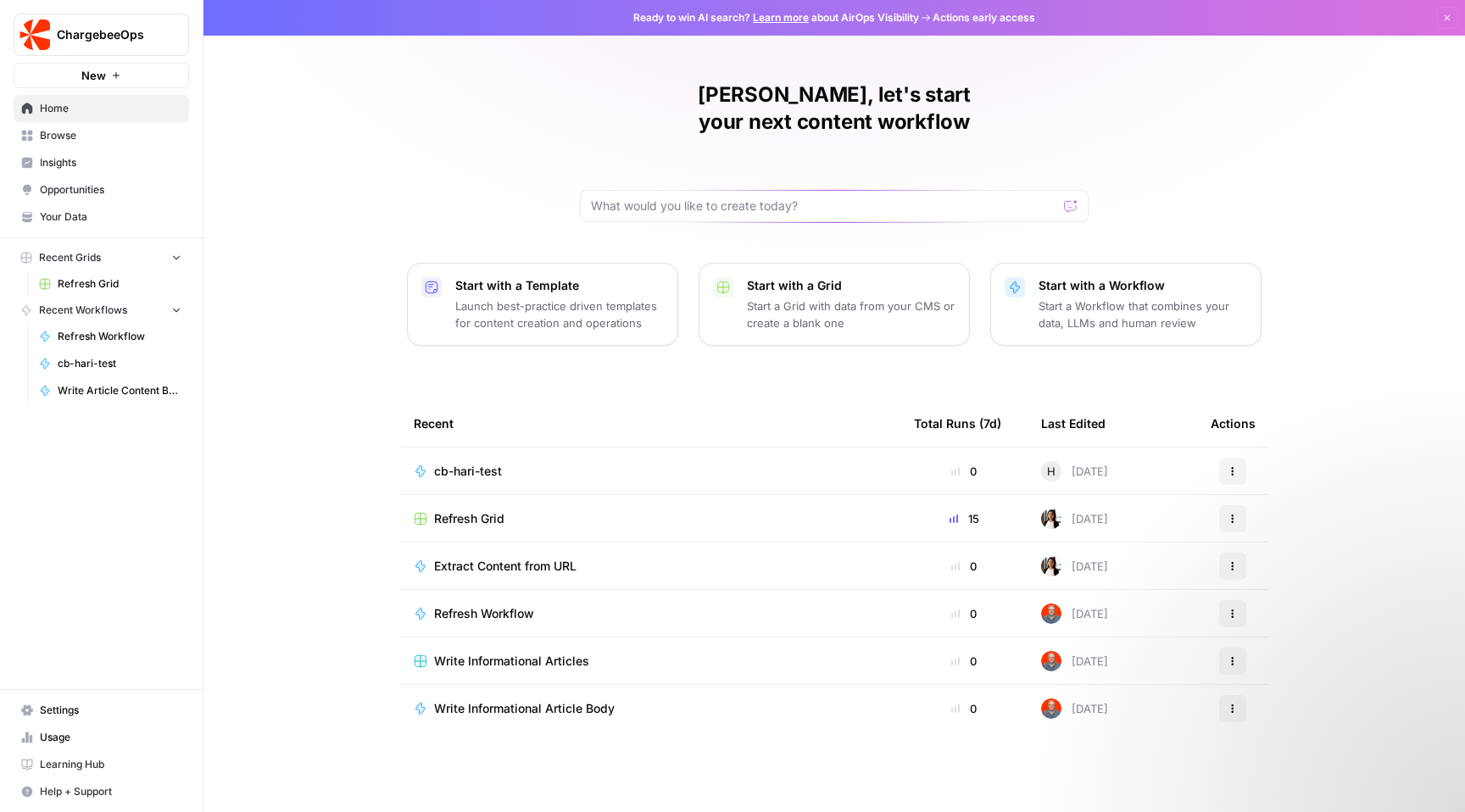
click at [93, 279] on span "Refresh Grid" at bounding box center [119, 284] width 123 height 15
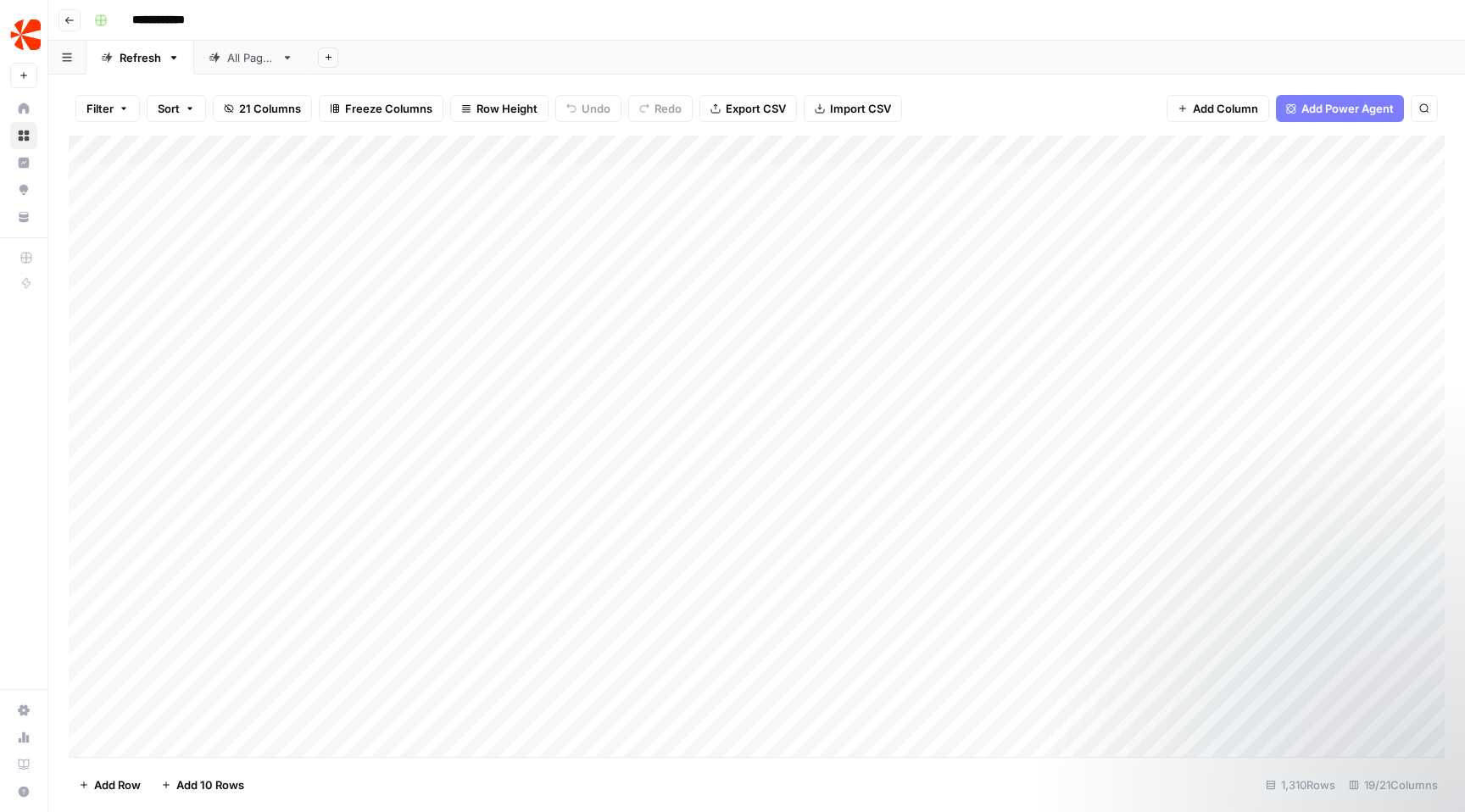
click at [170, 177] on div "Add Column" at bounding box center [756, 446] width 1376 height 621
click at [71, 20] on icon "button" at bounding box center [70, 20] width 9 height 7
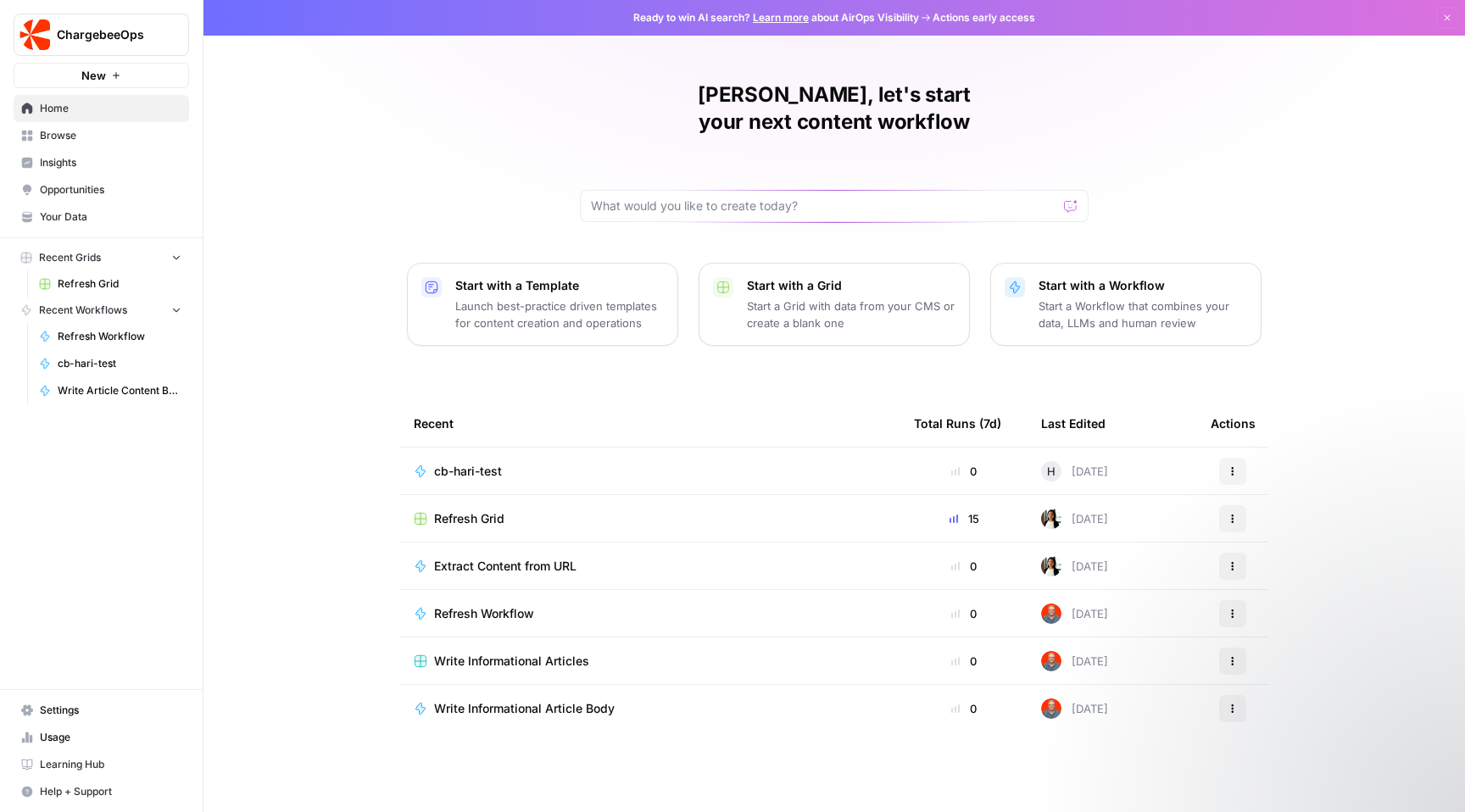
click at [750, 298] on p "Start a Grid with data from your CMS or create a blank one" at bounding box center [851, 315] width 208 height 34
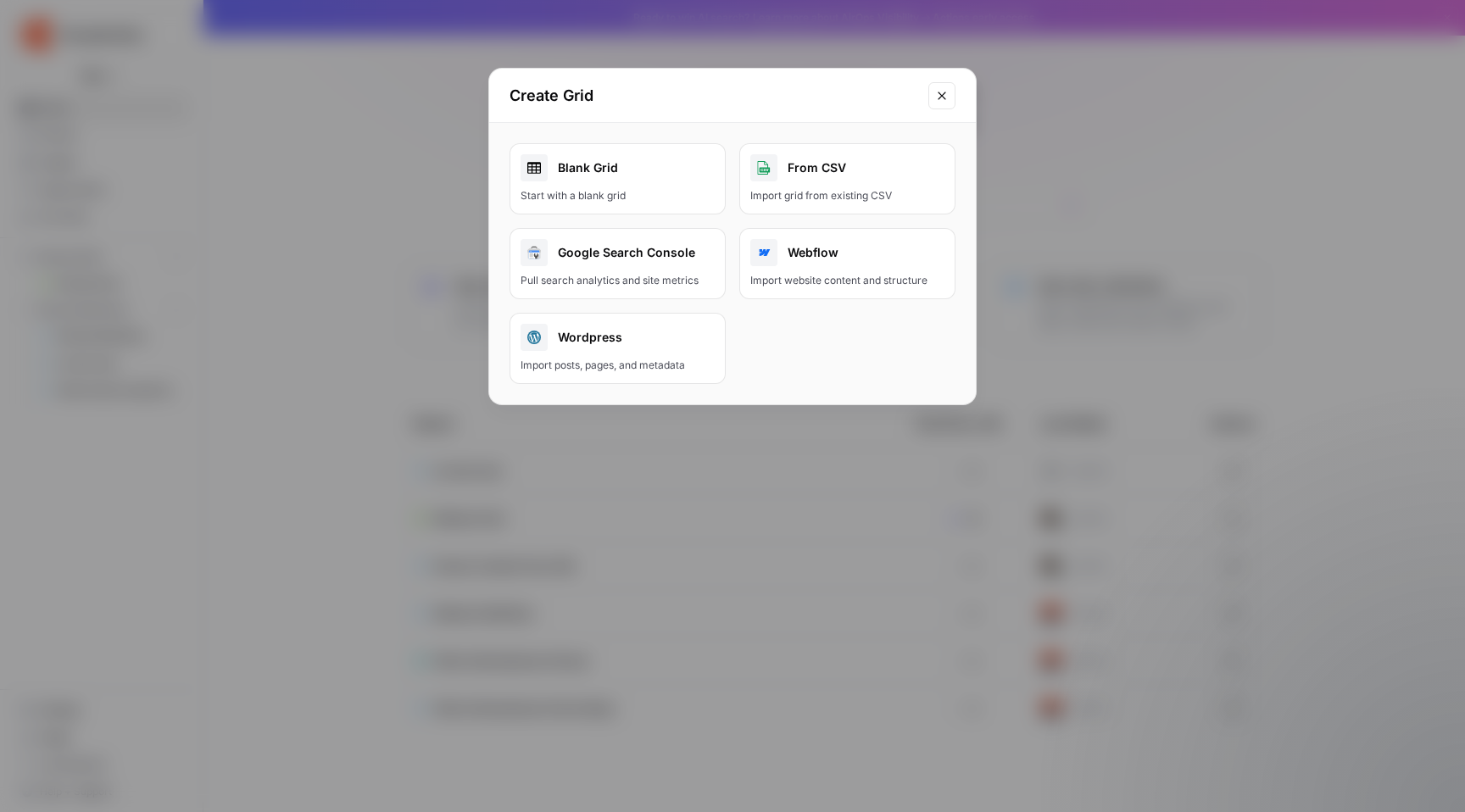
click at [683, 204] on link "Blank Grid Start with a blank grid" at bounding box center [618, 179] width 216 height 71
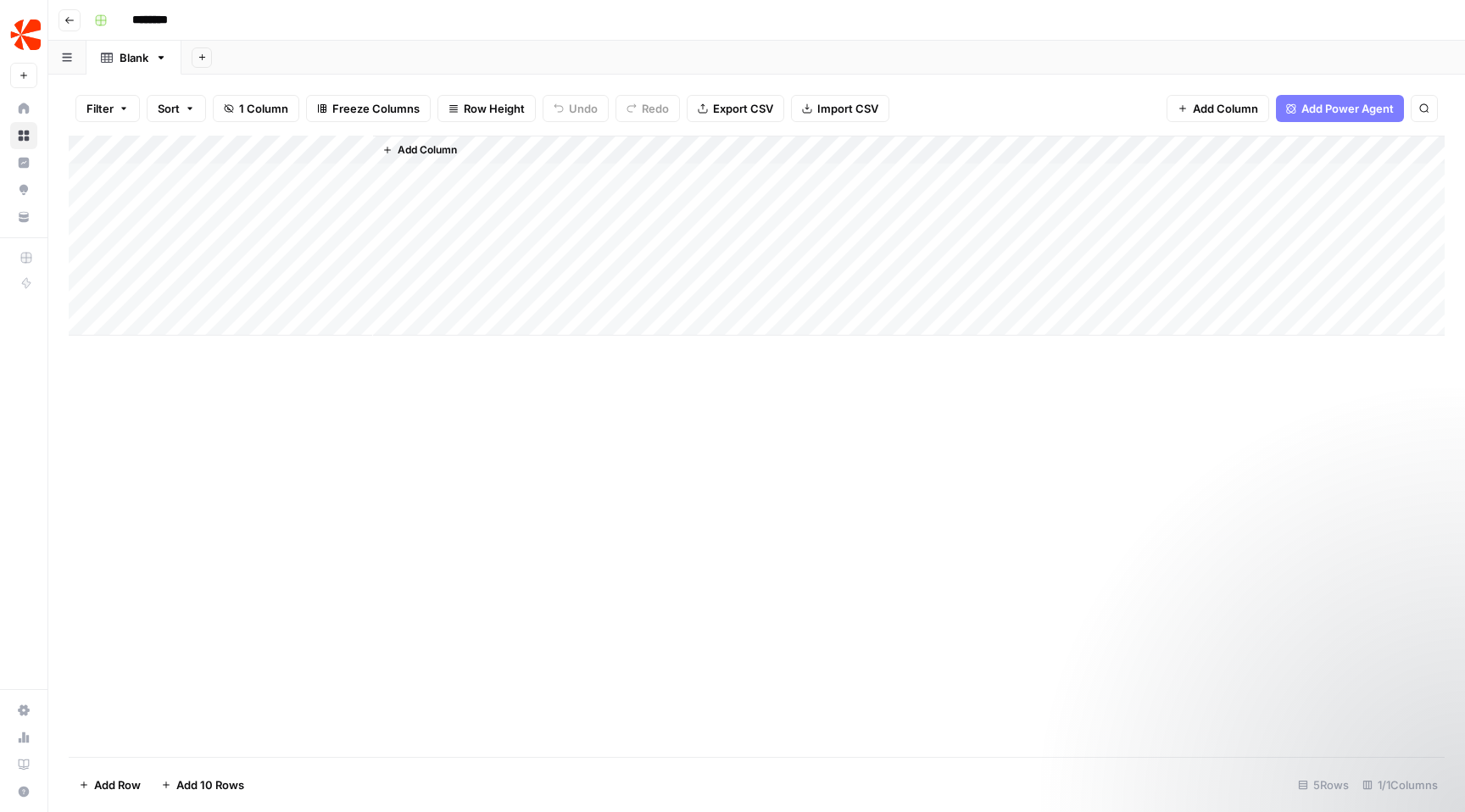
click at [343, 172] on div "Add Column" at bounding box center [756, 235] width 1376 height 200
type textarea "*******"
click at [356, 478] on div "Add Column" at bounding box center [756, 446] width 1376 height 621
click at [352, 171] on div "Add Column" at bounding box center [756, 235] width 1376 height 200
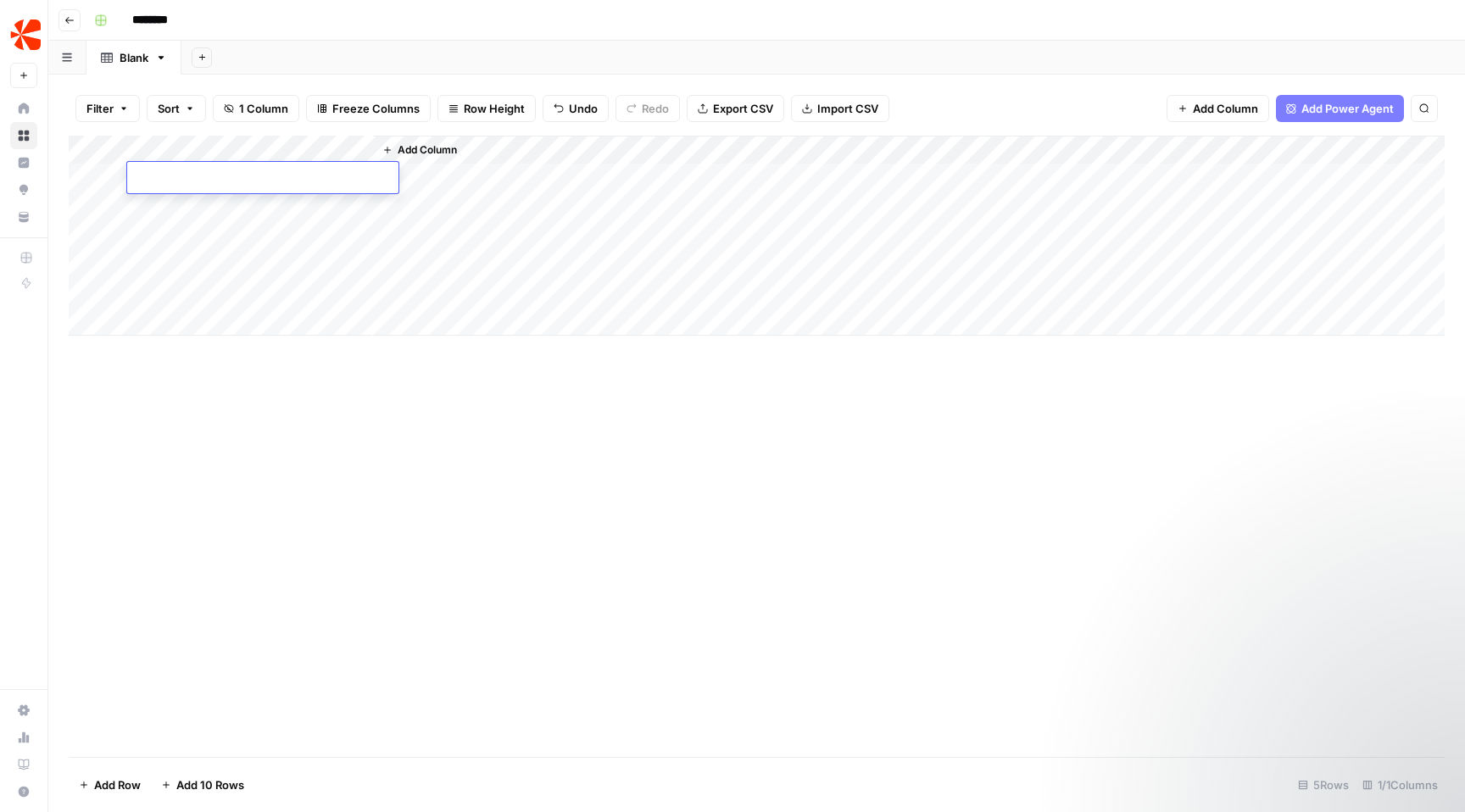
click at [65, 15] on icon "button" at bounding box center [70, 20] width 10 height 10
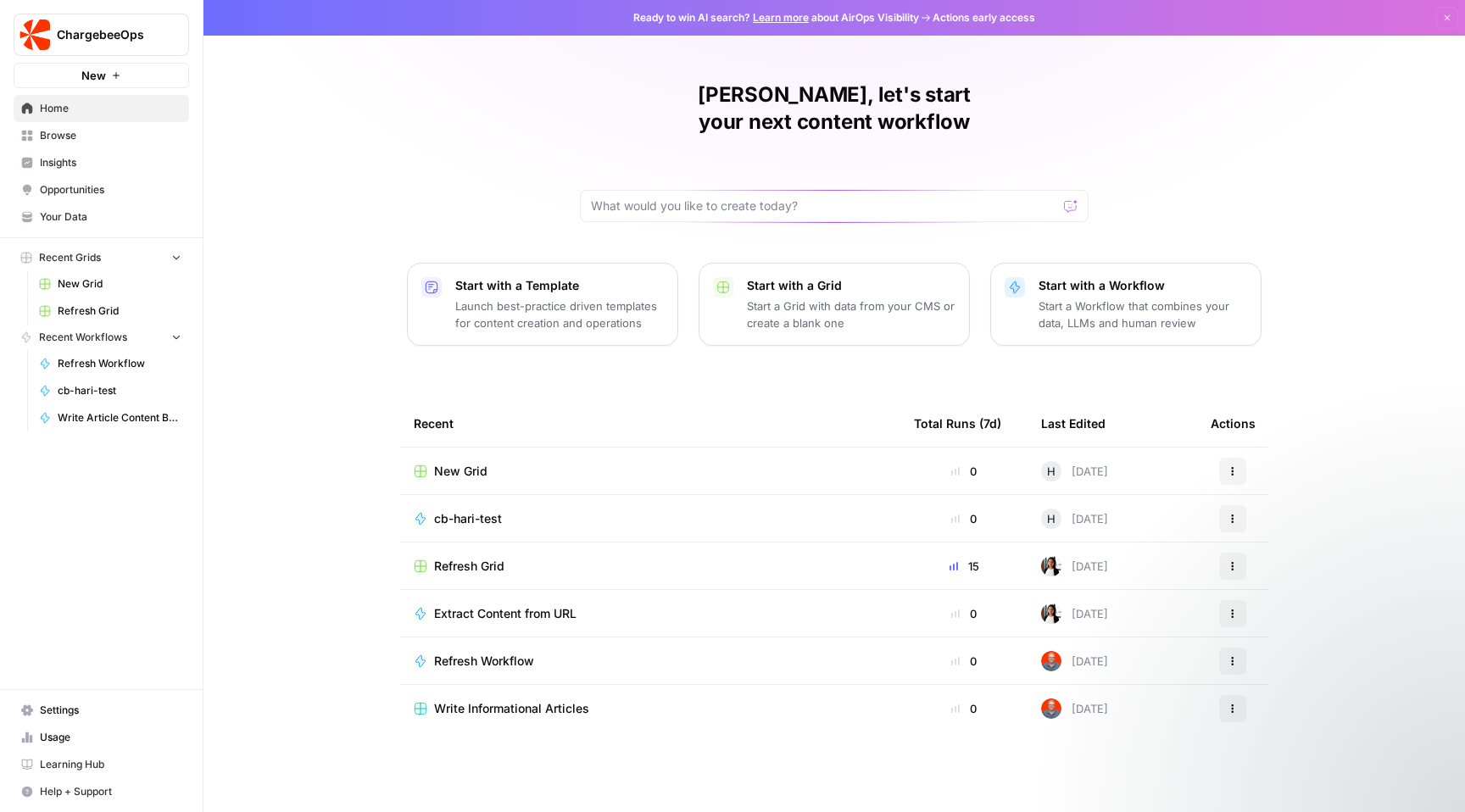
click at [604, 558] on div "Refresh Grid" at bounding box center [650, 566] width 473 height 17
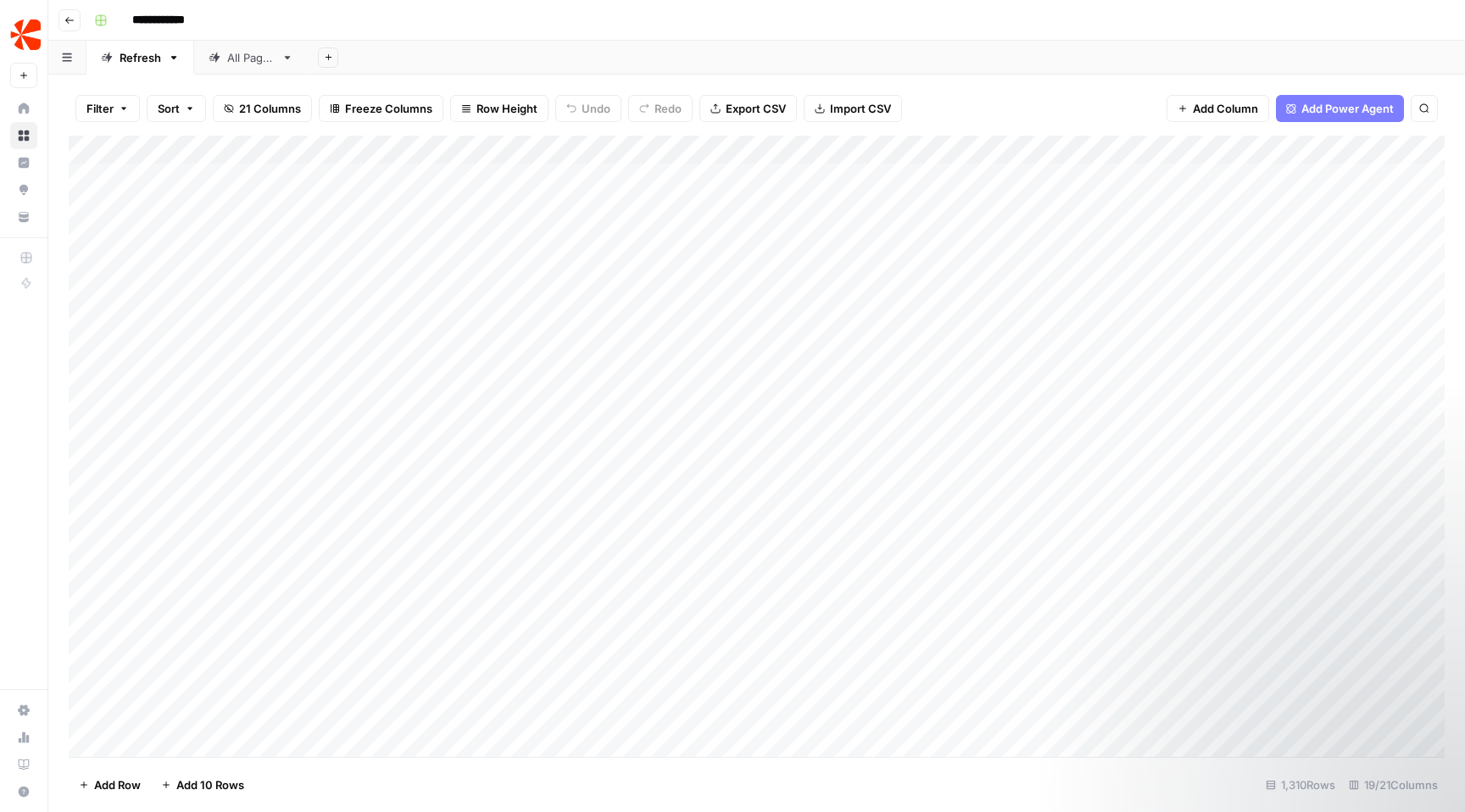
click at [73, 16] on icon "button" at bounding box center [70, 20] width 10 height 10
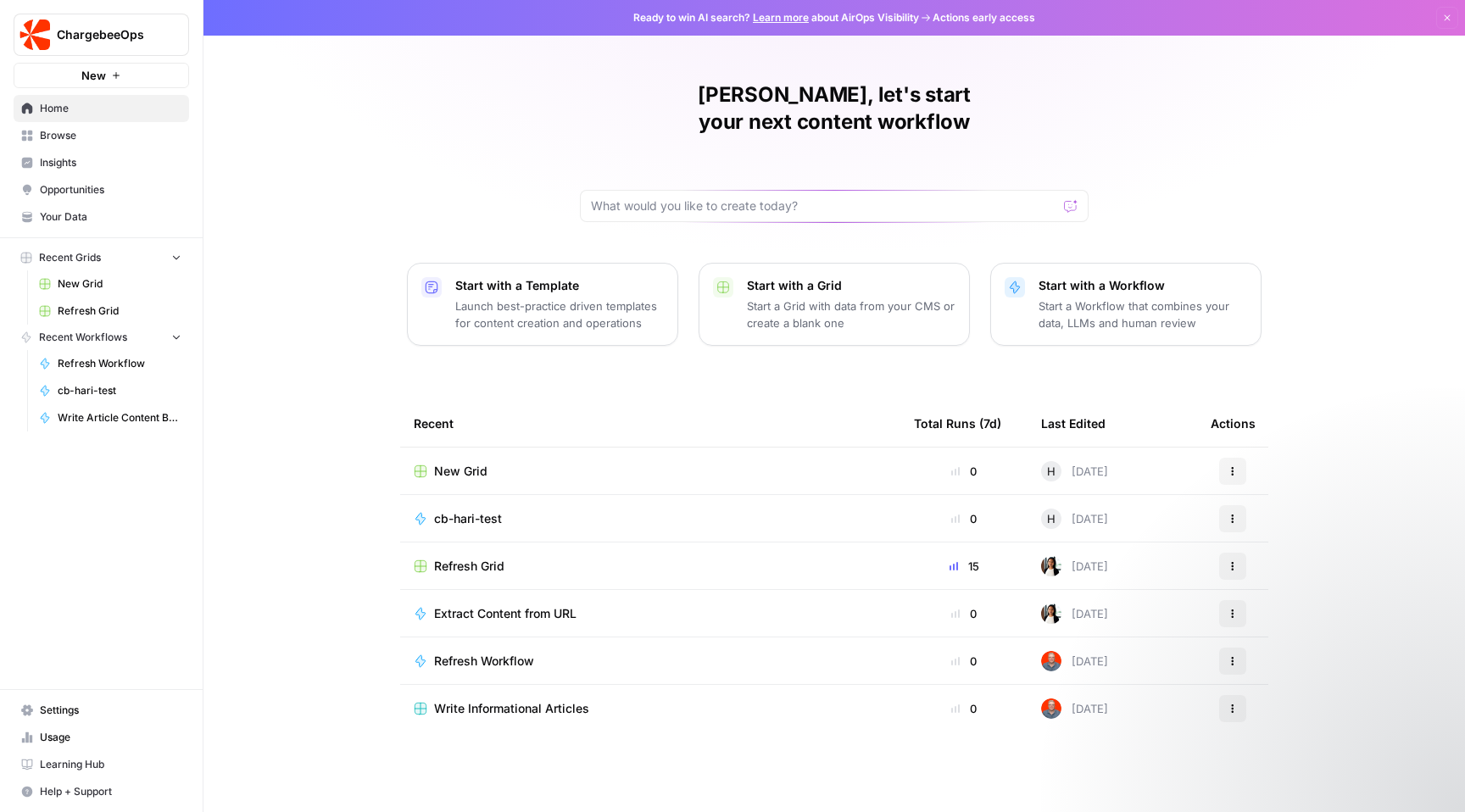
click at [460, 510] on span "cb-hari-test" at bounding box center [468, 519] width 68 height 17
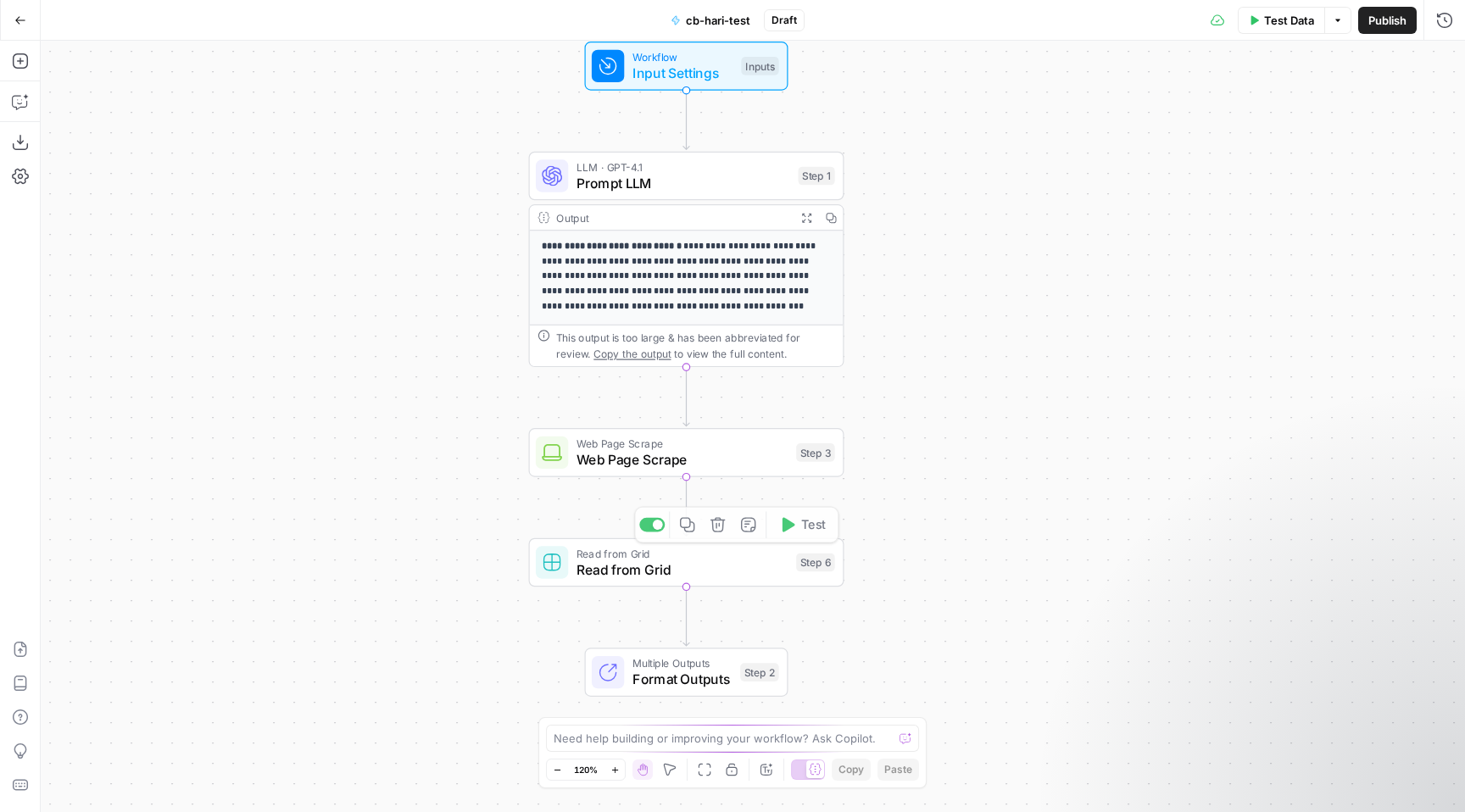
click at [741, 478] on div "**********" at bounding box center [753, 426] width 1424 height 771
click at [701, 457] on span "Web Page Scrape" at bounding box center [682, 459] width 212 height 20
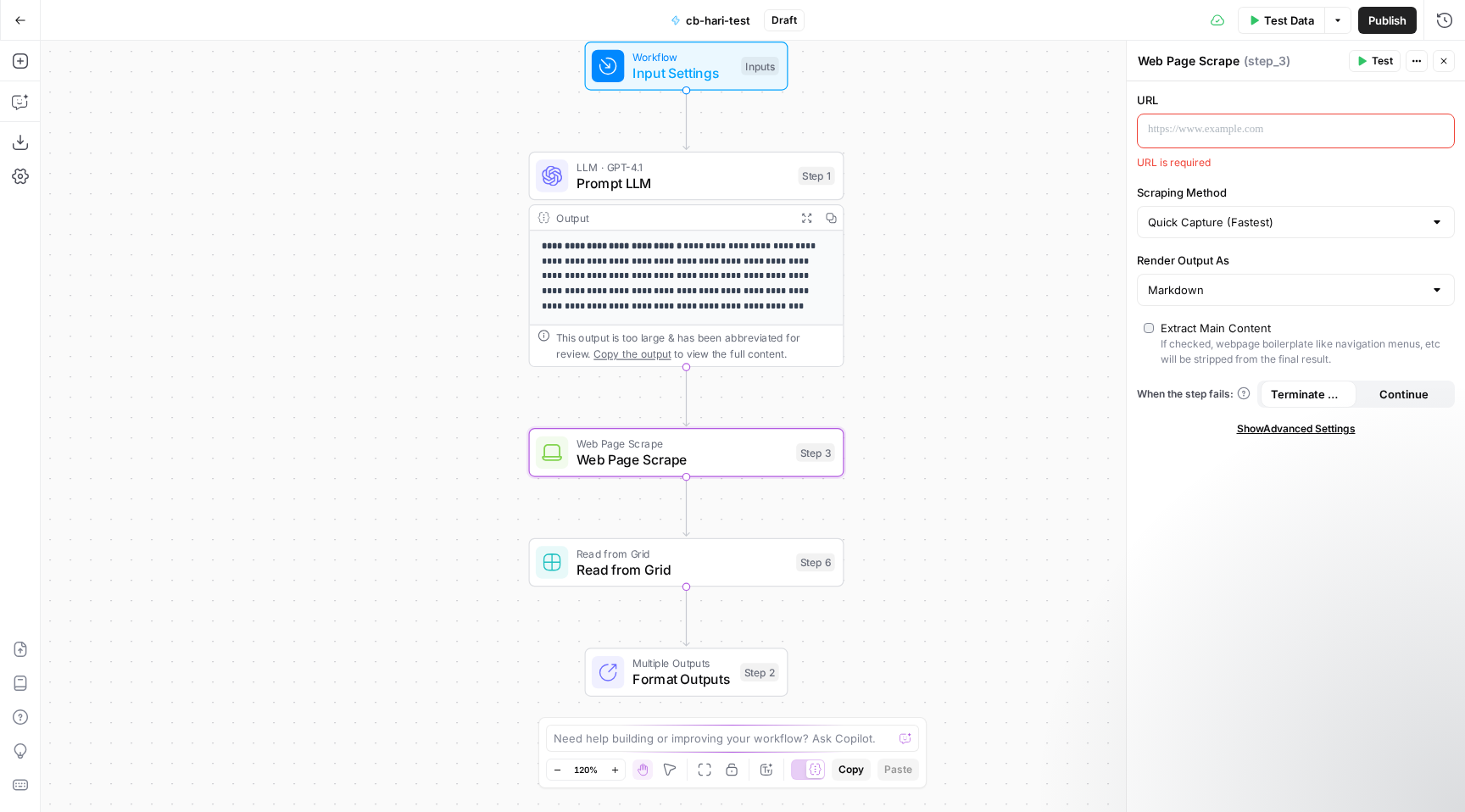
click at [1184, 147] on div at bounding box center [1296, 131] width 318 height 35
click at [1177, 130] on p "To enrich screen reader interactions, please activate Accessibility in Grammarl…" at bounding box center [1282, 129] width 269 height 17
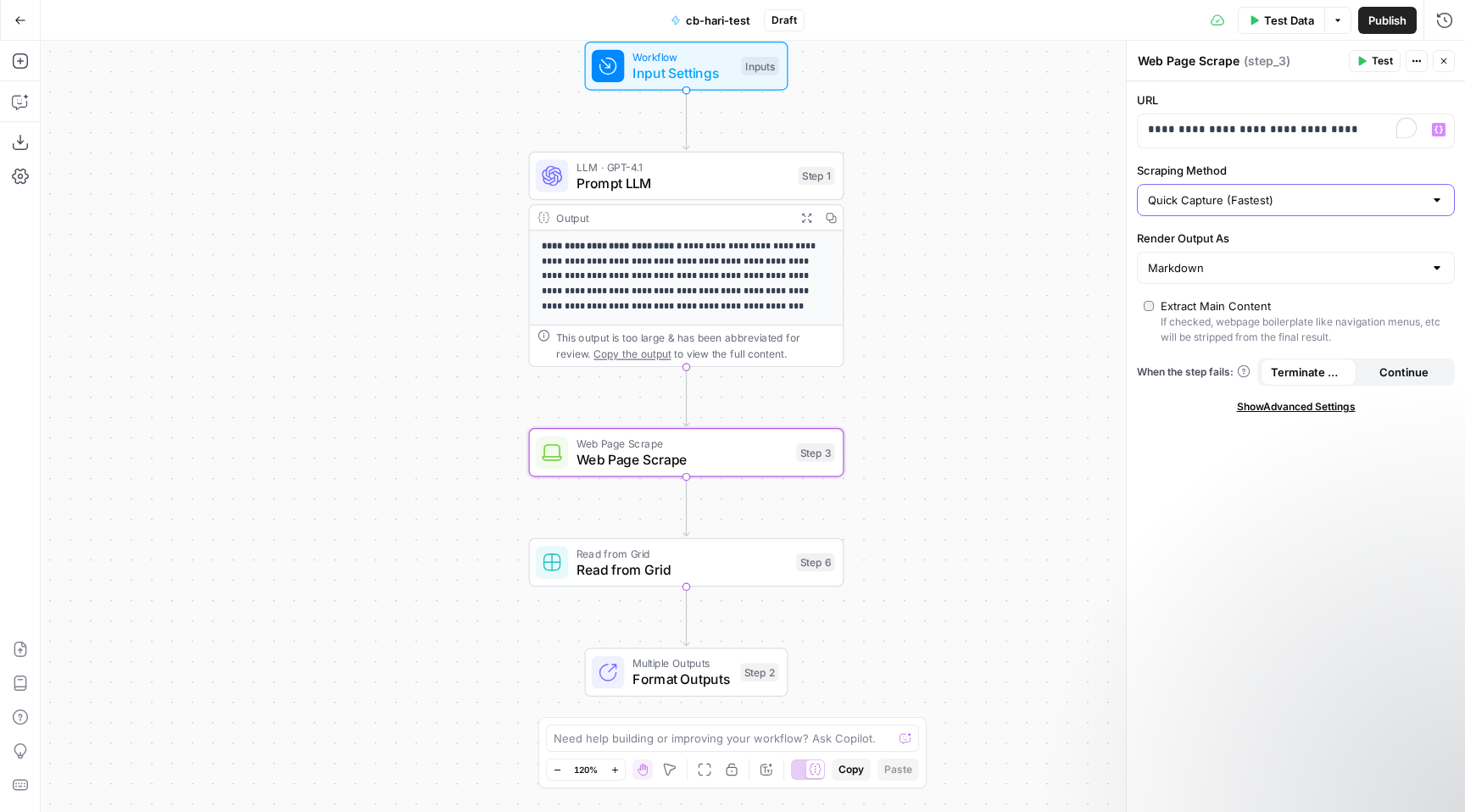
click at [1261, 206] on input "Quick Capture (Fastest)" at bounding box center [1285, 200] width 276 height 17
click at [1261, 206] on input "Scraping Method" at bounding box center [1285, 200] width 276 height 17
click at [1225, 446] on div "**********" at bounding box center [1296, 446] width 339 height 730
type input "Quick Capture (Fastest)"
click at [1231, 270] on input "Markdown" at bounding box center [1285, 268] width 276 height 17
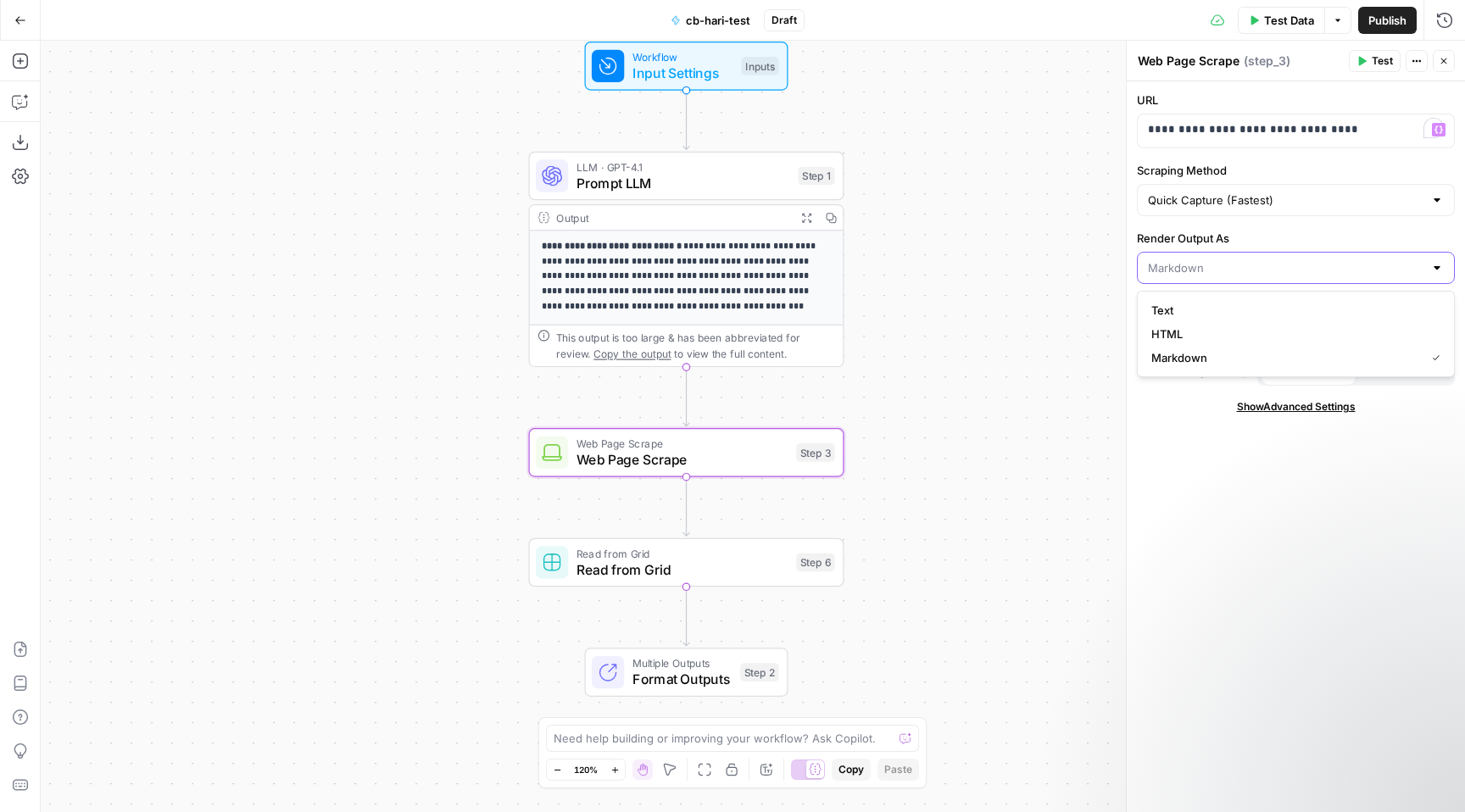
click at [1231, 270] on input "Render Output As" at bounding box center [1285, 268] width 276 height 17
click at [1194, 431] on div "**********" at bounding box center [1296, 446] width 339 height 730
type input "Markdown"
click at [1371, 370] on button "Continue" at bounding box center [1404, 372] width 96 height 27
click at [1381, 66] on span "Test" at bounding box center [1382, 61] width 21 height 15
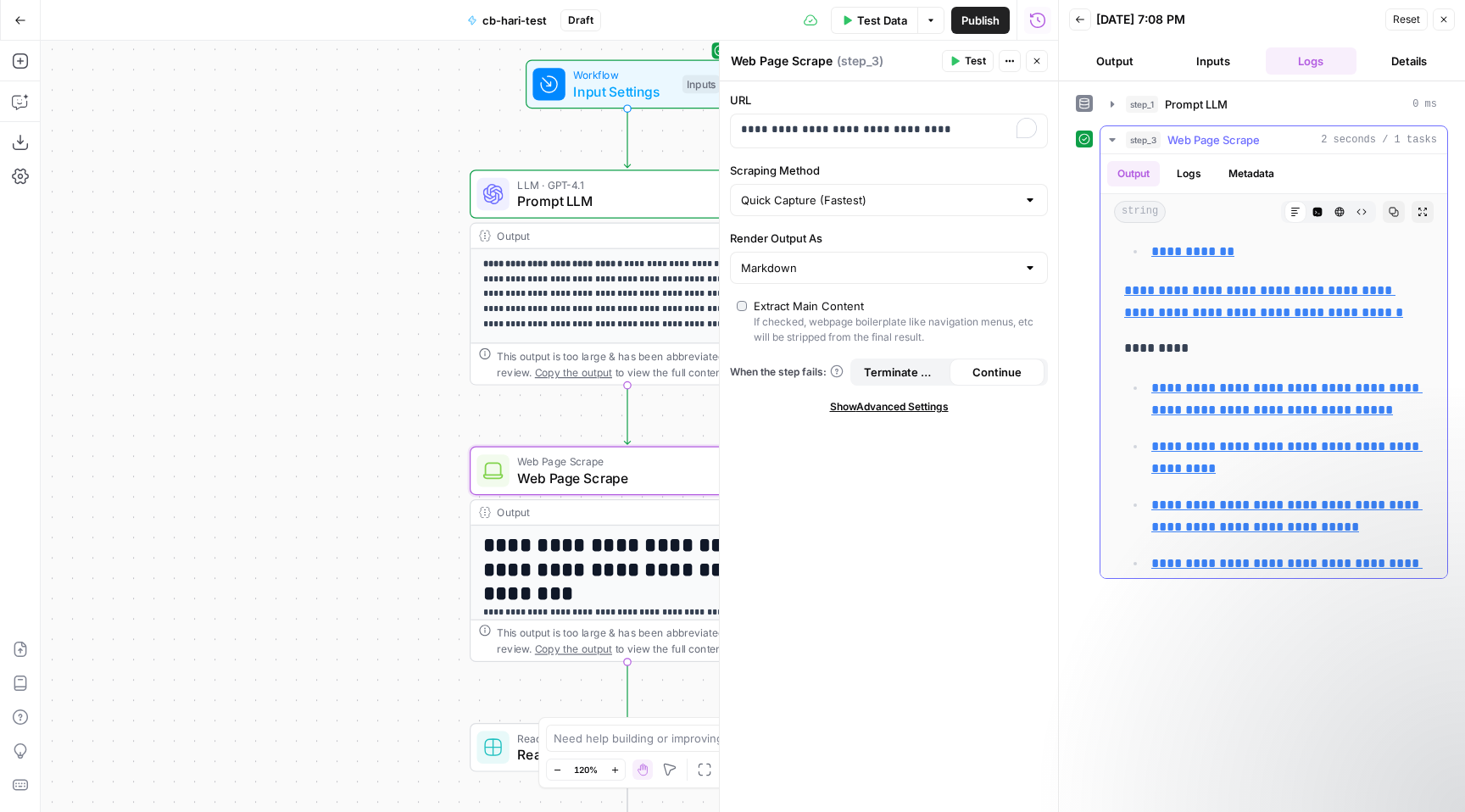
scroll to position [2875, 0]
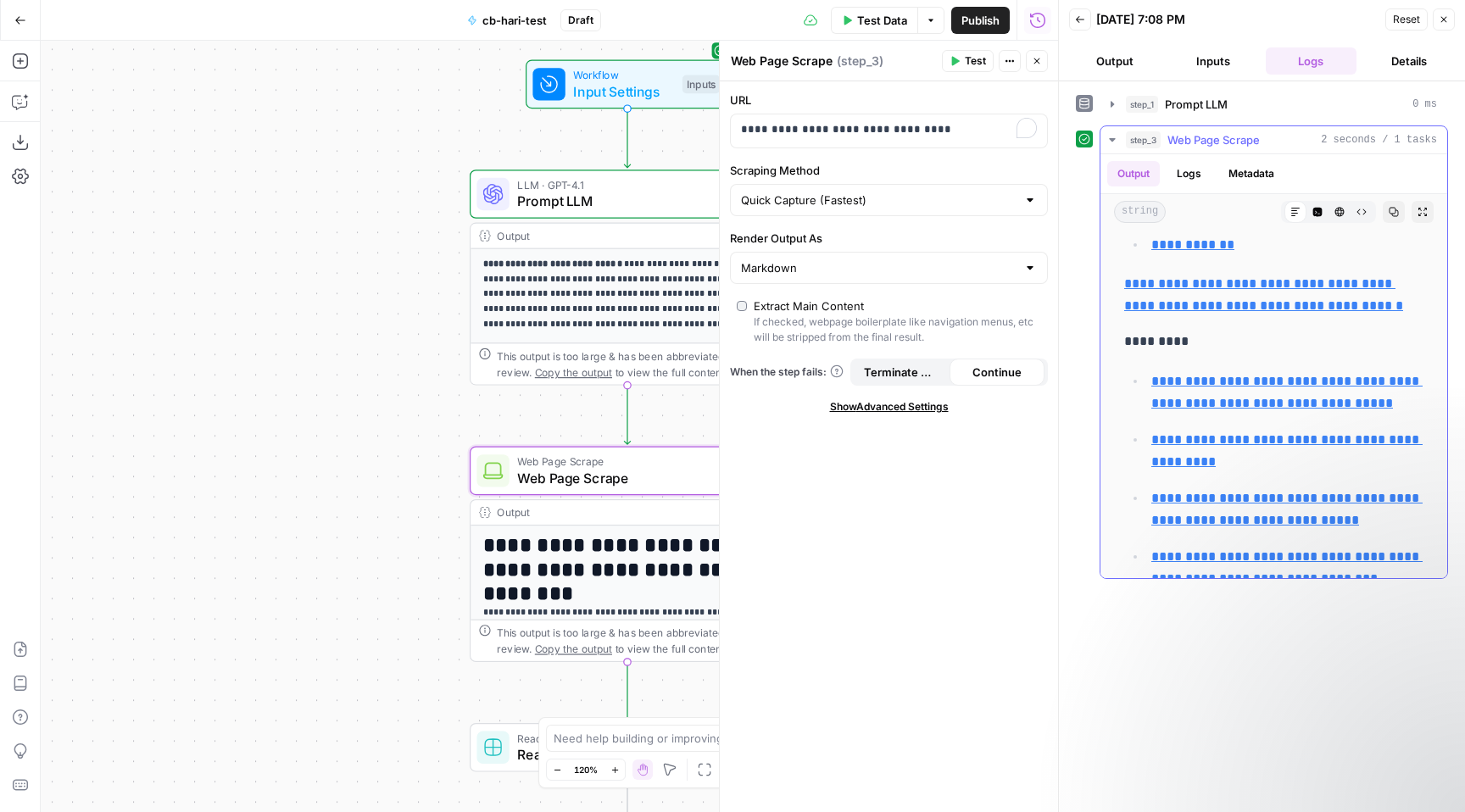
click at [1258, 166] on button "Metadata" at bounding box center [1251, 173] width 66 height 26
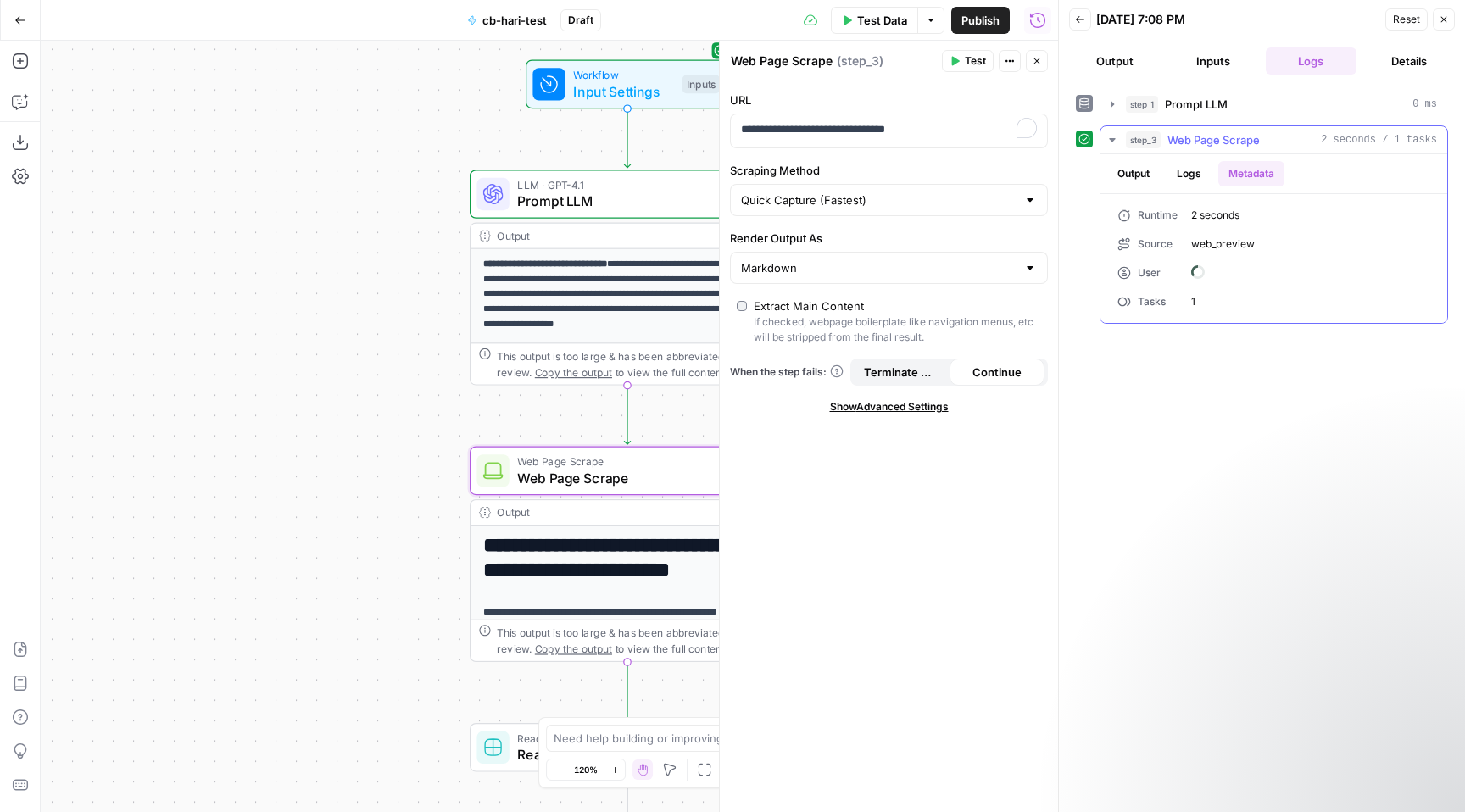
scroll to position [0, 0]
click at [1437, 22] on button "Close" at bounding box center [1444, 20] width 22 height 22
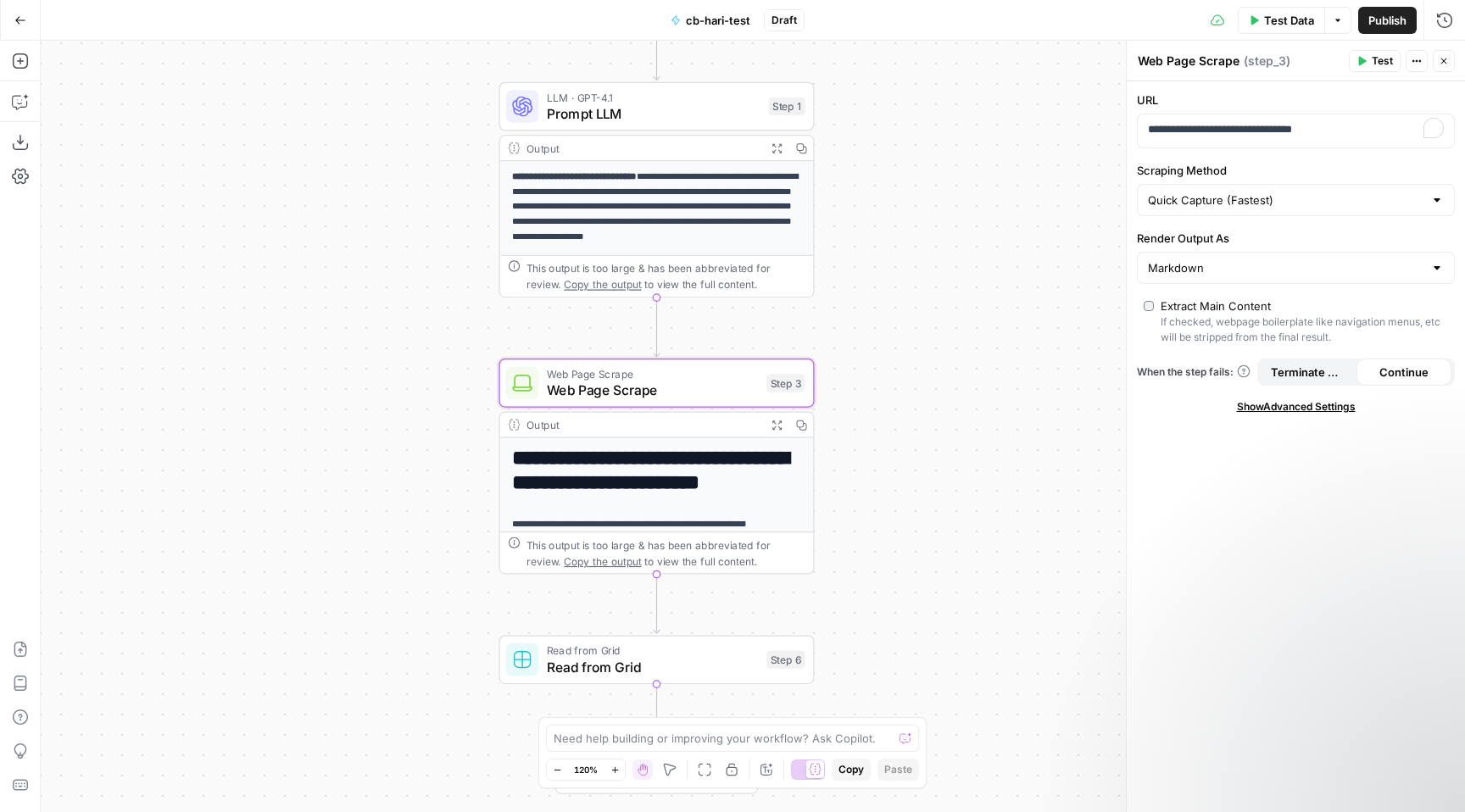
click at [8, 22] on button "Go Back" at bounding box center [20, 20] width 31 height 31
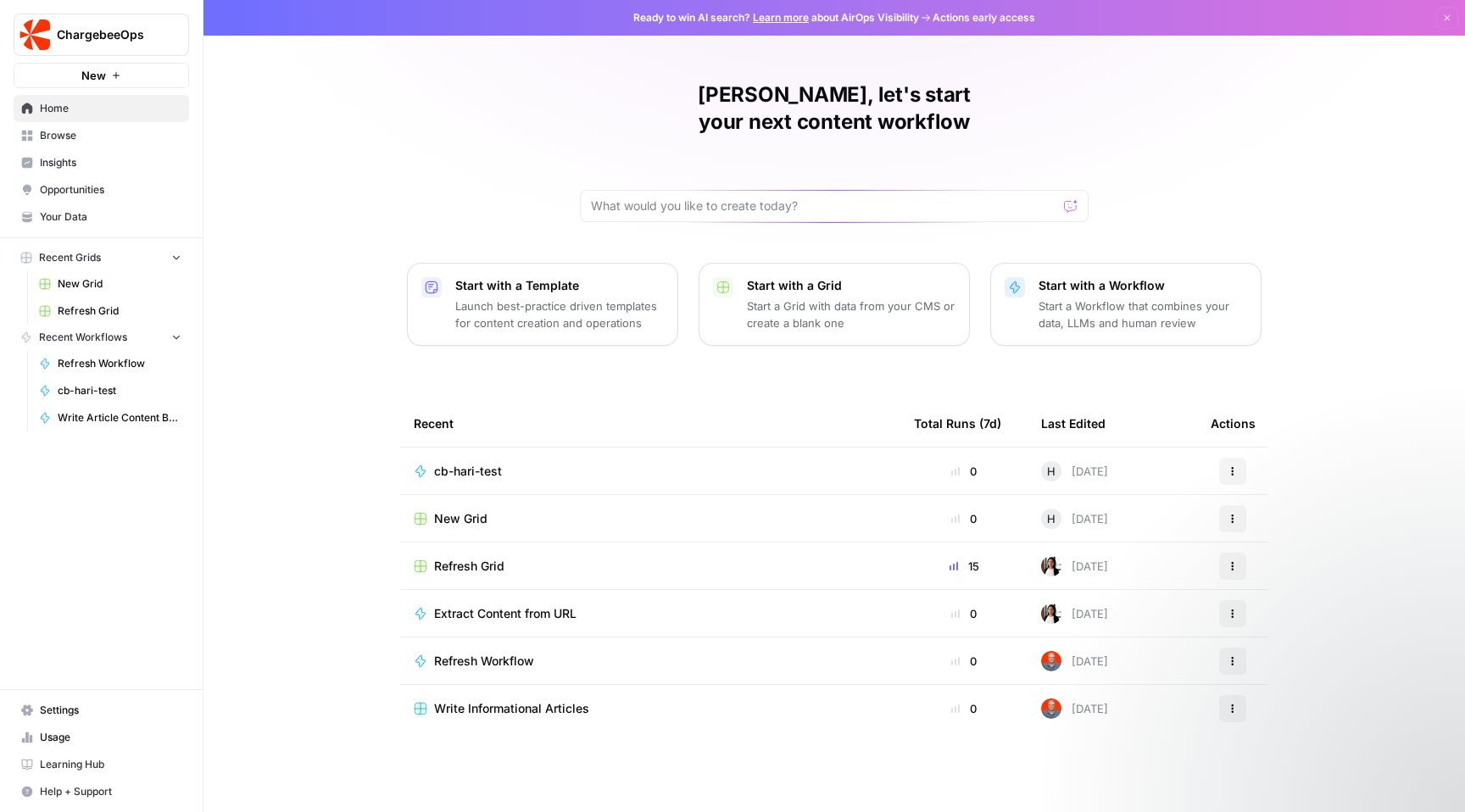
click at [458, 463] on span "cb-hari-test" at bounding box center [468, 471] width 68 height 17
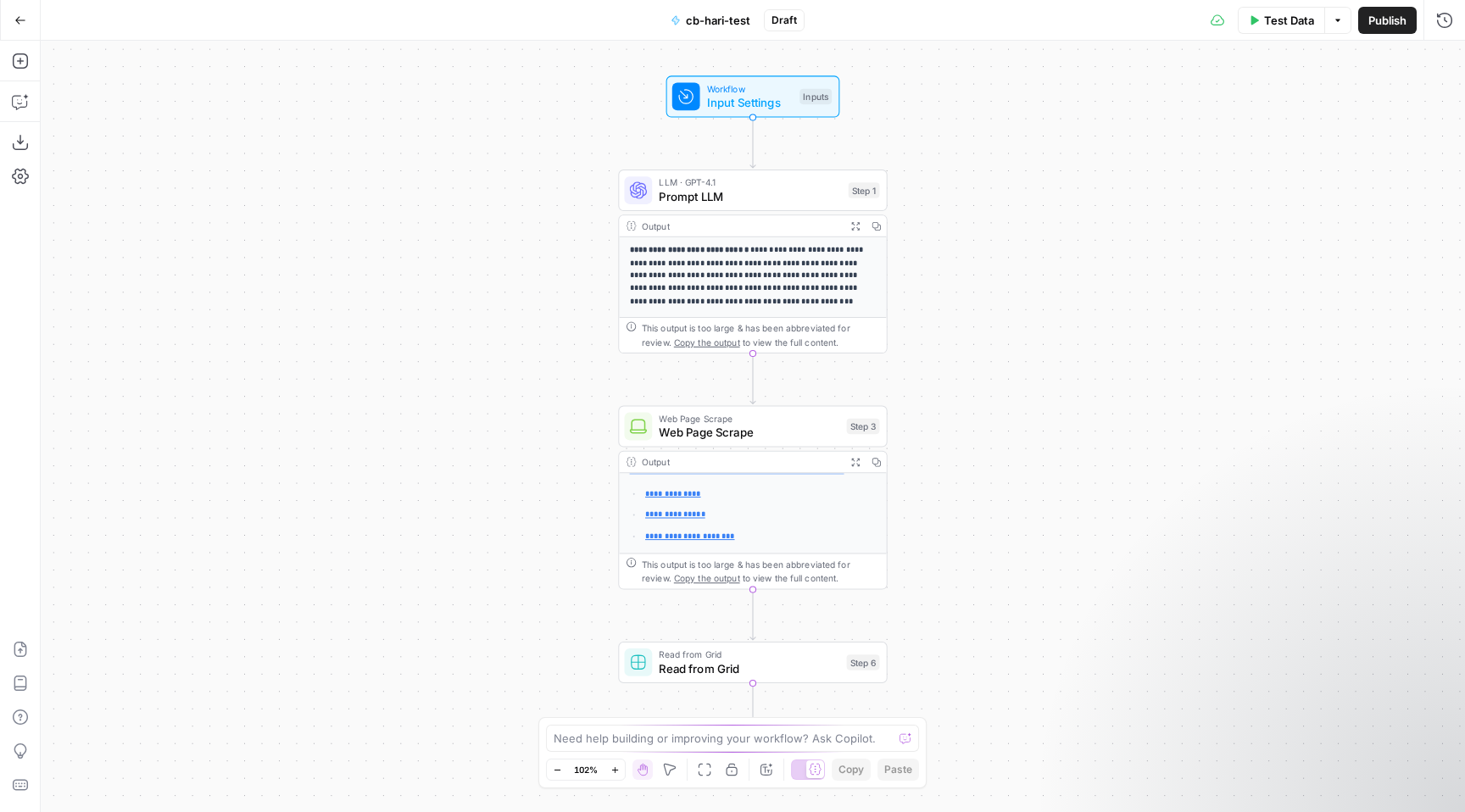
scroll to position [247, 0]
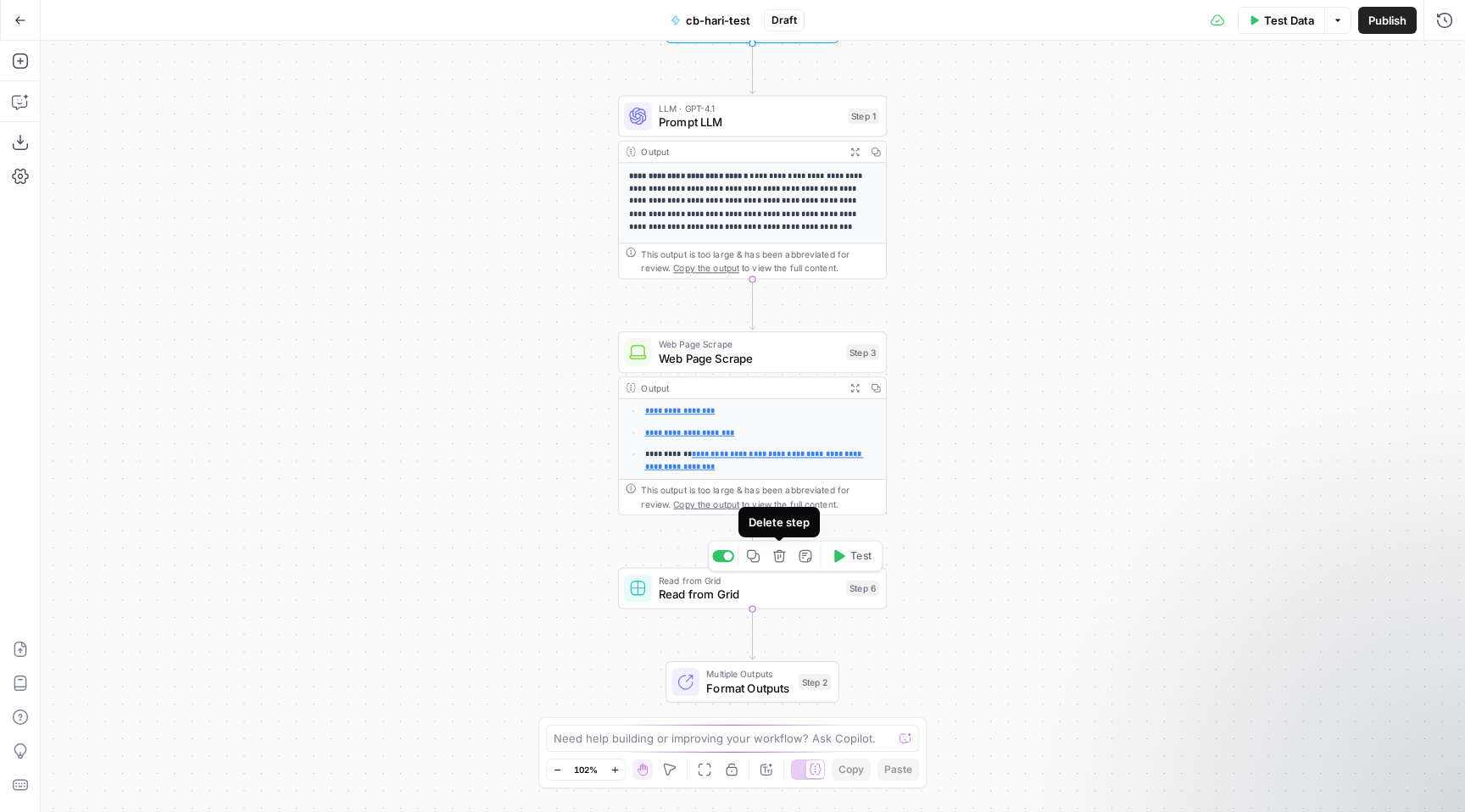
click at [784, 560] on icon "button" at bounding box center [779, 556] width 13 height 13
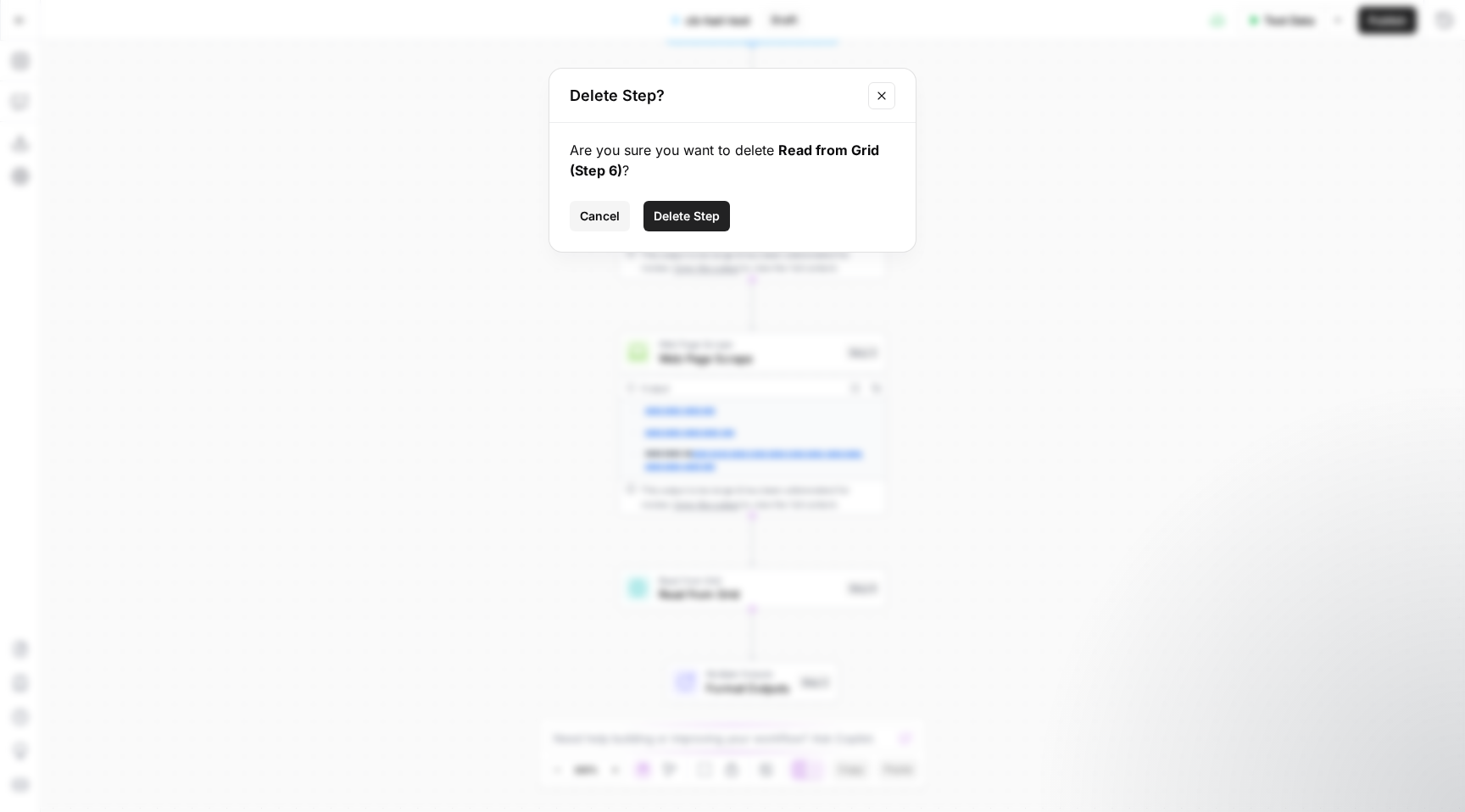
click at [715, 220] on span "Delete Step" at bounding box center [687, 216] width 66 height 17
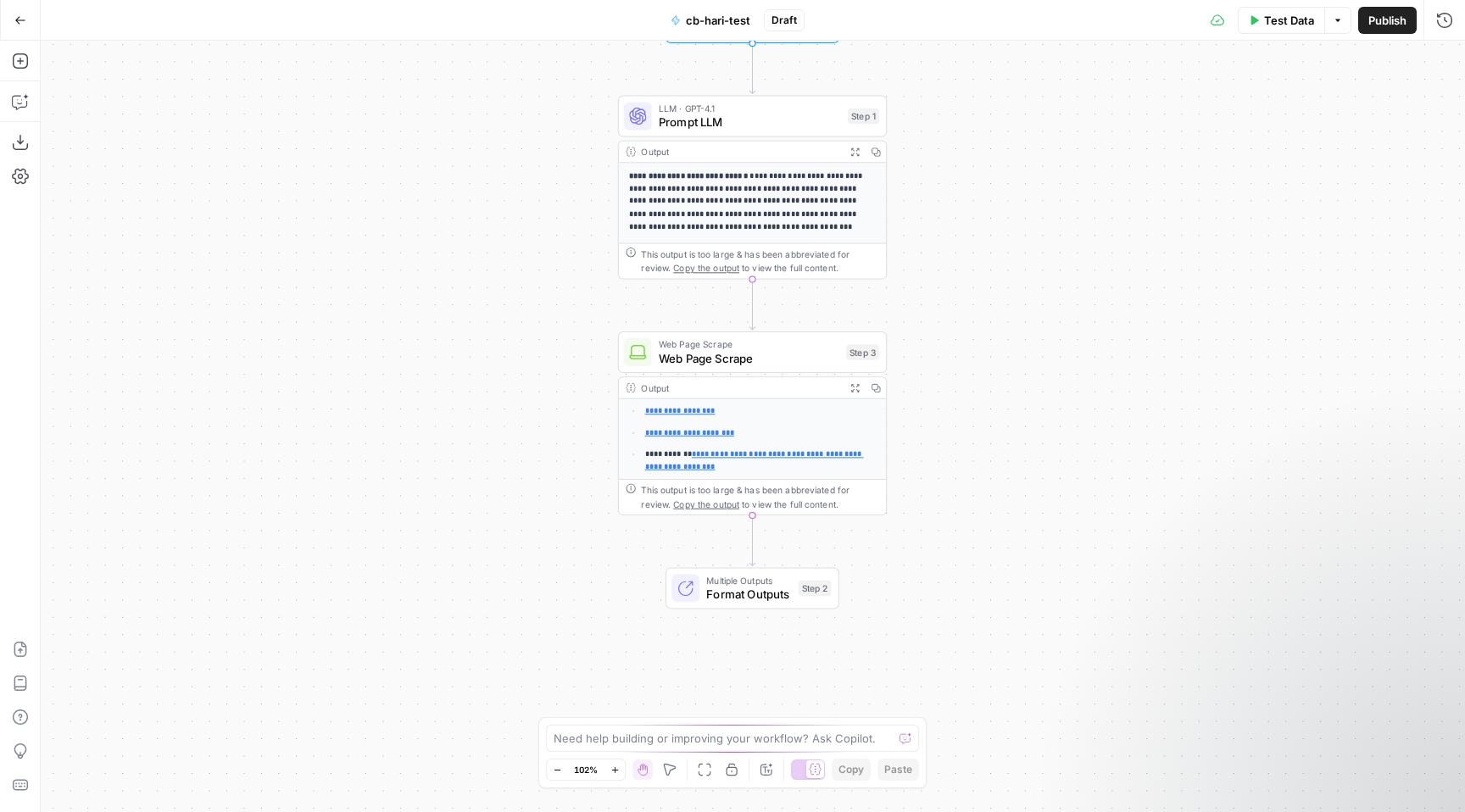
click at [772, 593] on span "Format Outputs" at bounding box center [749, 594] width 85 height 17
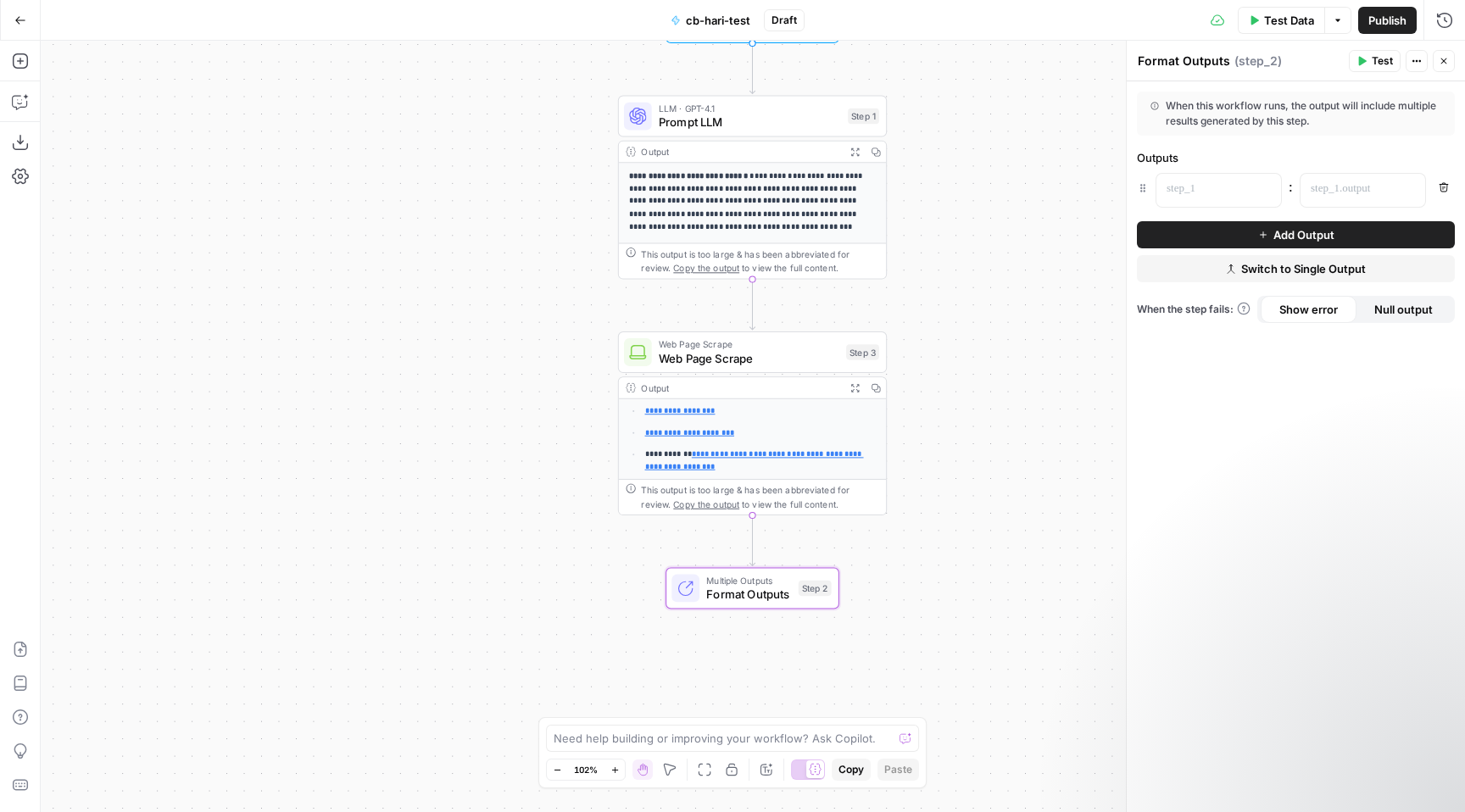
click at [909, 516] on div "**********" at bounding box center [753, 426] width 1424 height 771
click at [1218, 241] on button "Add Output" at bounding box center [1296, 235] width 318 height 27
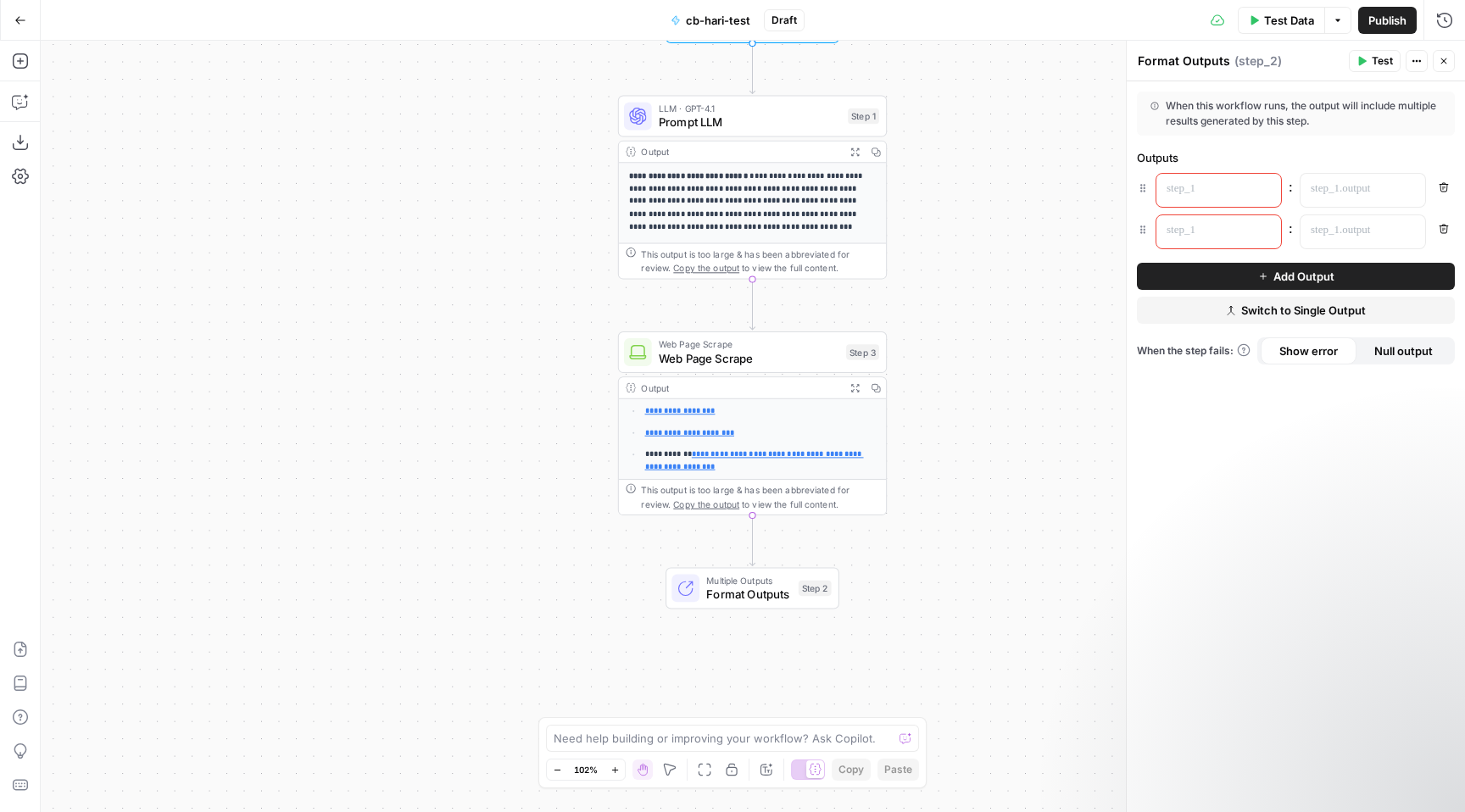
click at [1443, 184] on icon "button" at bounding box center [1444, 187] width 9 height 9
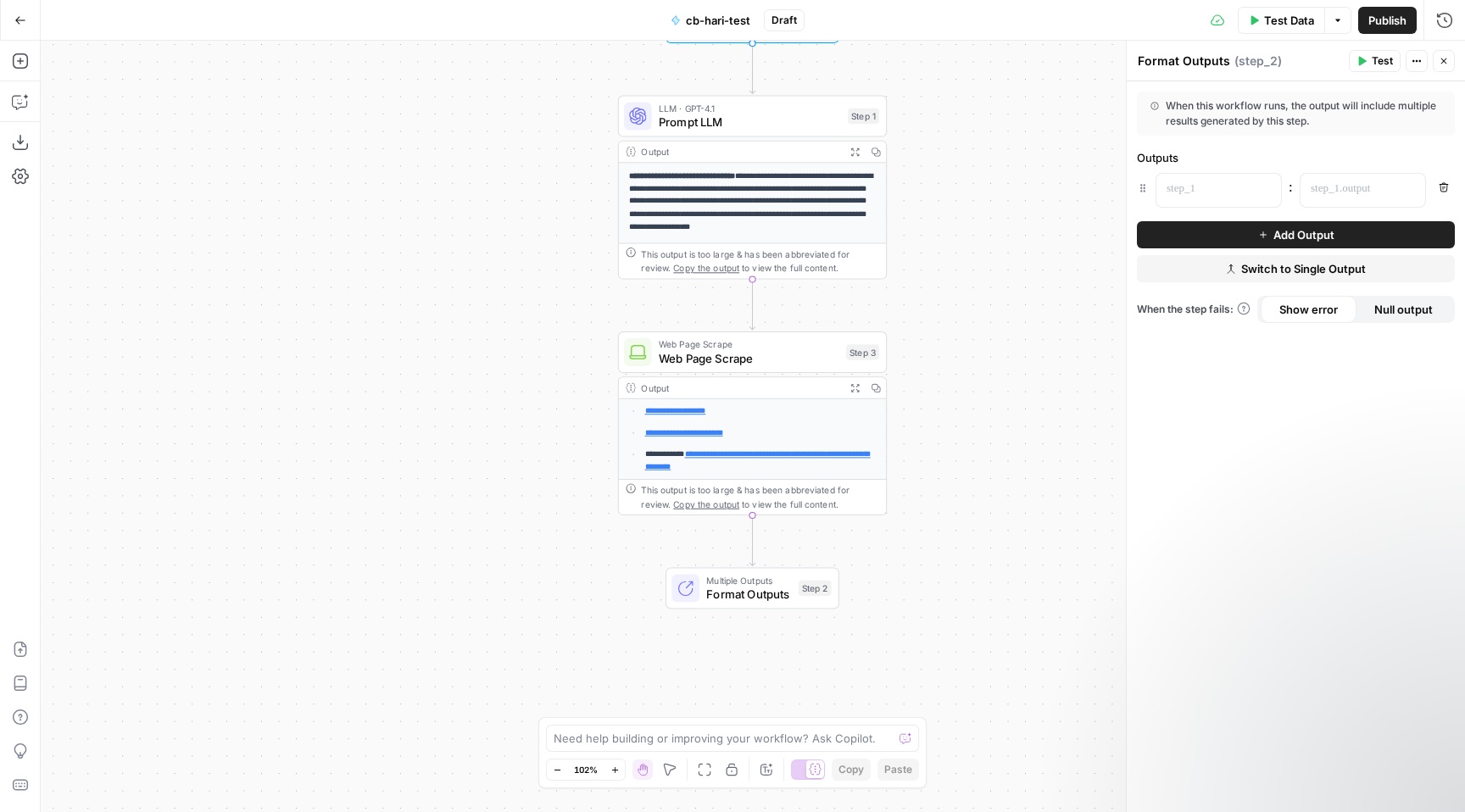
click at [1443, 185] on icon "button" at bounding box center [1444, 187] width 10 height 10
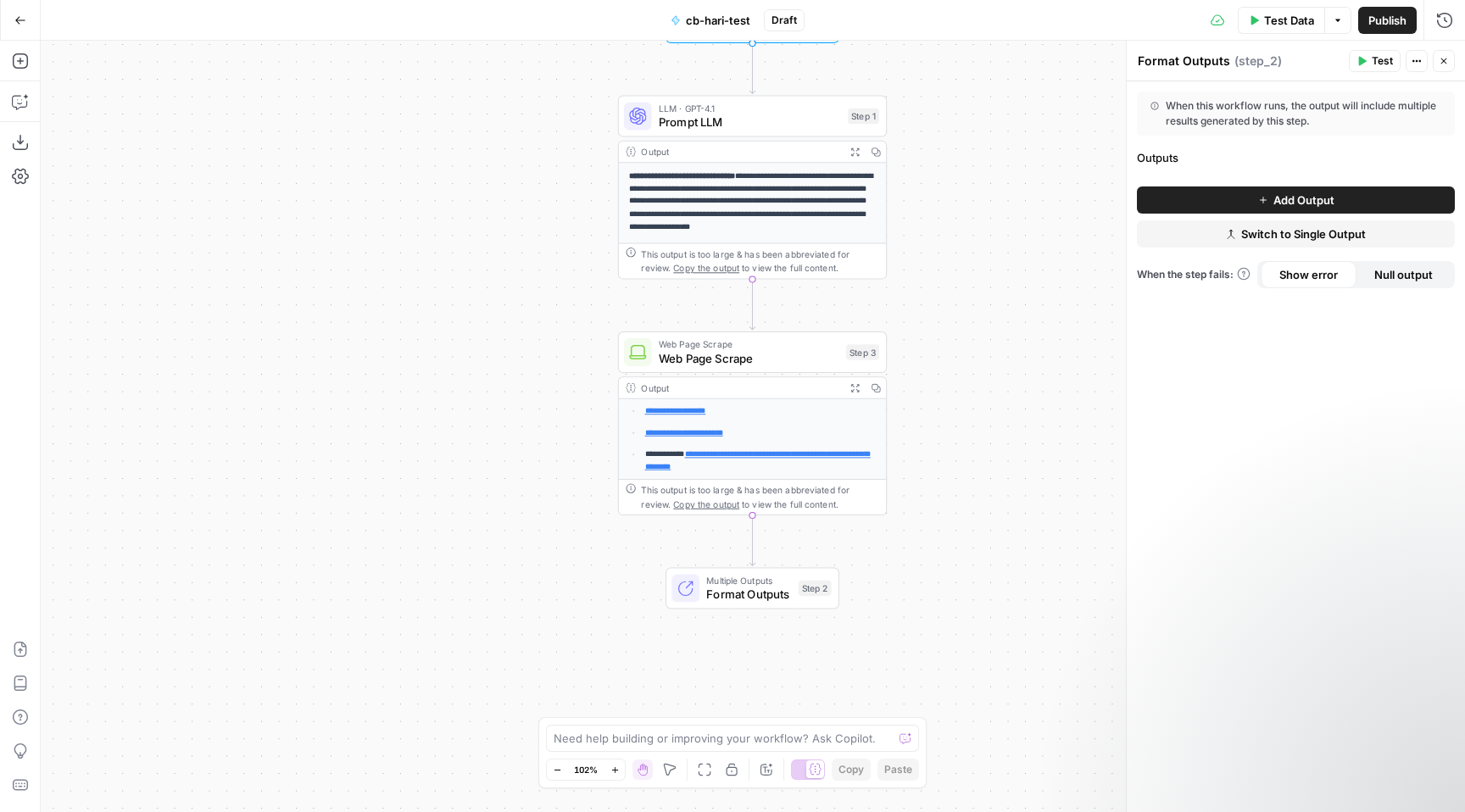
click at [20, 22] on icon "button" at bounding box center [20, 20] width 12 height 12
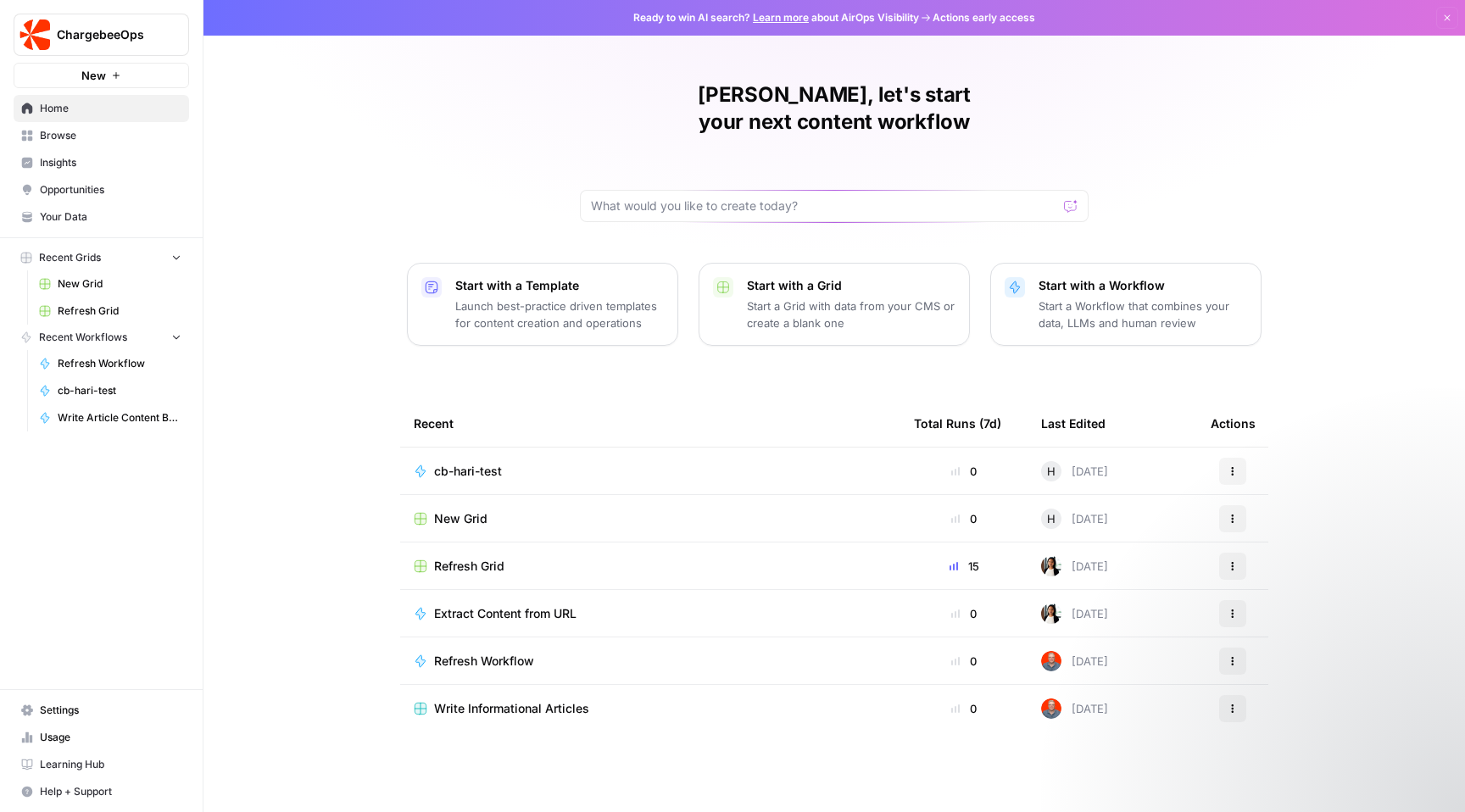
click at [452, 510] on span "New Grid" at bounding box center [460, 519] width 54 height 17
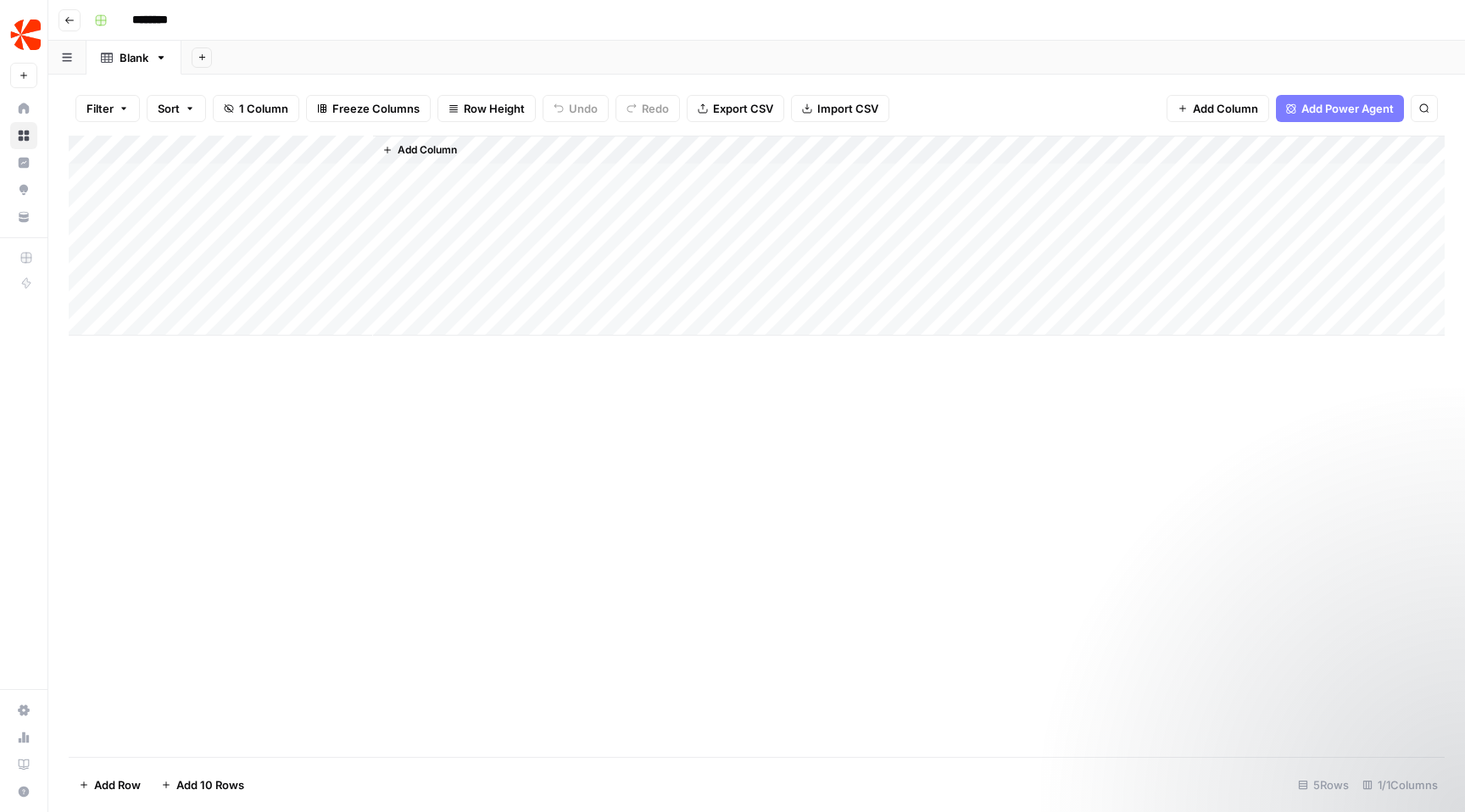
click at [71, 15] on icon "button" at bounding box center [70, 20] width 10 height 10
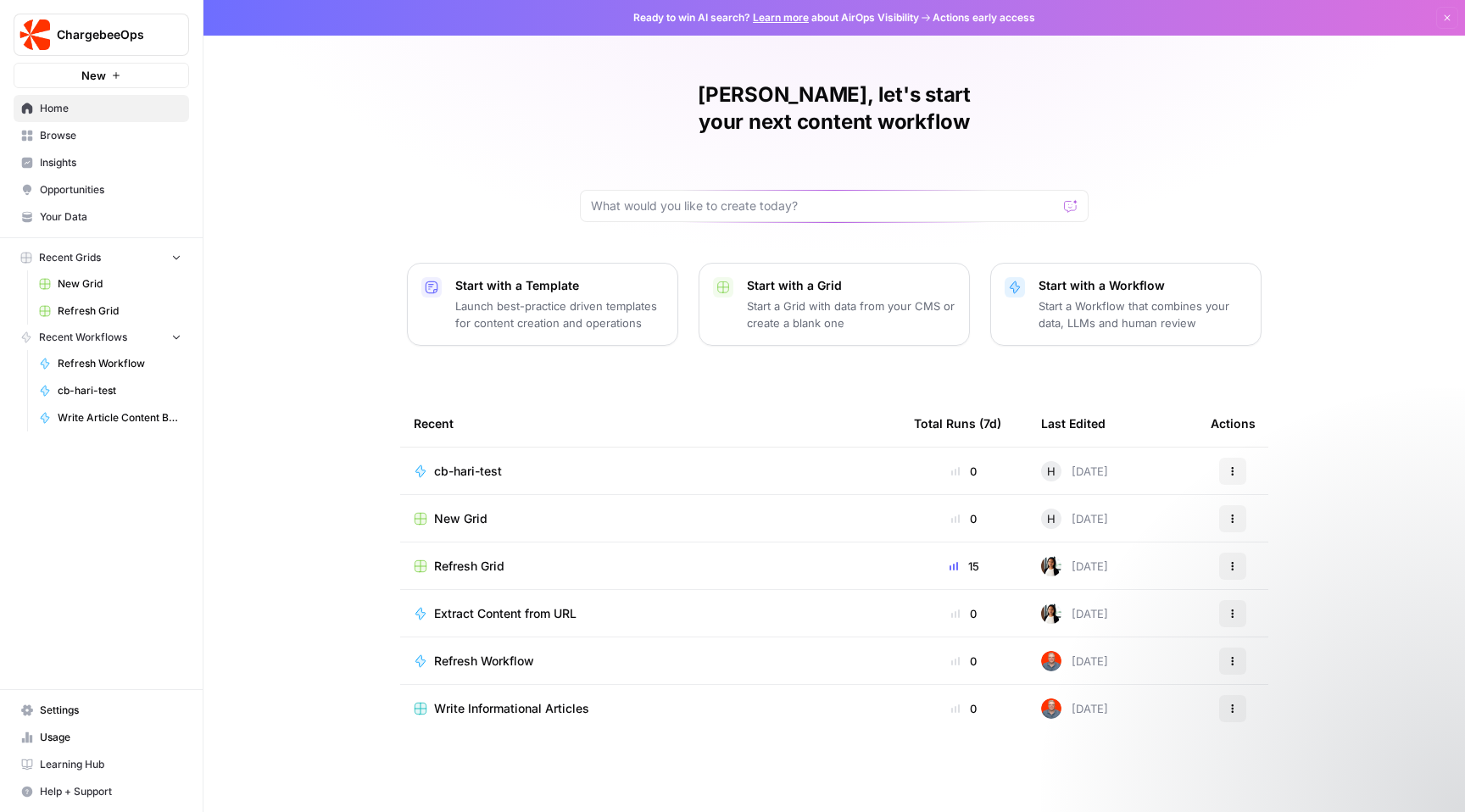
click at [481, 456] on td "cb-hari-test" at bounding box center [650, 470] width 500 height 47
click at [490, 463] on span "cb-hari-test" at bounding box center [468, 471] width 68 height 17
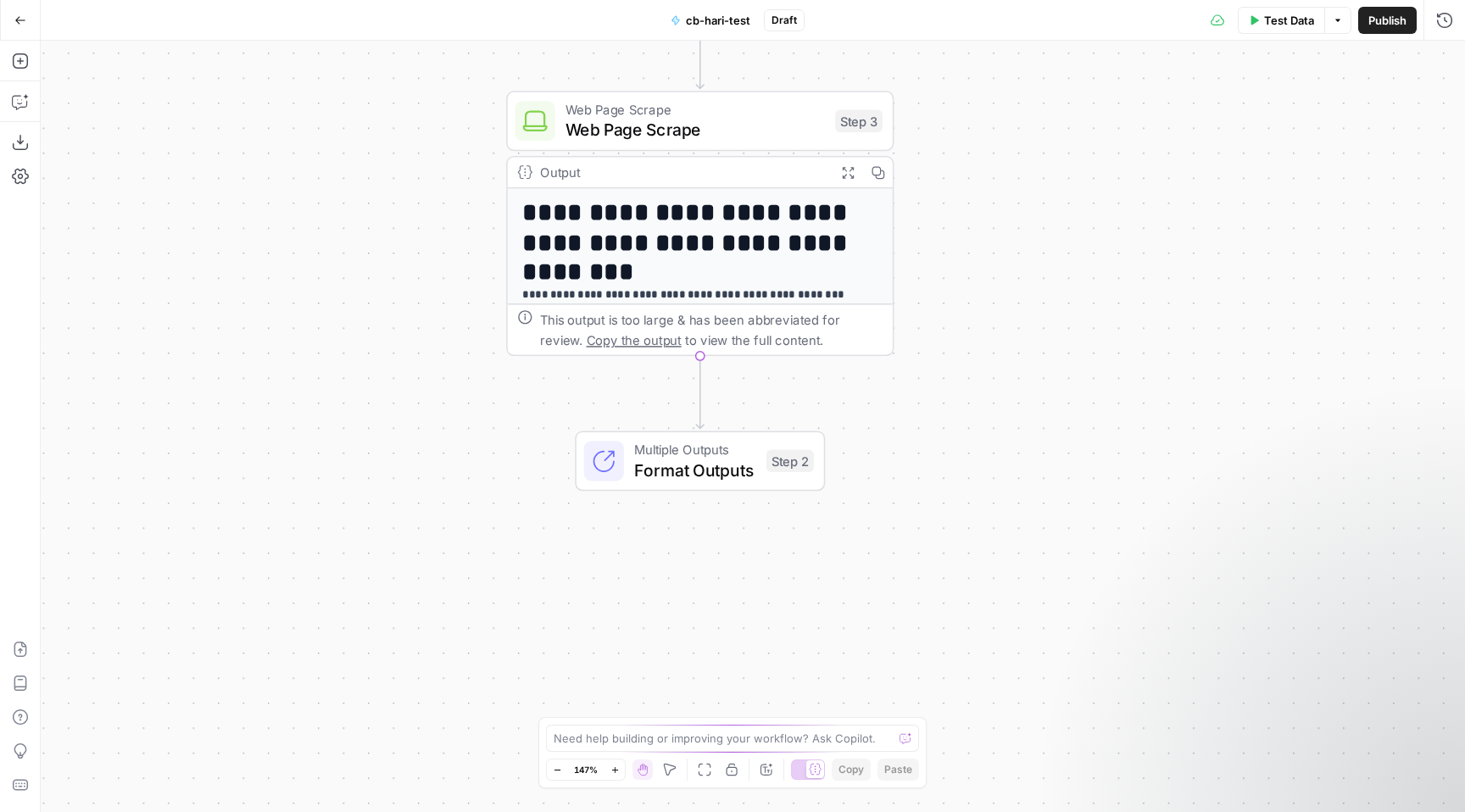
click at [27, 17] on button "Go Back" at bounding box center [20, 20] width 31 height 31
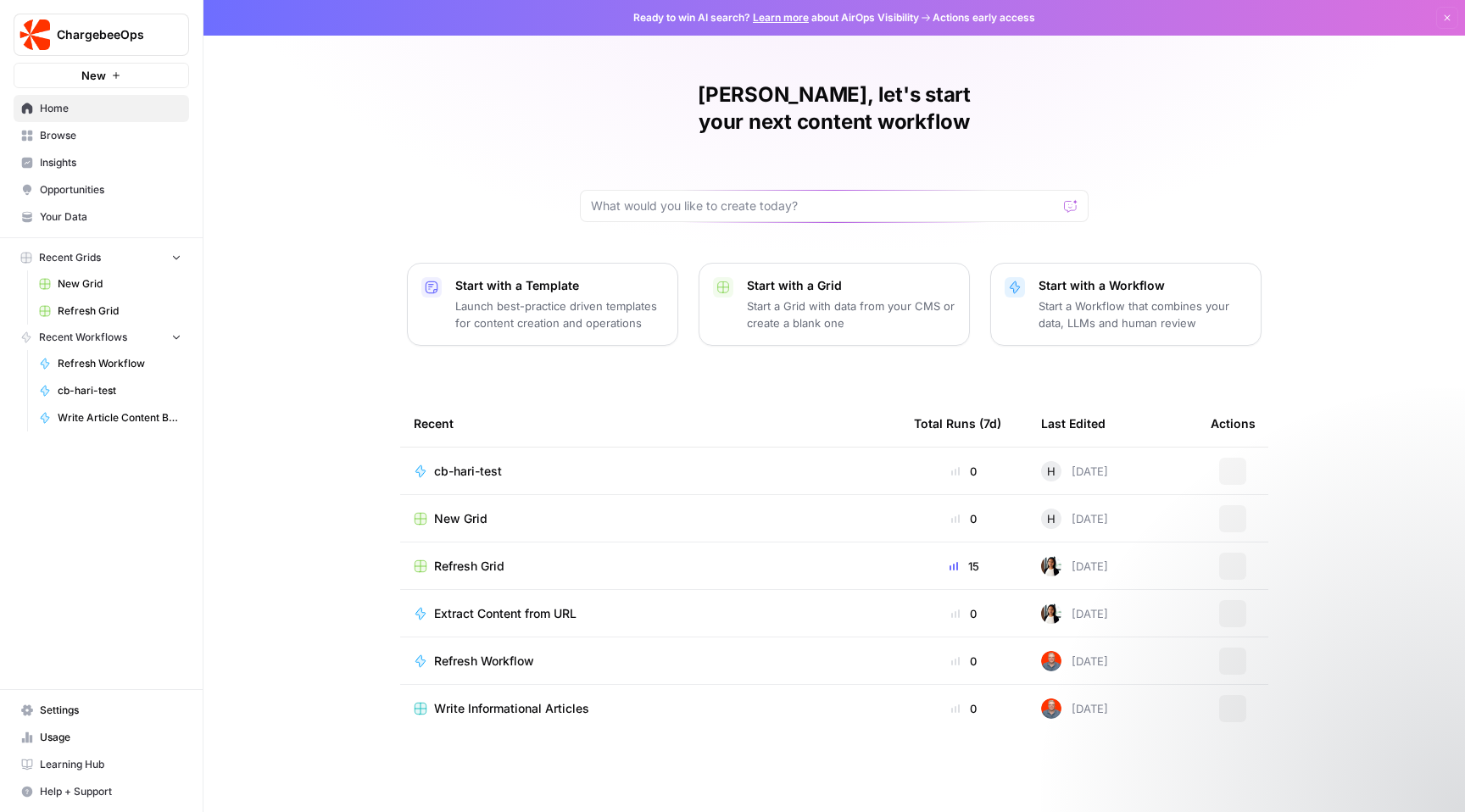
click at [471, 453] on td "cb-hari-test" at bounding box center [650, 470] width 500 height 47
click at [443, 463] on span "cb-hari-test" at bounding box center [468, 471] width 68 height 17
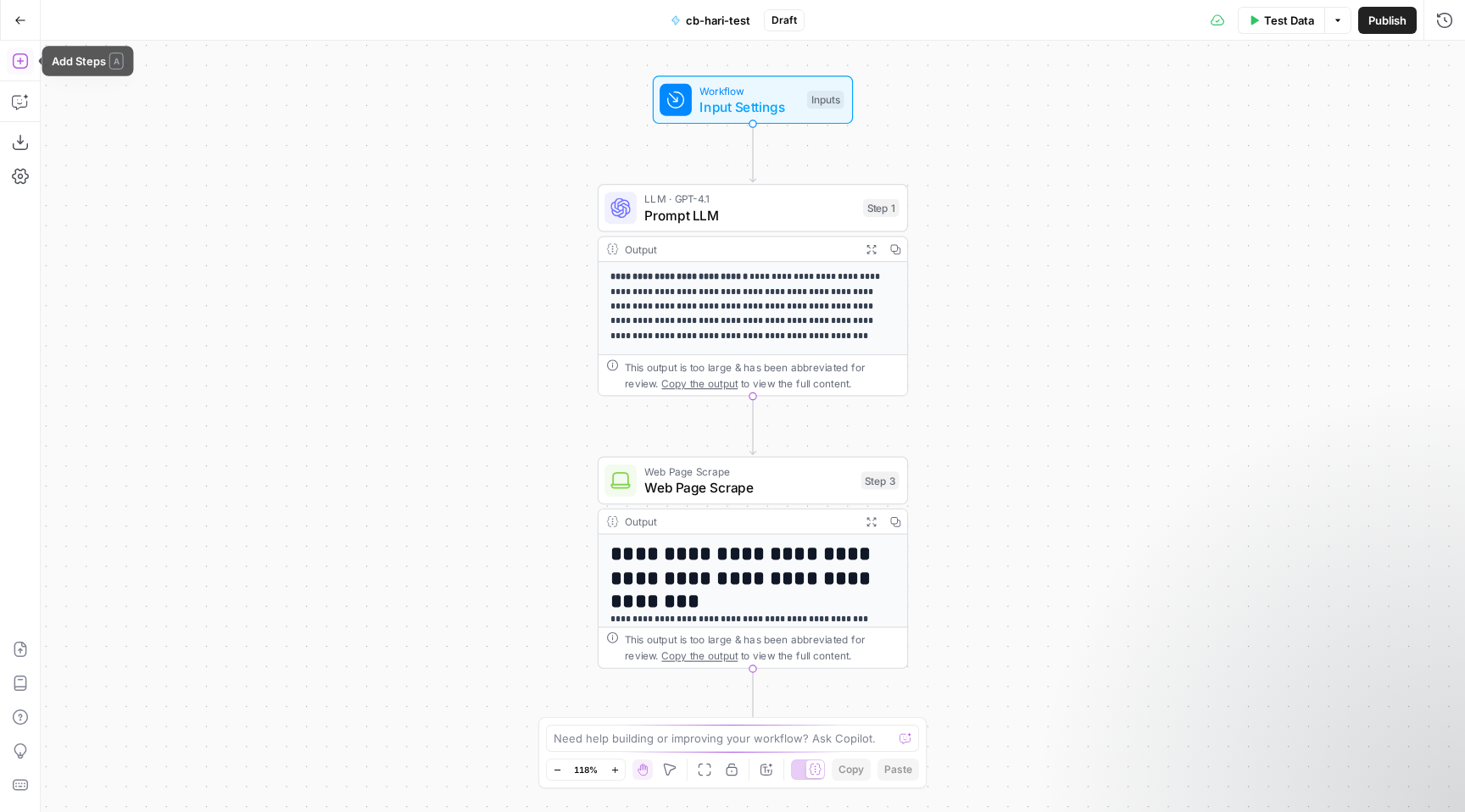
click at [14, 61] on icon "button" at bounding box center [20, 61] width 17 height 17
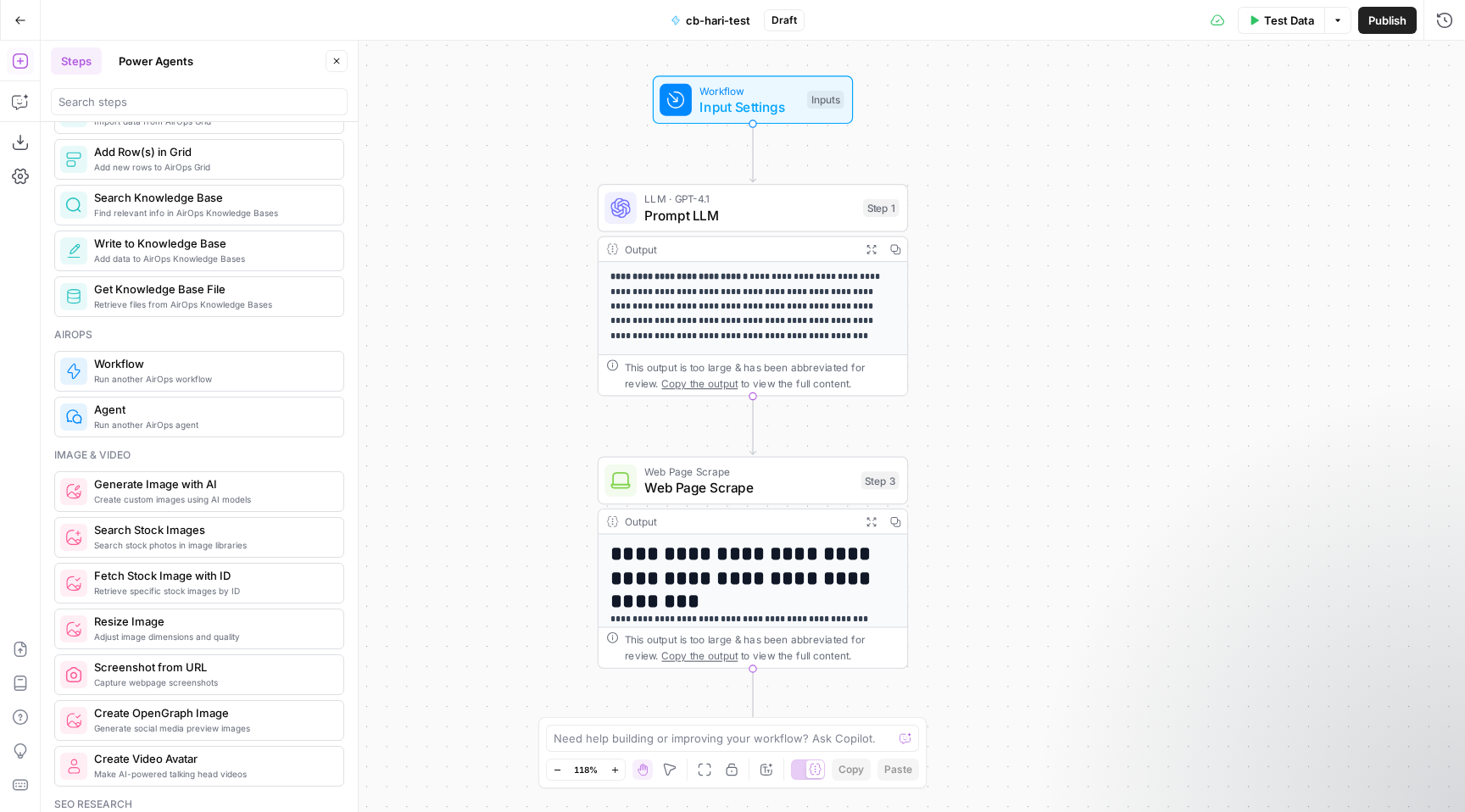
scroll to position [821, 0]
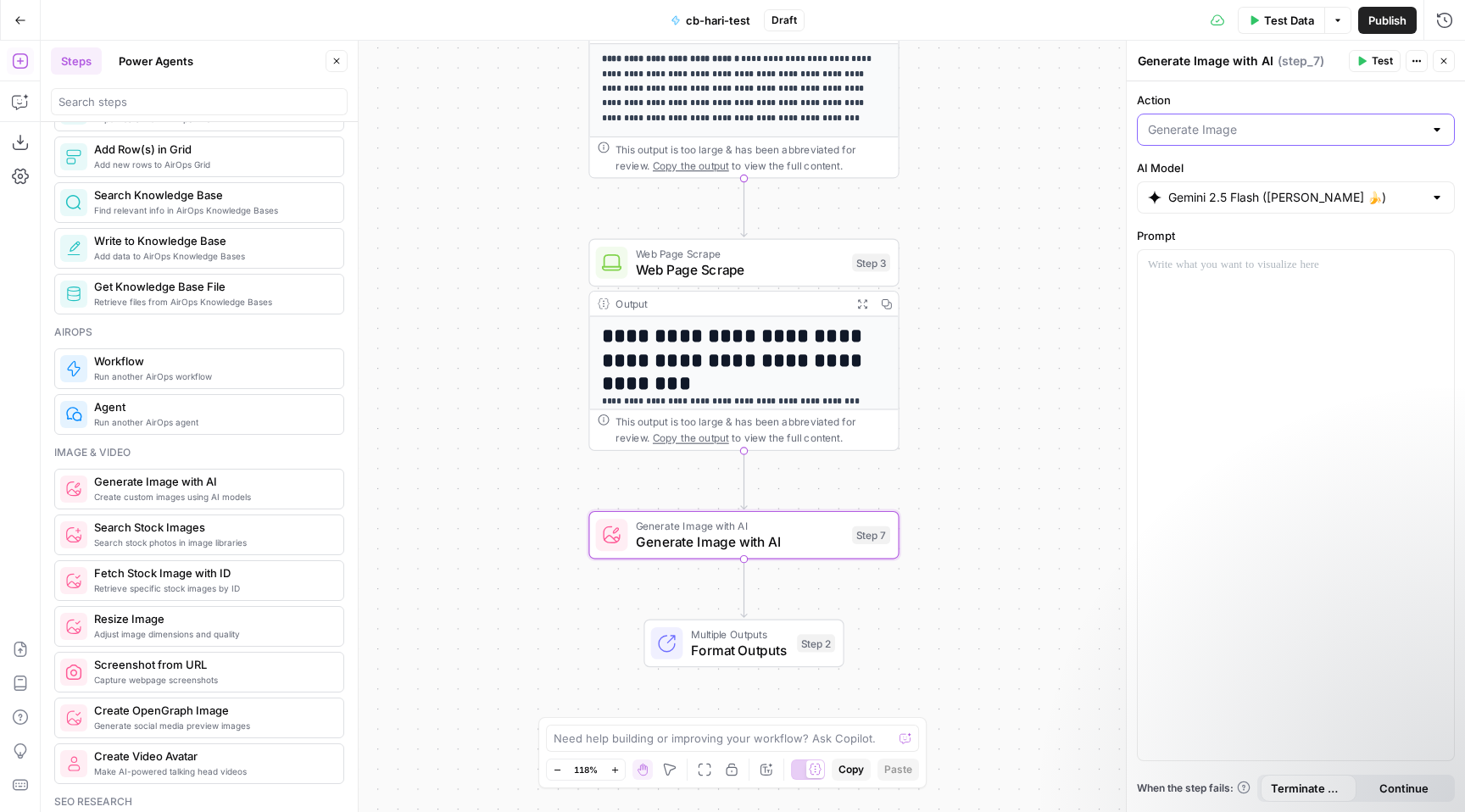
click at [1217, 128] on input "Action" at bounding box center [1285, 129] width 276 height 17
type input "Generate Image"
click at [1167, 326] on div at bounding box center [1296, 505] width 316 height 510
click at [753, 300] on div "Output" at bounding box center [729, 304] width 228 height 16
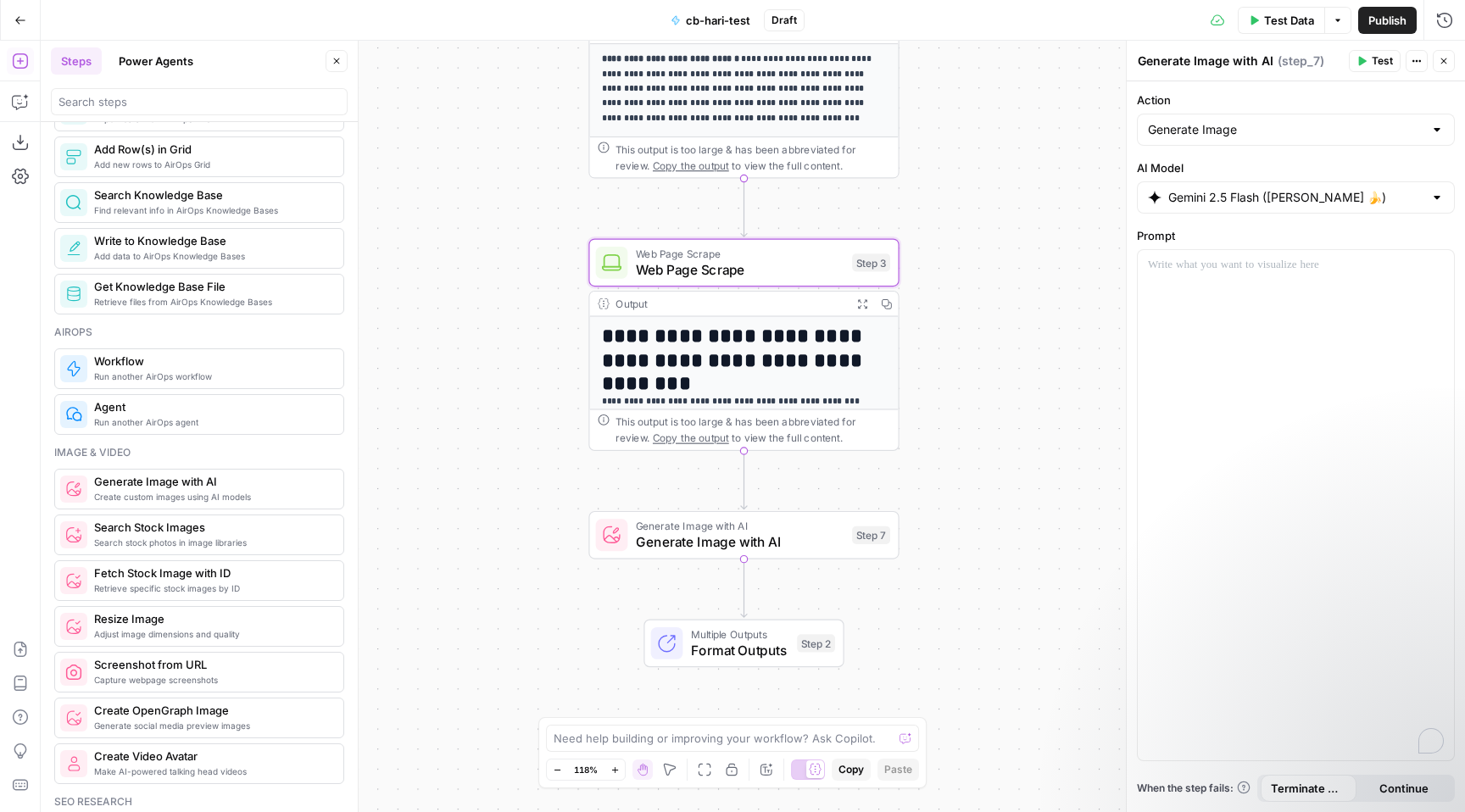
click at [752, 266] on span "Web Page Scrape" at bounding box center [739, 270] width 208 height 20
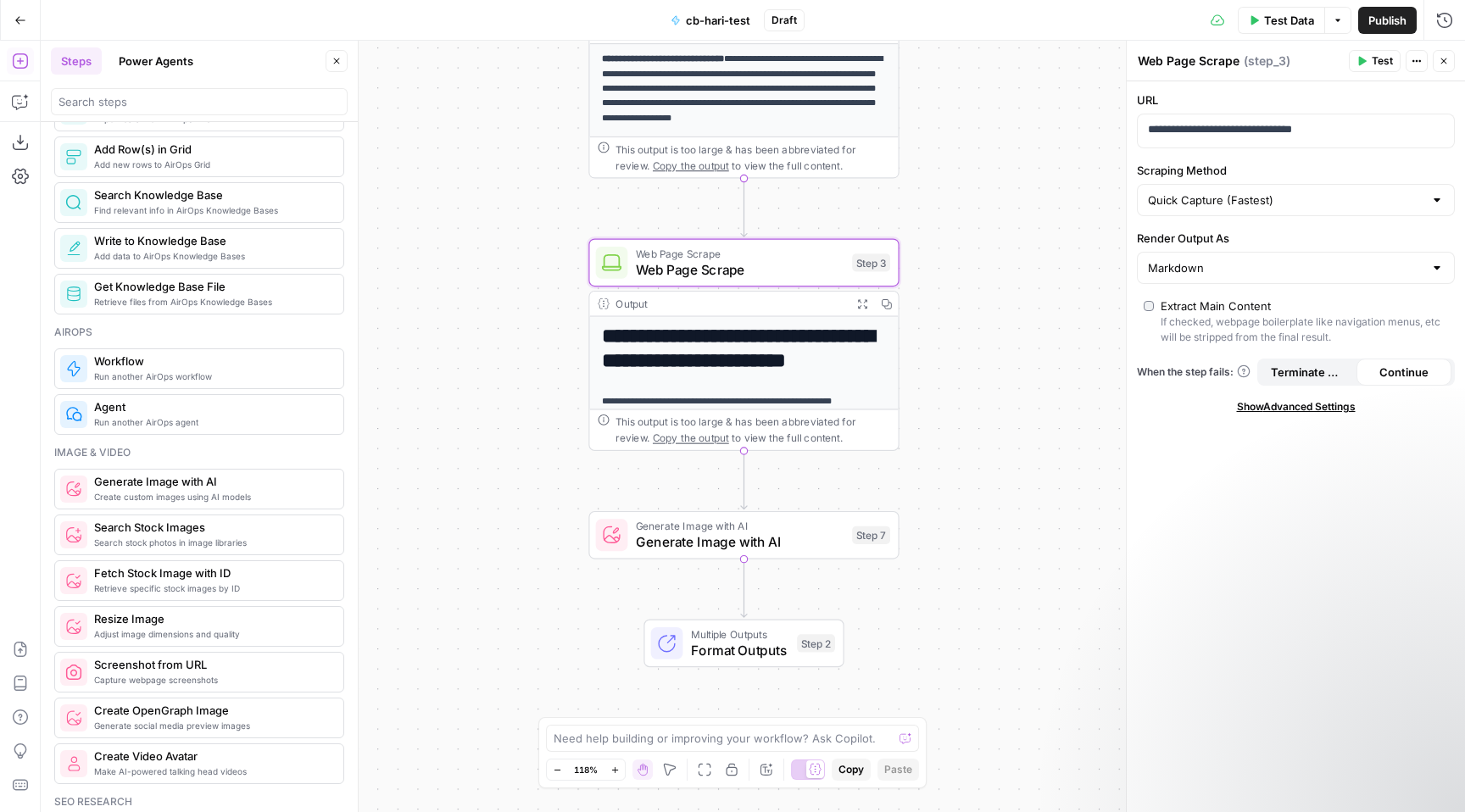
click at [1448, 61] on icon "button" at bounding box center [1444, 61] width 10 height 10
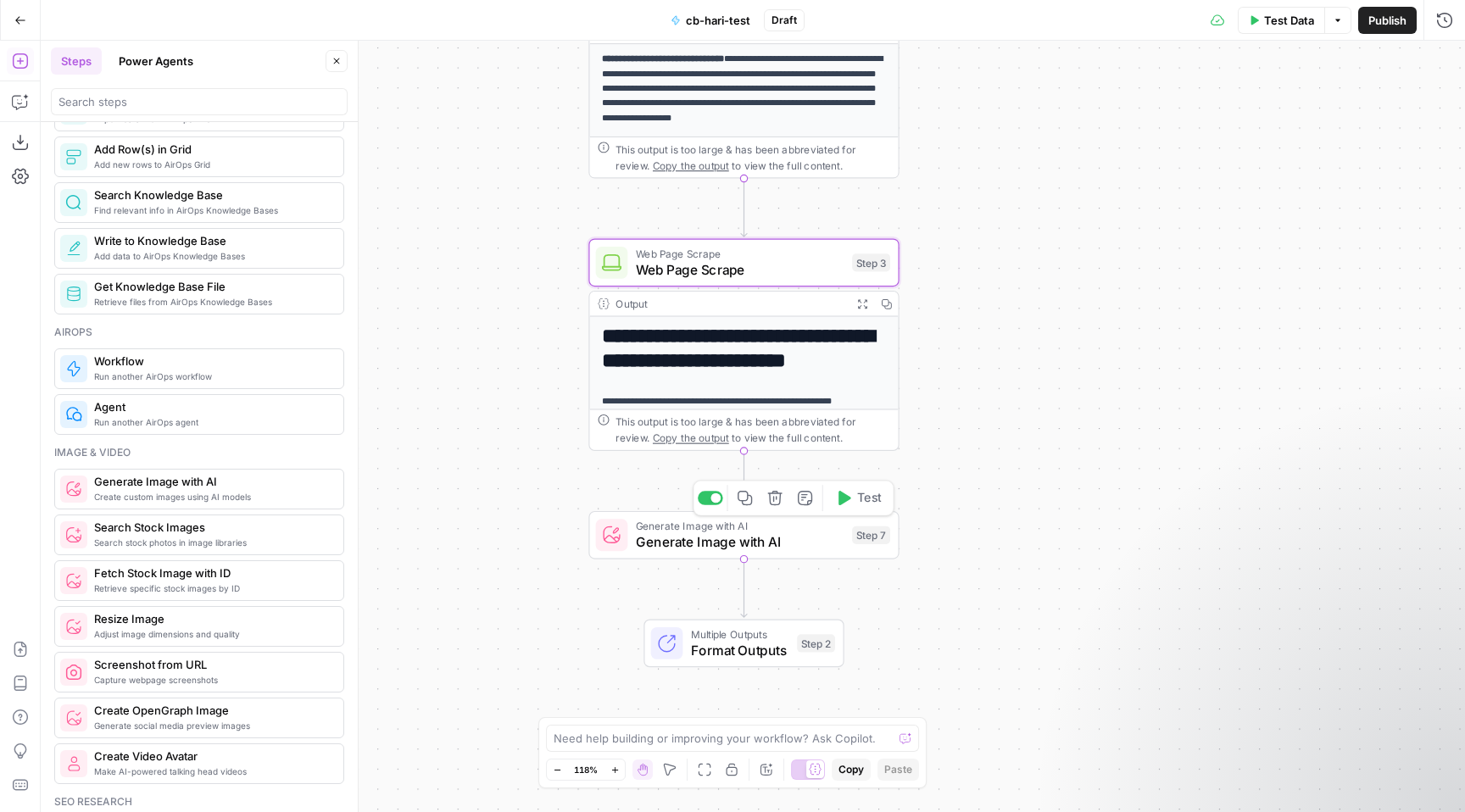
click at [749, 541] on span "Generate Image with AI" at bounding box center [739, 542] width 208 height 20
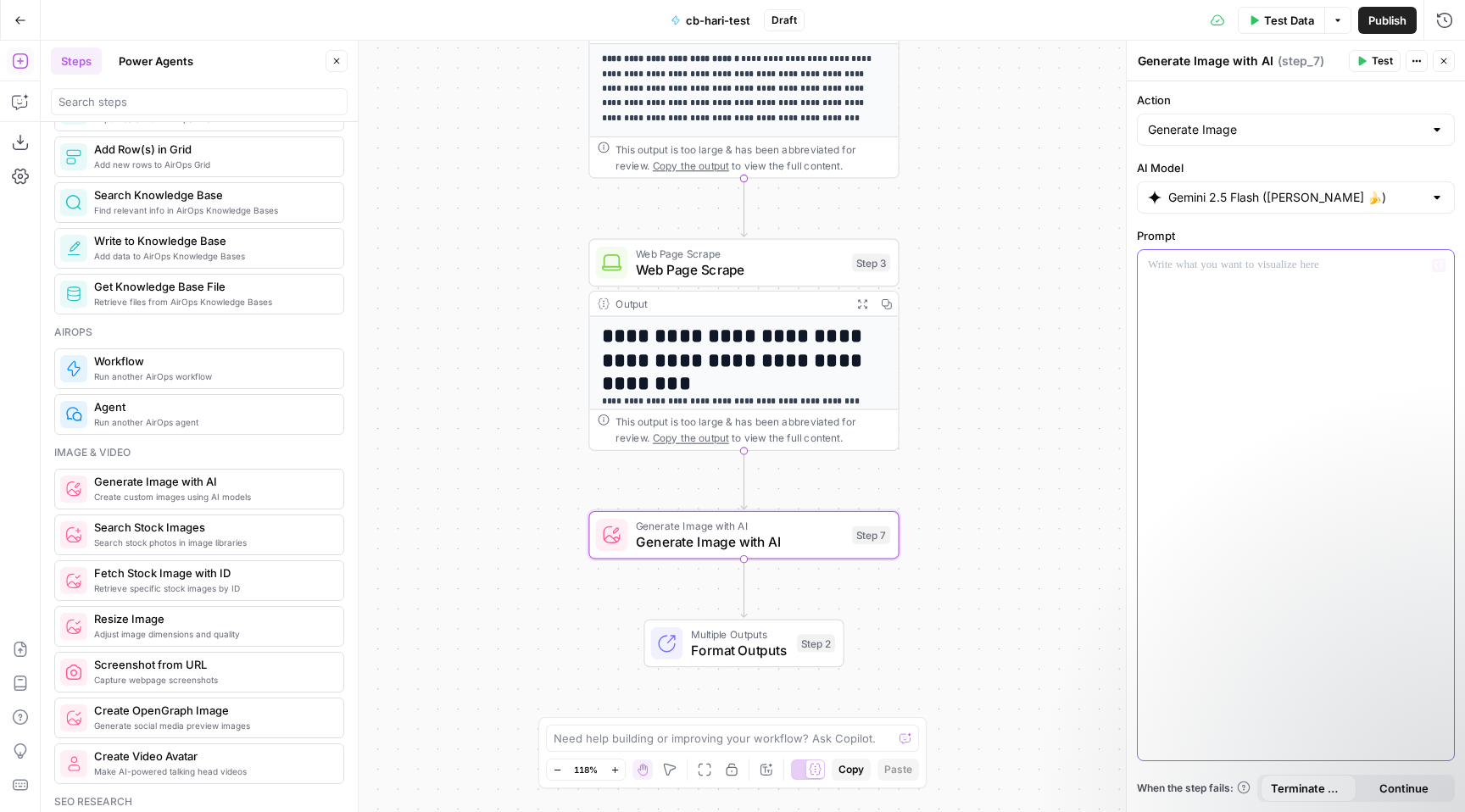
click at [1206, 303] on div at bounding box center [1296, 505] width 316 height 510
click at [1367, 791] on button "Continue" at bounding box center [1404, 788] width 96 height 27
click at [1364, 57] on icon "button" at bounding box center [1361, 61] width 10 height 10
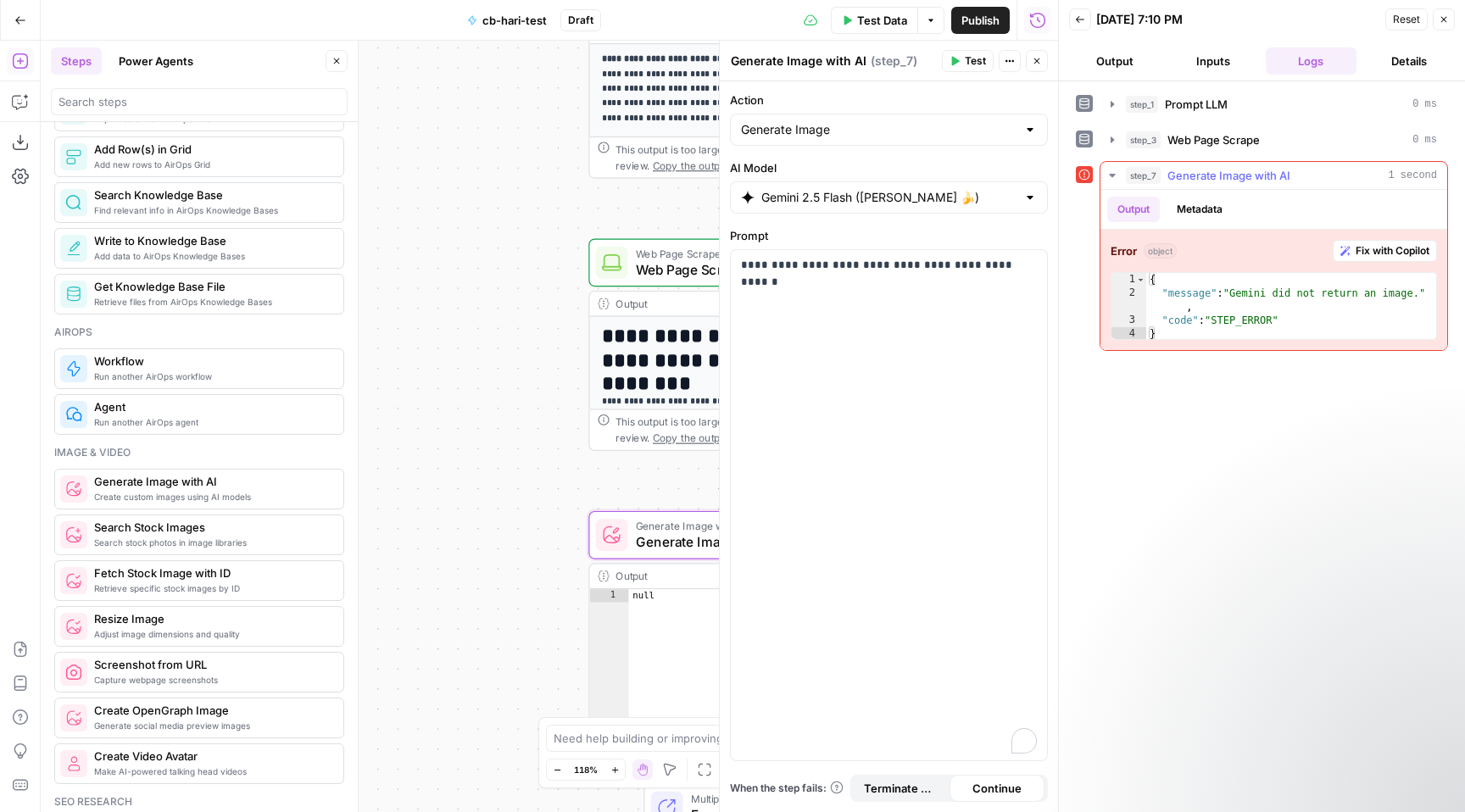
click at [1144, 171] on span "step_7" at bounding box center [1143, 175] width 35 height 17
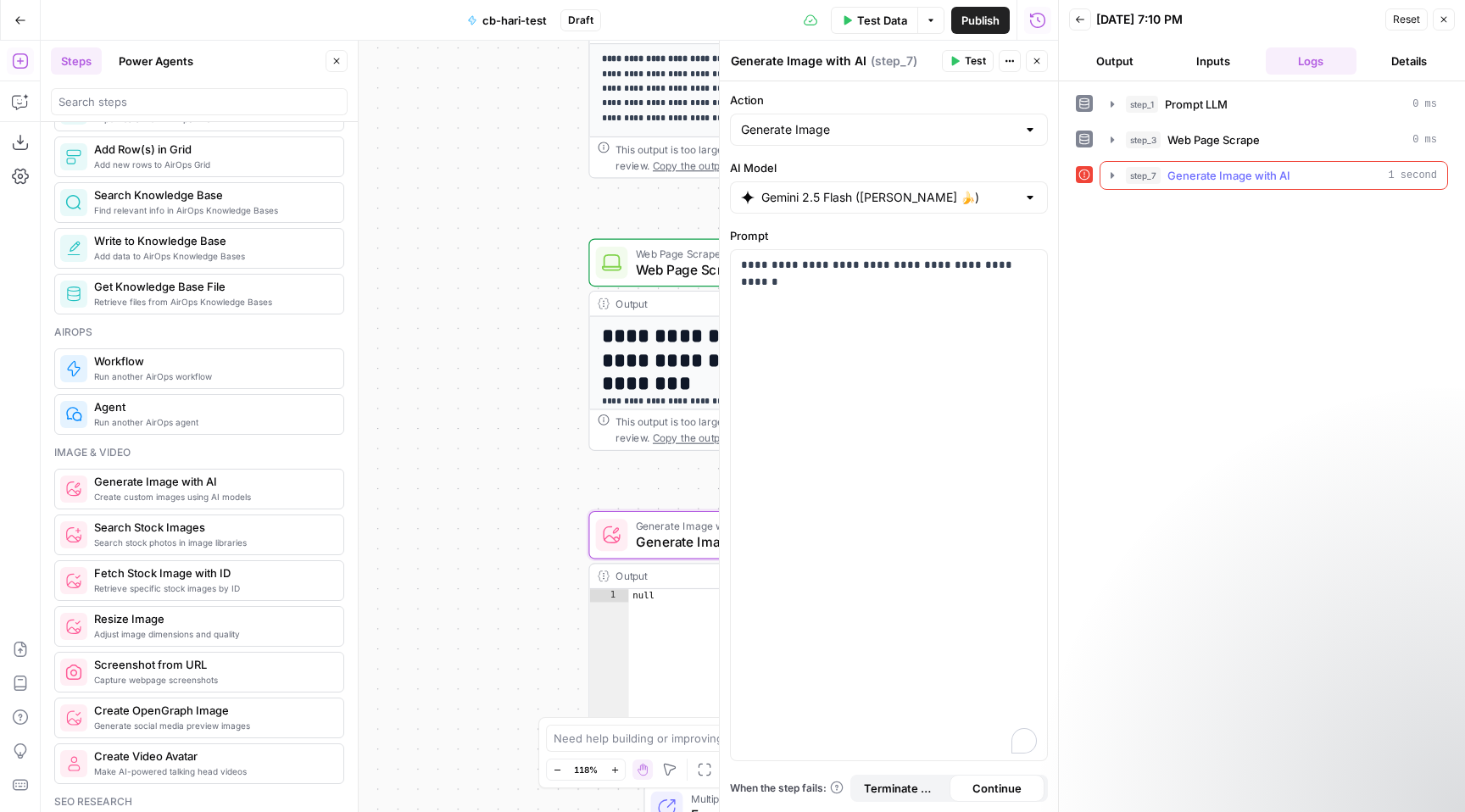
click at [1144, 171] on span "step_7" at bounding box center [1143, 175] width 35 height 17
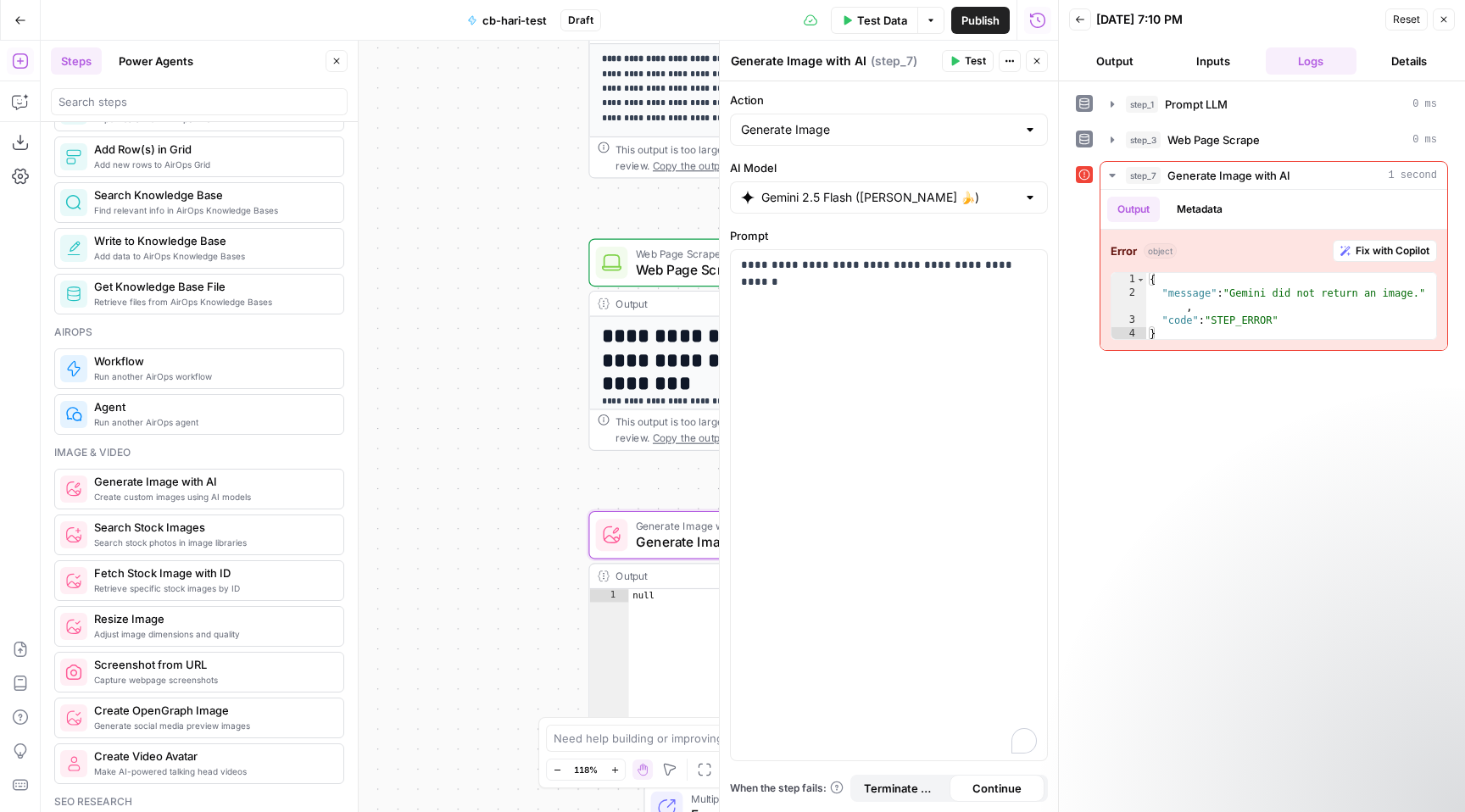
click at [1445, 21] on icon "button" at bounding box center [1444, 20] width 6 height 6
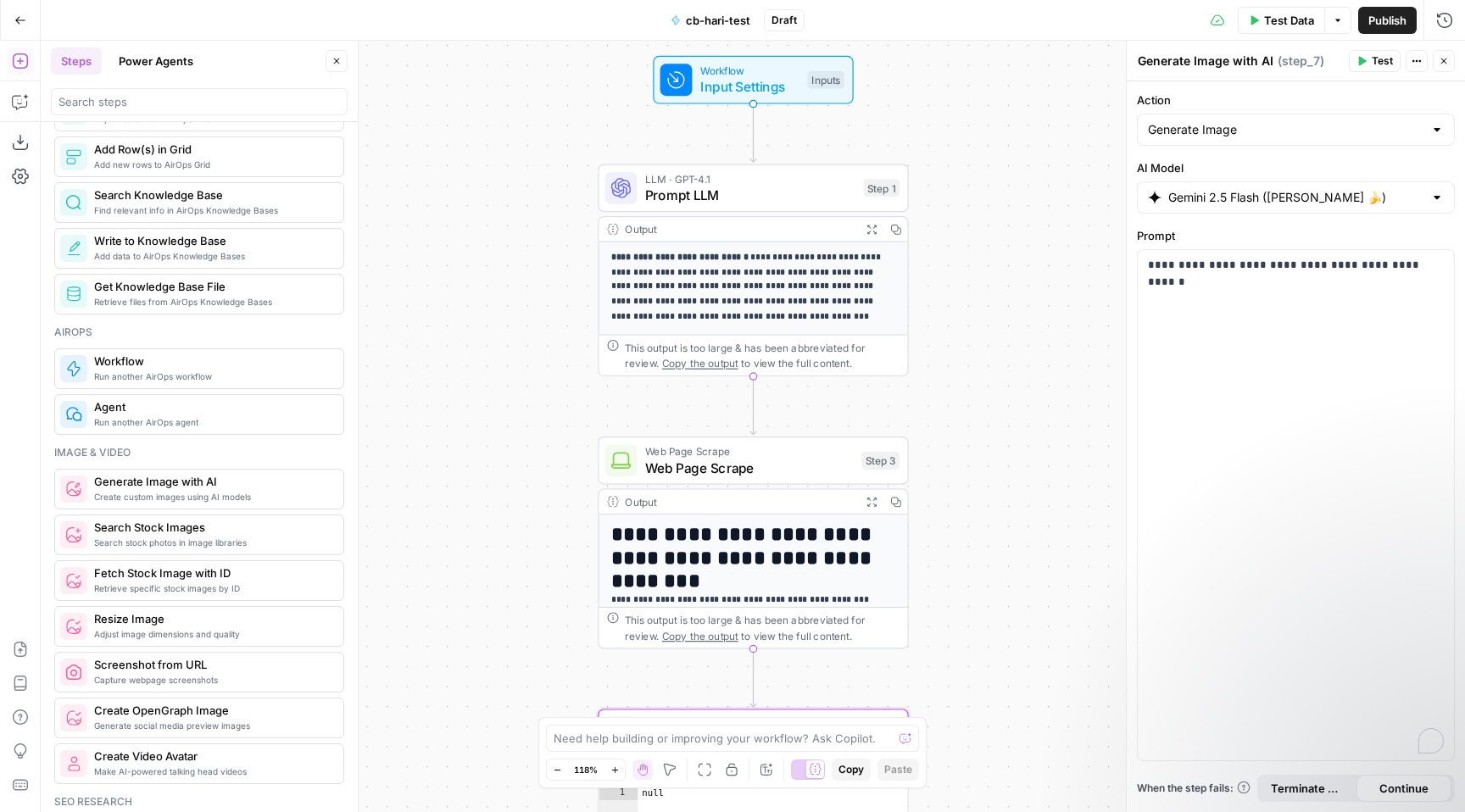
click at [761, 87] on span "Input Settings" at bounding box center [750, 88] width 100 height 20
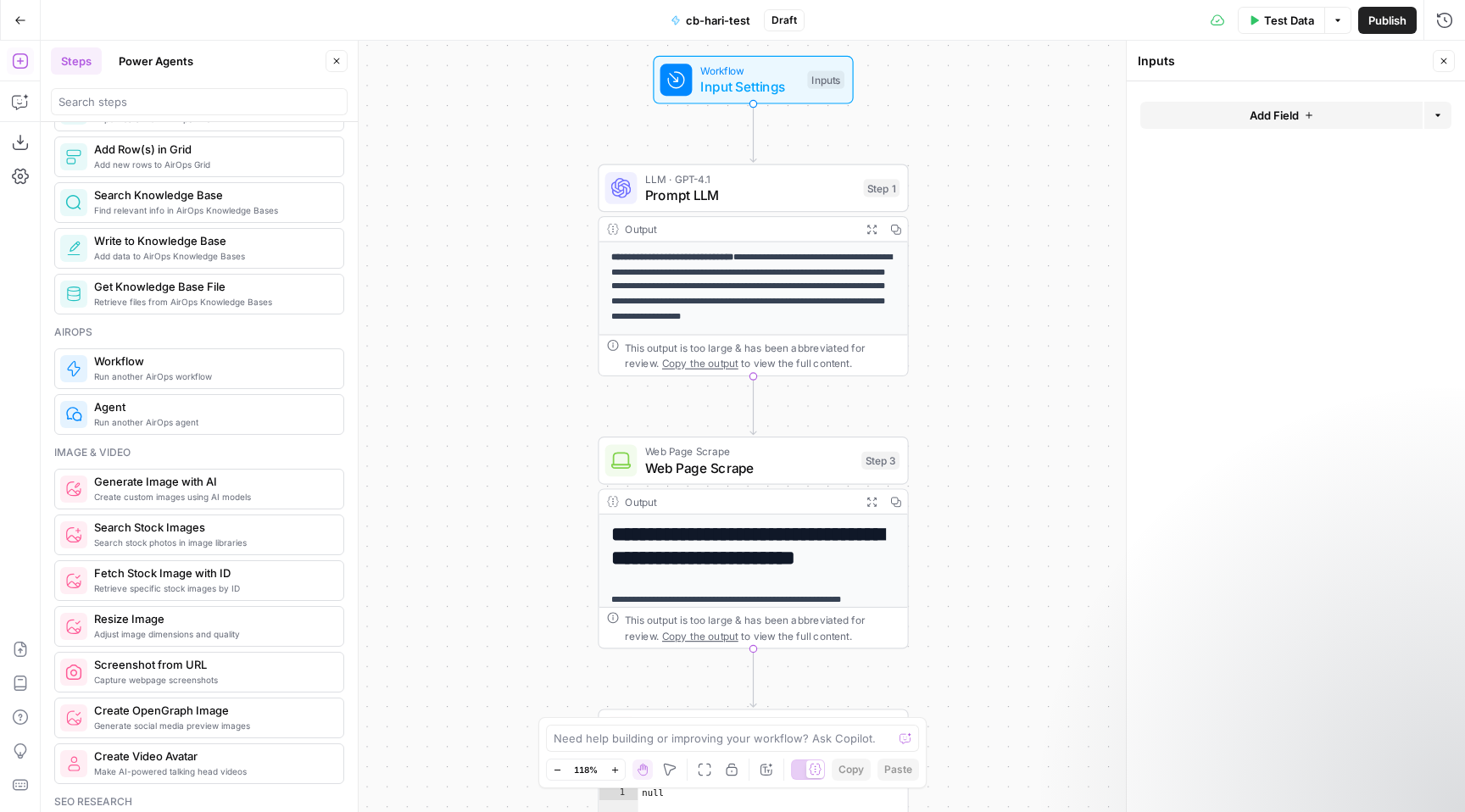
click at [1278, 23] on span "Test Data" at bounding box center [1289, 20] width 50 height 17
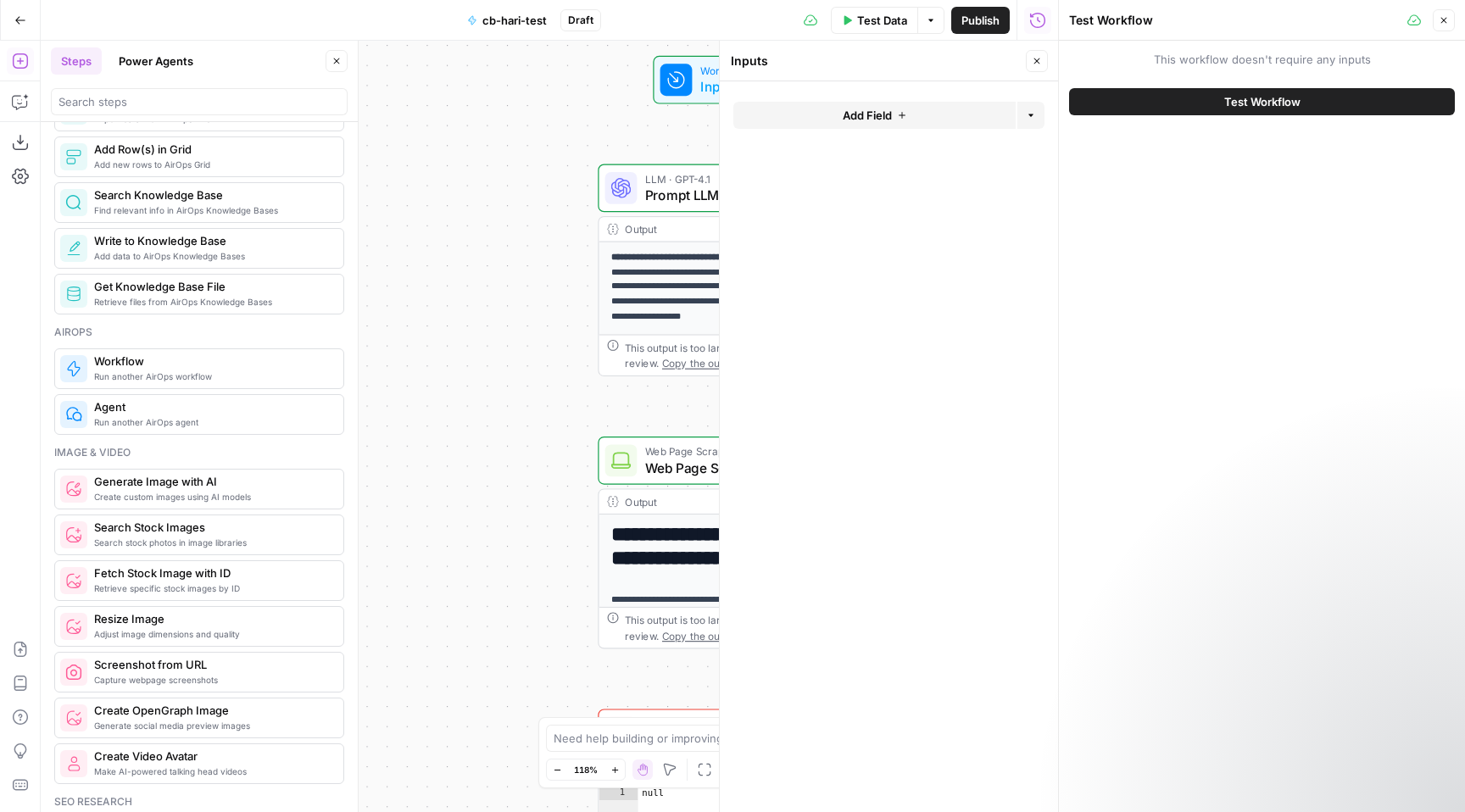
click at [1273, 99] on span "Test Workflow" at bounding box center [1263, 102] width 77 height 17
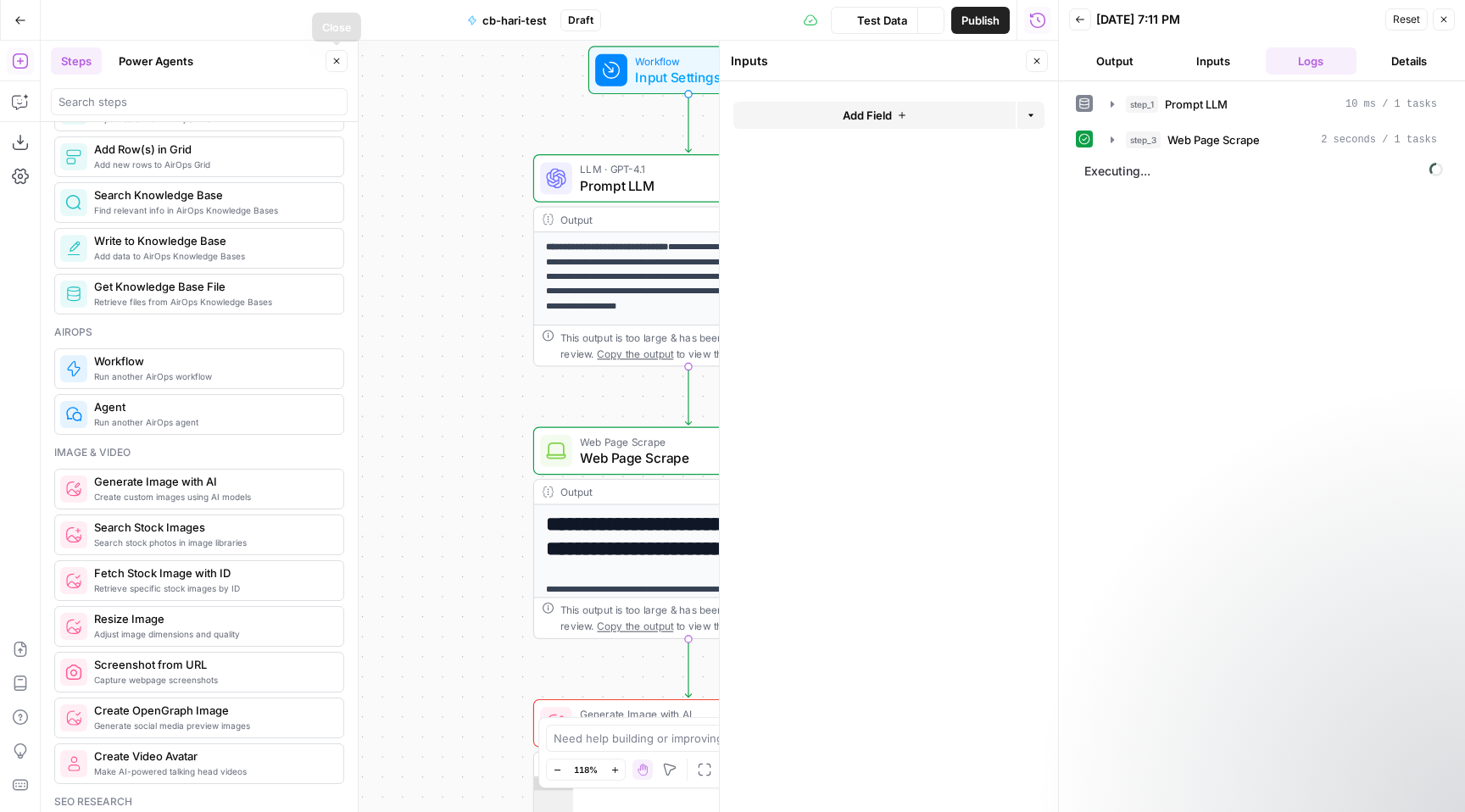
click at [340, 65] on icon "button" at bounding box center [337, 61] width 10 height 10
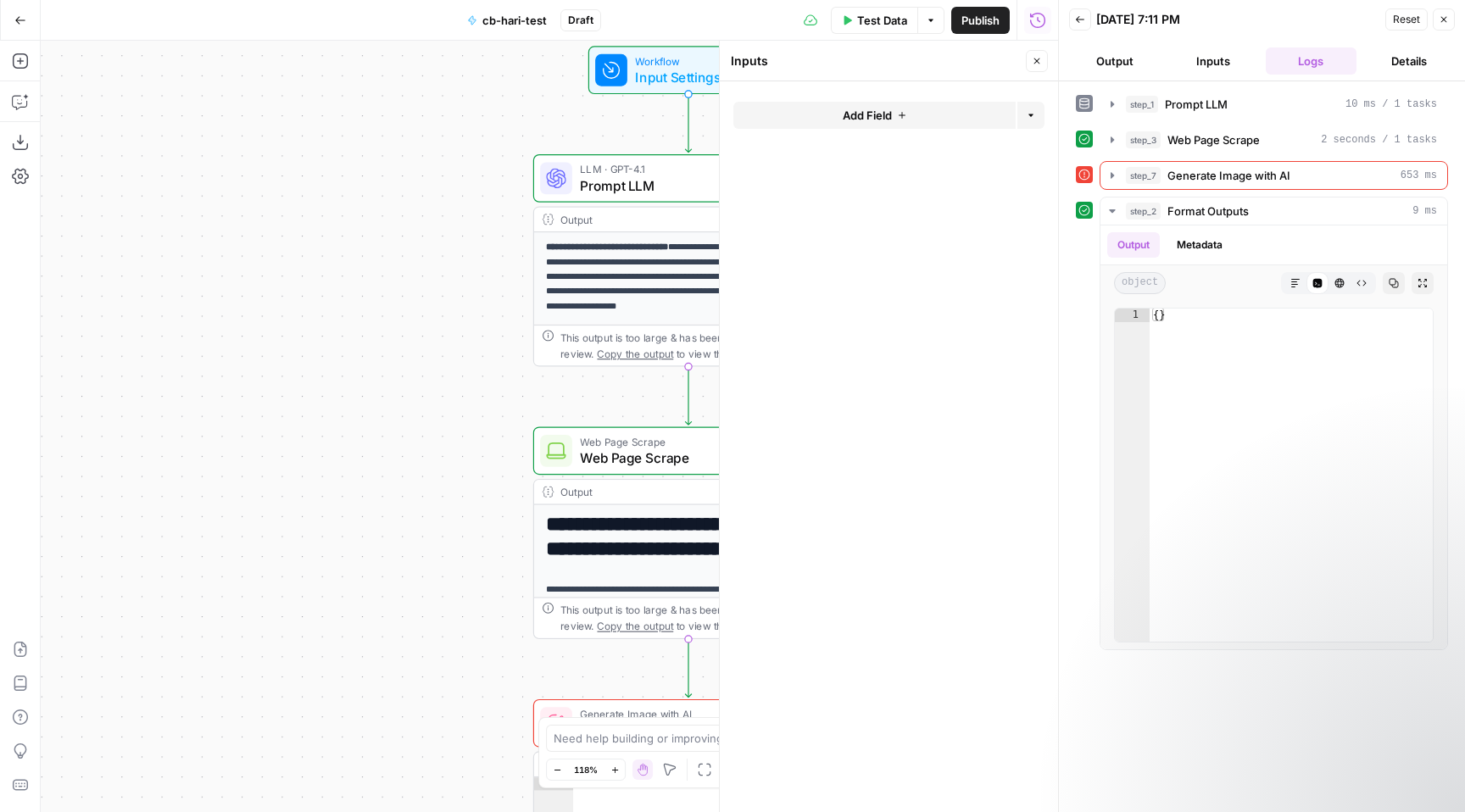
click at [1445, 16] on icon "button" at bounding box center [1444, 20] width 10 height 10
